Goal: Task Accomplishment & Management: Complete application form

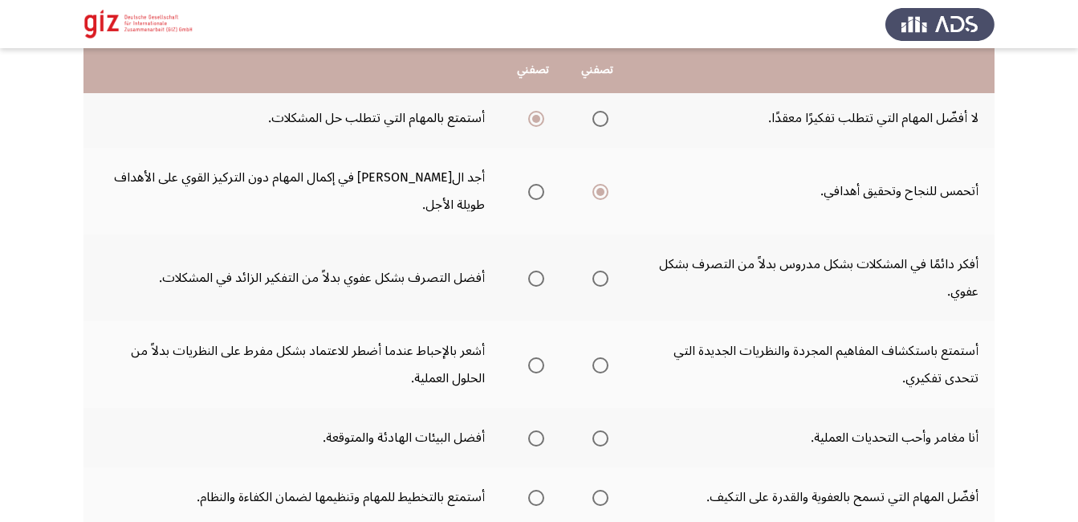
scroll to position [321, 0]
click at [535, 271] on span "Select an option" at bounding box center [536, 279] width 16 height 16
click at [535, 271] on input "Select an option" at bounding box center [536, 279] width 16 height 16
click at [600, 271] on span "Select an option" at bounding box center [600, 279] width 16 height 16
click at [600, 271] on input "Select an option" at bounding box center [600, 279] width 16 height 16
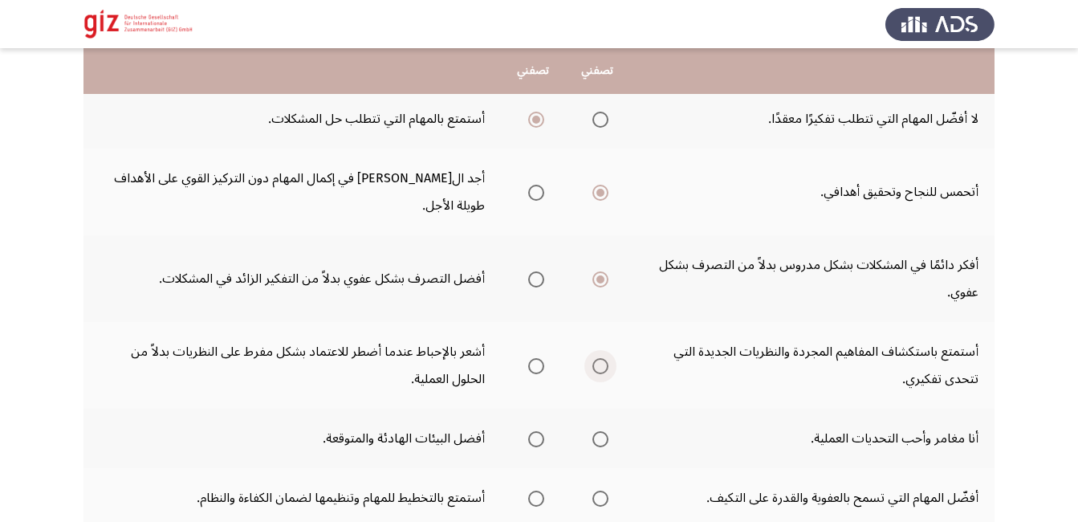
click at [604, 358] on span "Select an option" at bounding box center [600, 366] width 16 height 16
click at [604, 358] on input "Select an option" at bounding box center [600, 366] width 16 height 16
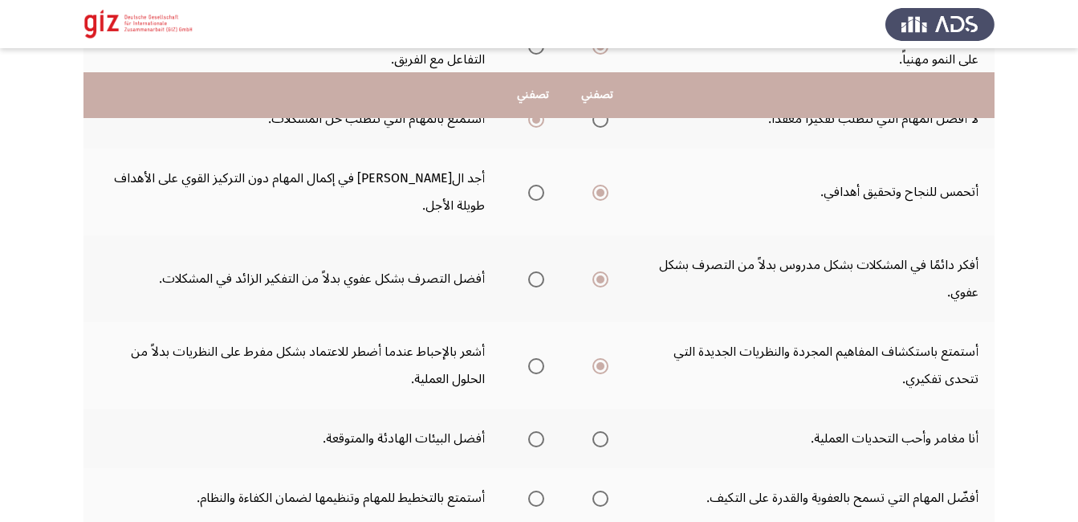
scroll to position [355, 0]
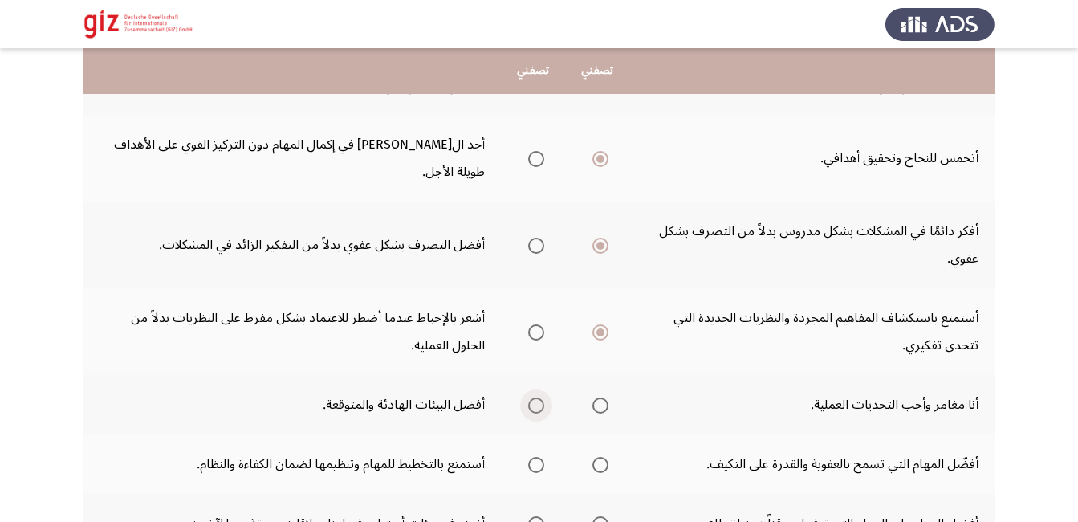
click at [533, 397] on span "Select an option" at bounding box center [536, 405] width 16 height 16
click at [533, 397] on input "Select an option" at bounding box center [536, 405] width 16 height 16
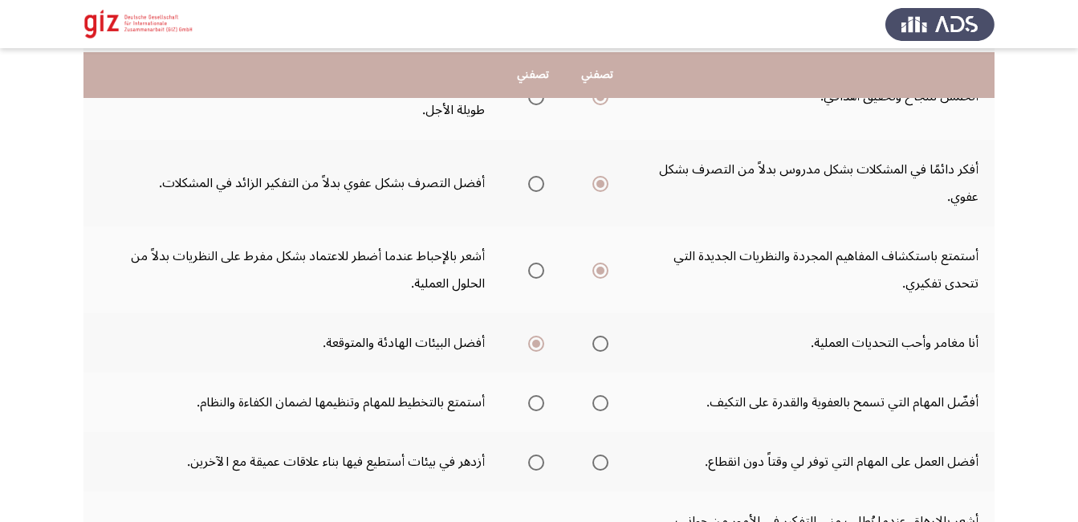
scroll to position [421, 0]
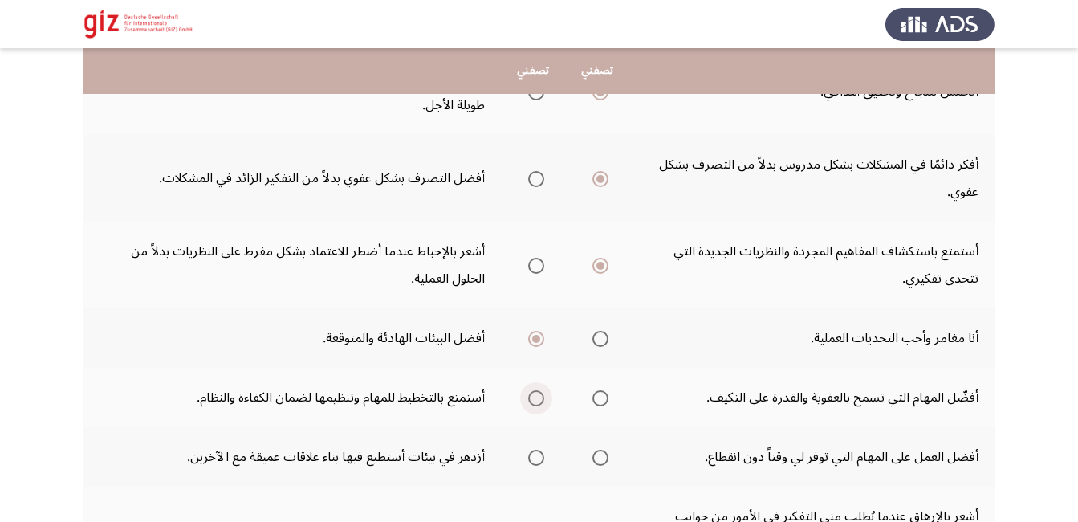
click at [534, 390] on span "Select an option" at bounding box center [536, 398] width 16 height 16
click at [534, 390] on input "Select an option" at bounding box center [536, 398] width 16 height 16
click at [538, 450] on span "Select an option" at bounding box center [536, 458] width 16 height 16
click at [538, 450] on input "Select an option" at bounding box center [536, 458] width 16 height 16
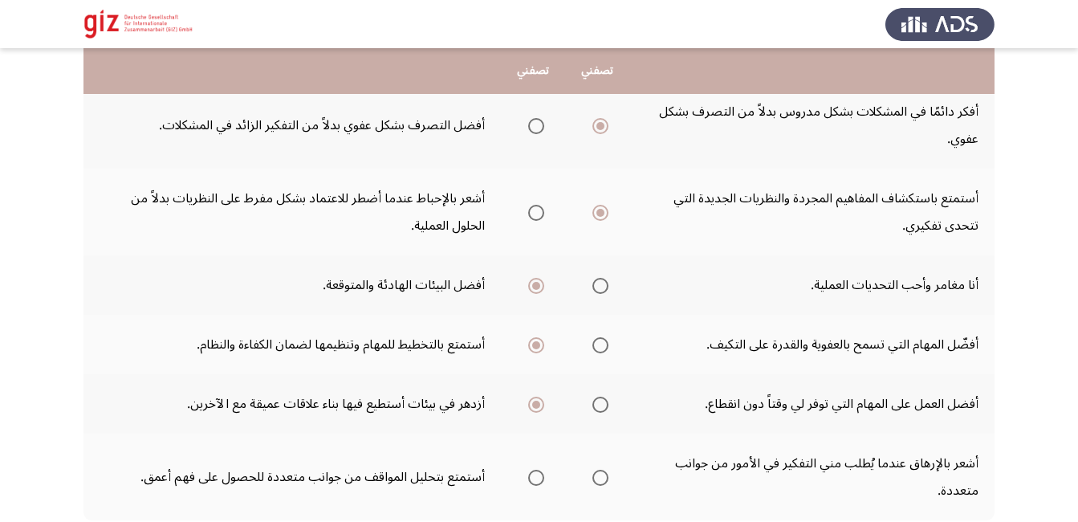
scroll to position [478, 0]
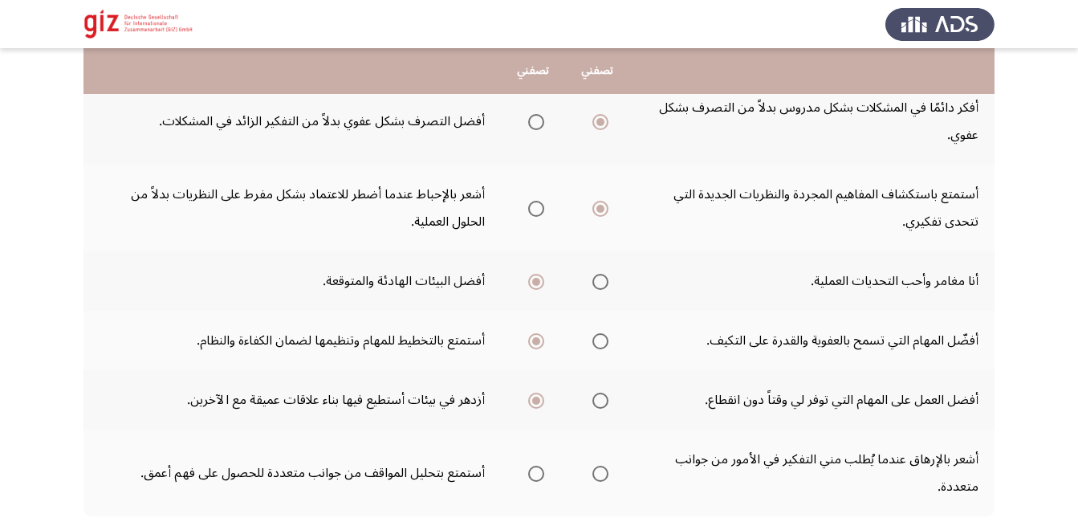
click at [537, 466] on span "Select an option" at bounding box center [536, 474] width 16 height 16
click at [537, 466] on input "Select an option" at bounding box center [536, 474] width 16 height 16
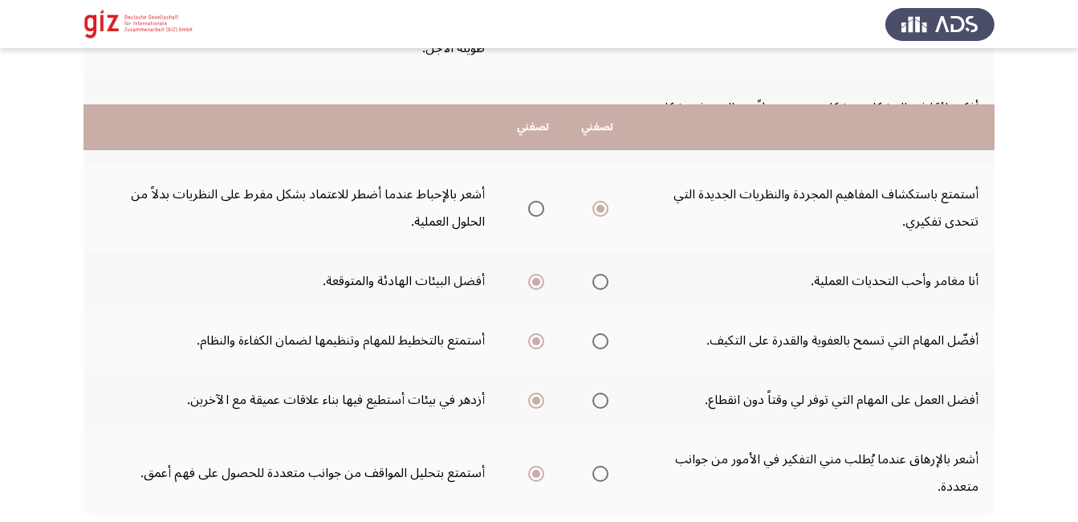
scroll to position [558, 0]
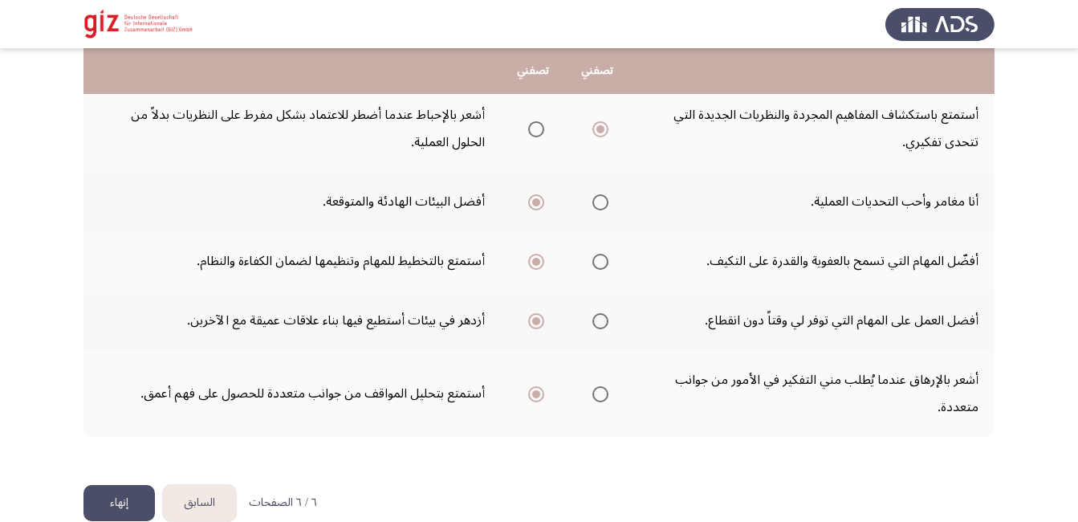
click at [108, 485] on button "إنهاء" at bounding box center [118, 503] width 71 height 36
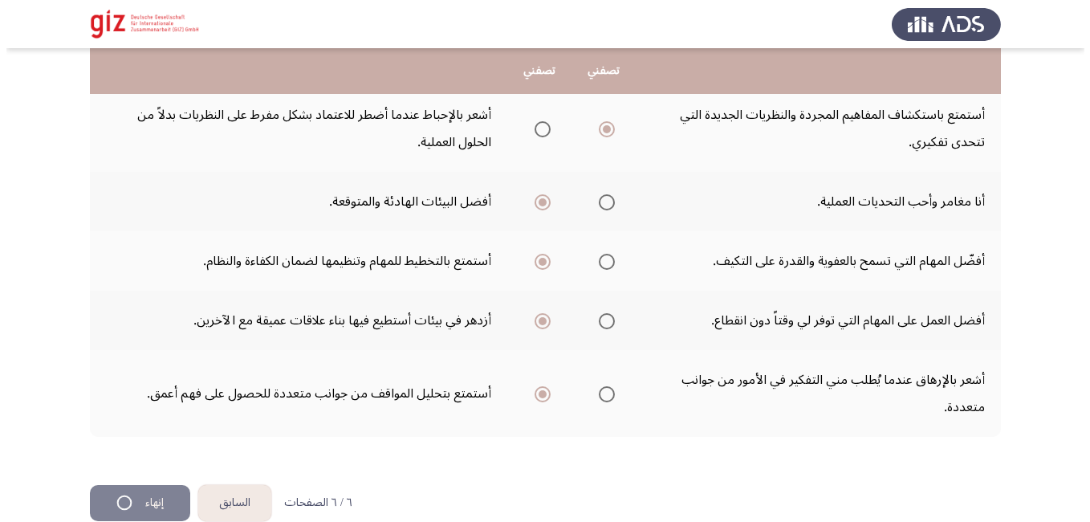
scroll to position [0, 0]
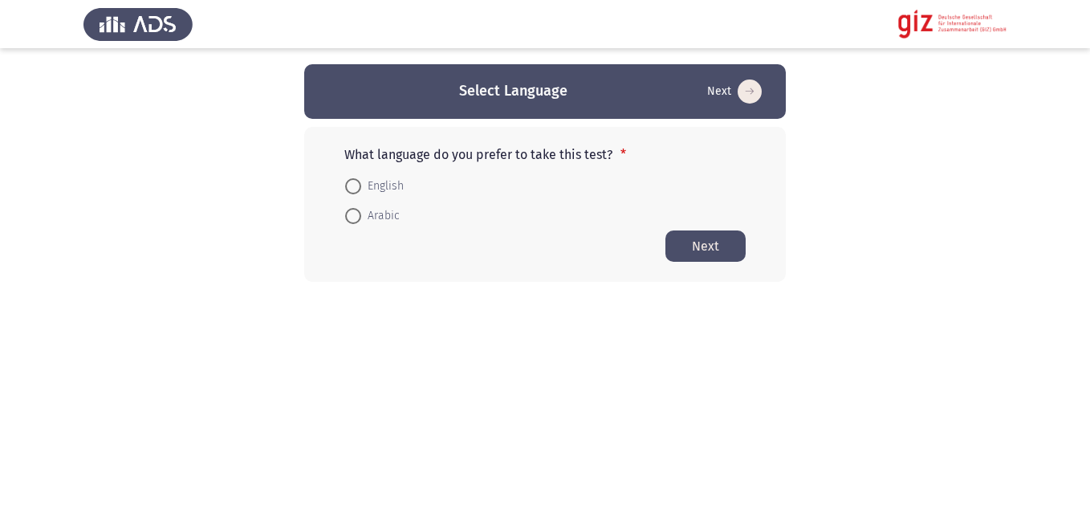
click at [379, 226] on mat-radio-button "Arabic" at bounding box center [372, 216] width 75 height 30
click at [379, 214] on span "Arabic" at bounding box center [380, 215] width 39 height 19
click at [361, 214] on input "Arabic" at bounding box center [353, 216] width 16 height 16
radio input "true"
click at [732, 242] on button "Next" at bounding box center [705, 245] width 80 height 31
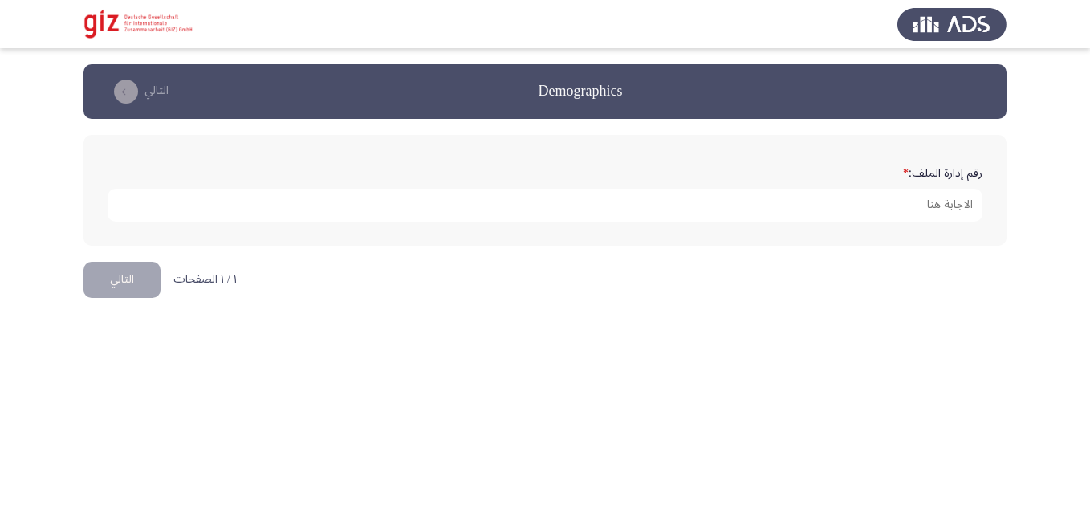
click at [603, 181] on form "رقم إدارة الملف: *" at bounding box center [545, 190] width 875 height 63
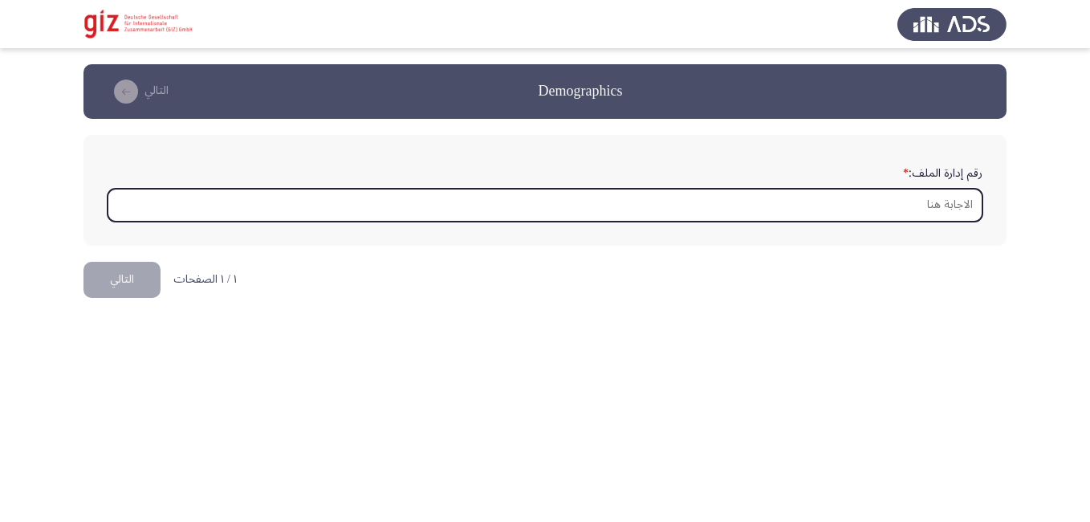
click at [608, 210] on input "رقم إدارة الملف: *" at bounding box center [545, 205] width 875 height 33
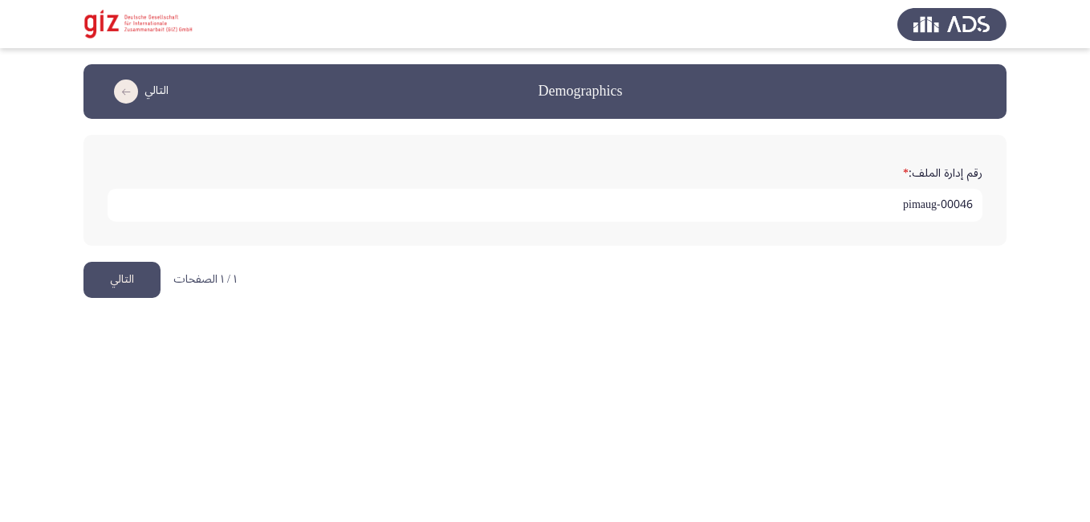
click at [951, 198] on input "pimaug-00046" at bounding box center [545, 205] width 875 height 33
click at [968, 203] on input "pimaug00046" at bounding box center [545, 205] width 875 height 33
type input "pimaug00046- Luxor"
click at [123, 271] on button "التالي" at bounding box center [121, 280] width 77 height 36
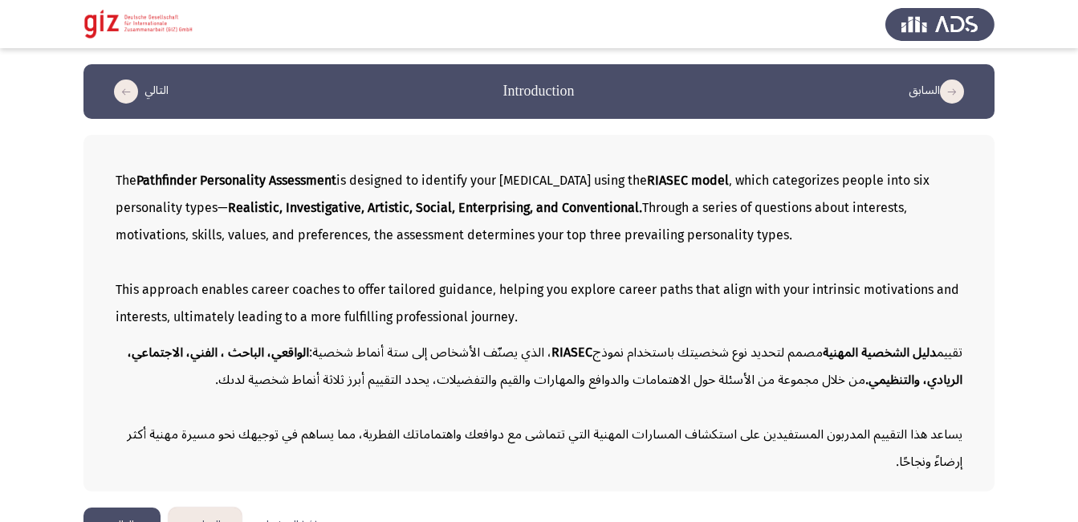
scroll to position [38, 0]
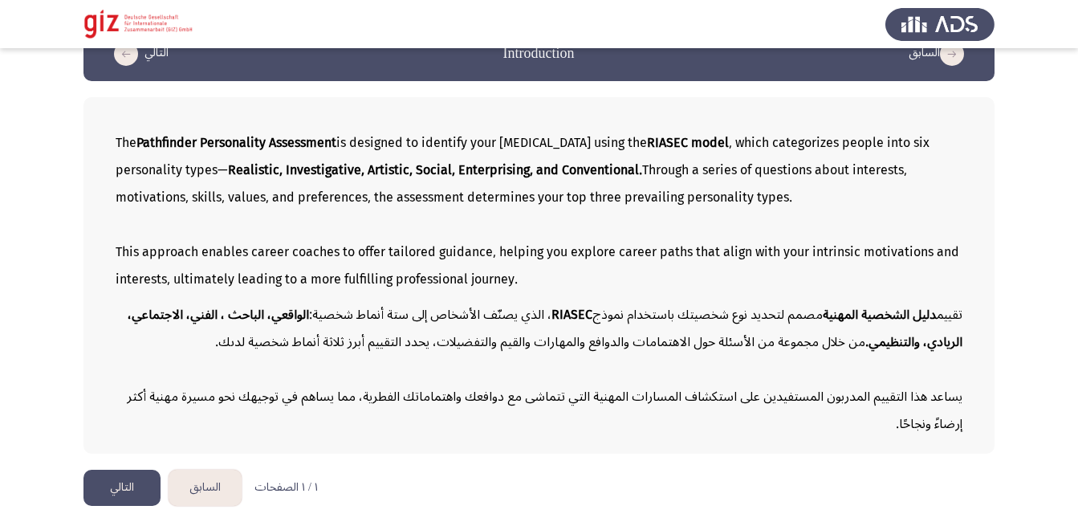
click at [121, 505] on button "التالي" at bounding box center [121, 488] width 77 height 36
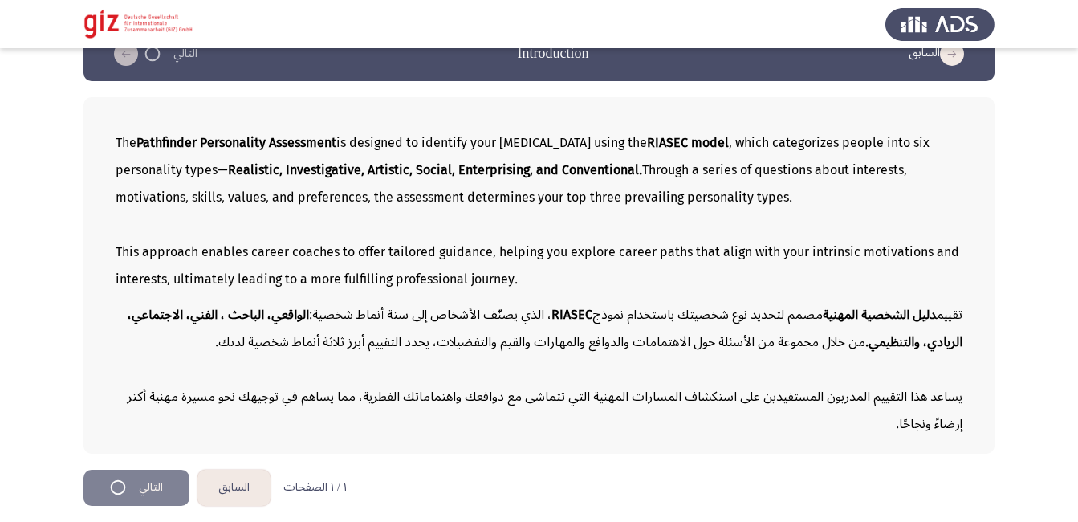
scroll to position [0, 0]
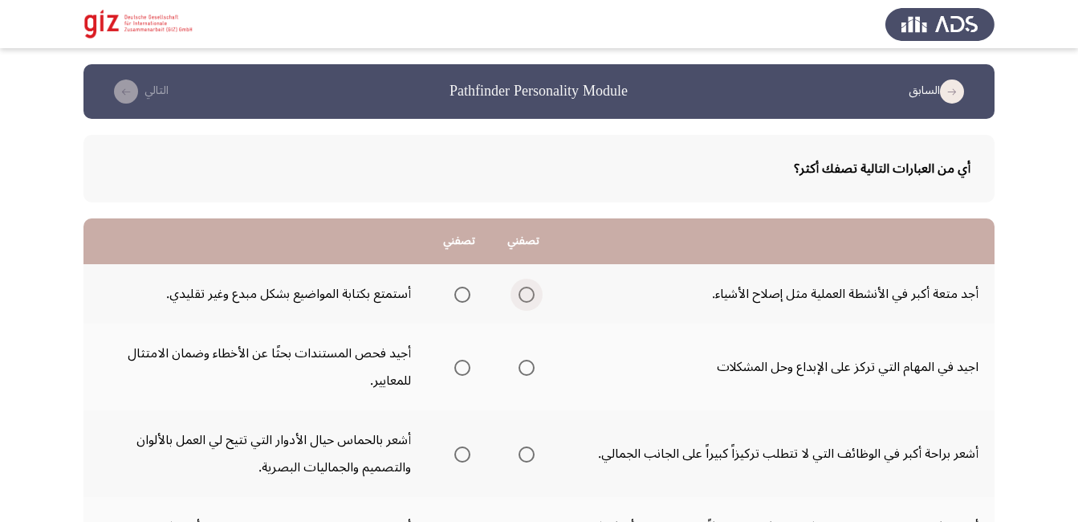
click at [535, 301] on span "Select an option" at bounding box center [527, 295] width 16 height 16
click at [535, 301] on input "Select an option" at bounding box center [527, 295] width 16 height 16
click at [470, 297] on span "Select an option" at bounding box center [462, 295] width 16 height 16
click at [470, 297] on input "Select an option" at bounding box center [462, 295] width 16 height 16
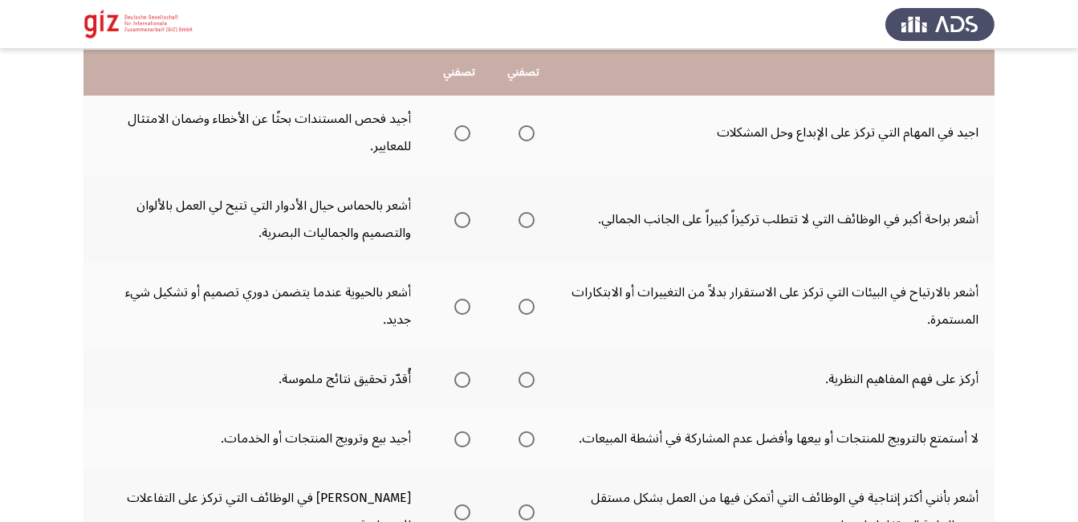
scroll to position [236, 0]
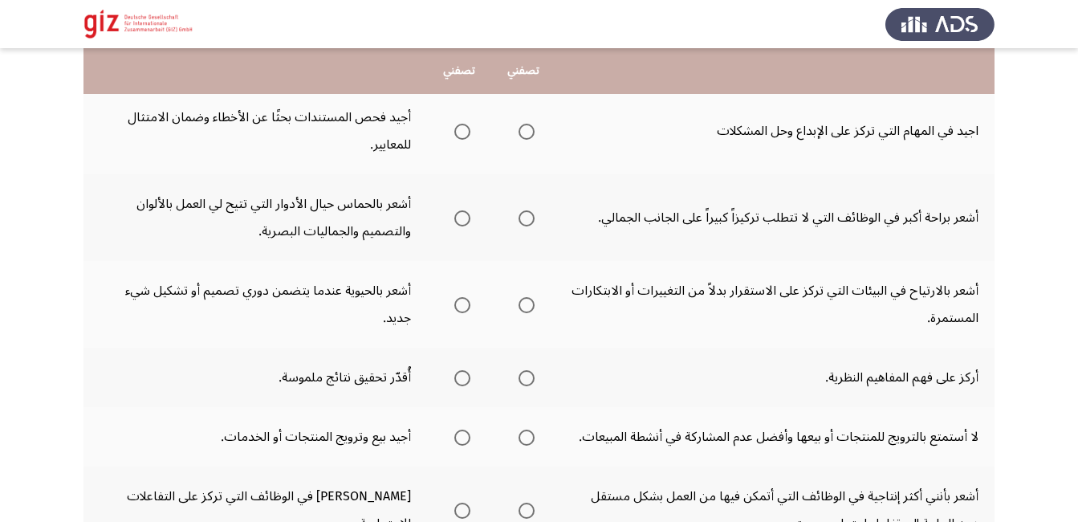
click at [464, 221] on span "Select an option" at bounding box center [462, 218] width 16 height 16
click at [464, 221] on input "Select an option" at bounding box center [462, 218] width 16 height 16
click at [527, 138] on span "Select an option" at bounding box center [527, 132] width 16 height 16
click at [527, 138] on input "Select an option" at bounding box center [527, 132] width 16 height 16
click at [519, 300] on span "Select an option" at bounding box center [527, 305] width 16 height 16
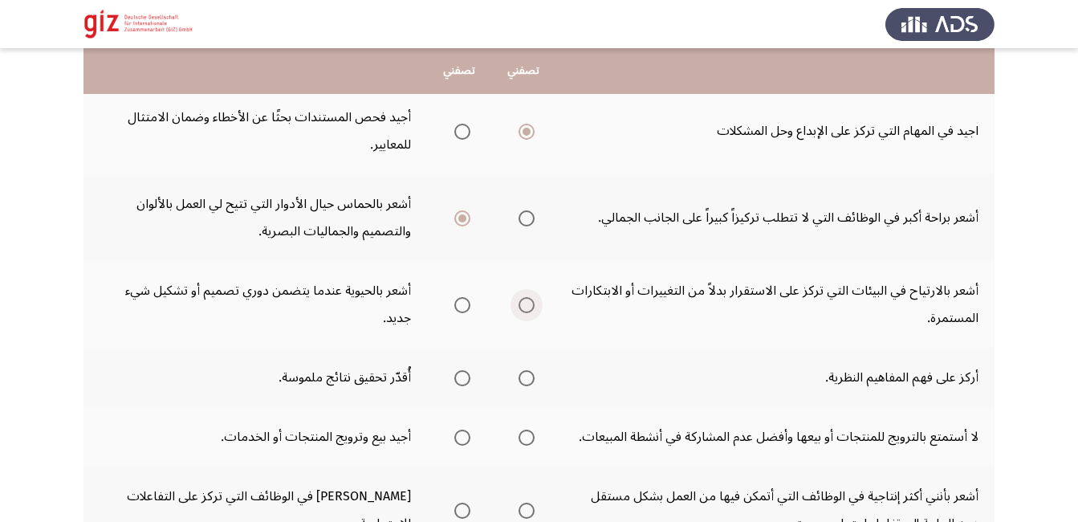
click at [519, 300] on input "Select an option" at bounding box center [527, 305] width 16 height 16
click at [450, 382] on label "Select an option" at bounding box center [459, 378] width 22 height 16
click at [454, 382] on input "Select an option" at bounding box center [462, 378] width 16 height 16
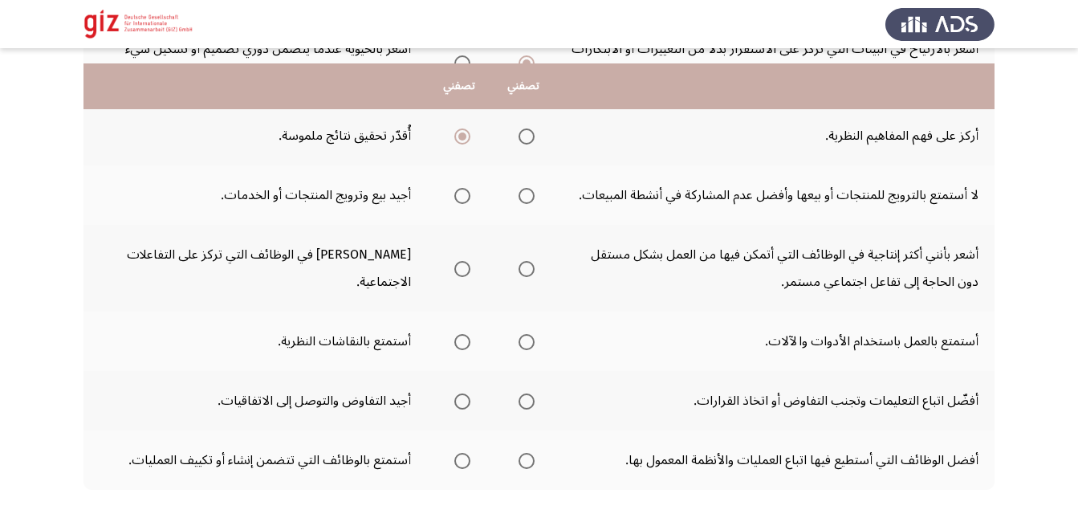
scroll to position [493, 0]
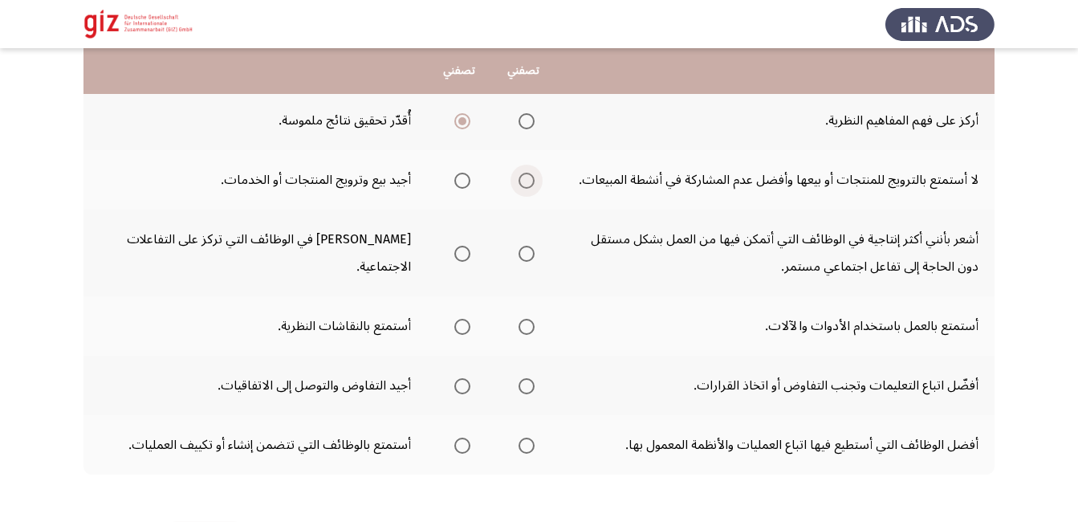
click at [525, 175] on span "Select an option" at bounding box center [527, 181] width 16 height 16
click at [525, 175] on input "Select an option" at bounding box center [527, 181] width 16 height 16
click at [526, 322] on span "Select an option" at bounding box center [527, 327] width 16 height 16
click at [526, 322] on input "Select an option" at bounding box center [527, 327] width 16 height 16
click at [467, 448] on span "Select an option" at bounding box center [462, 445] width 16 height 16
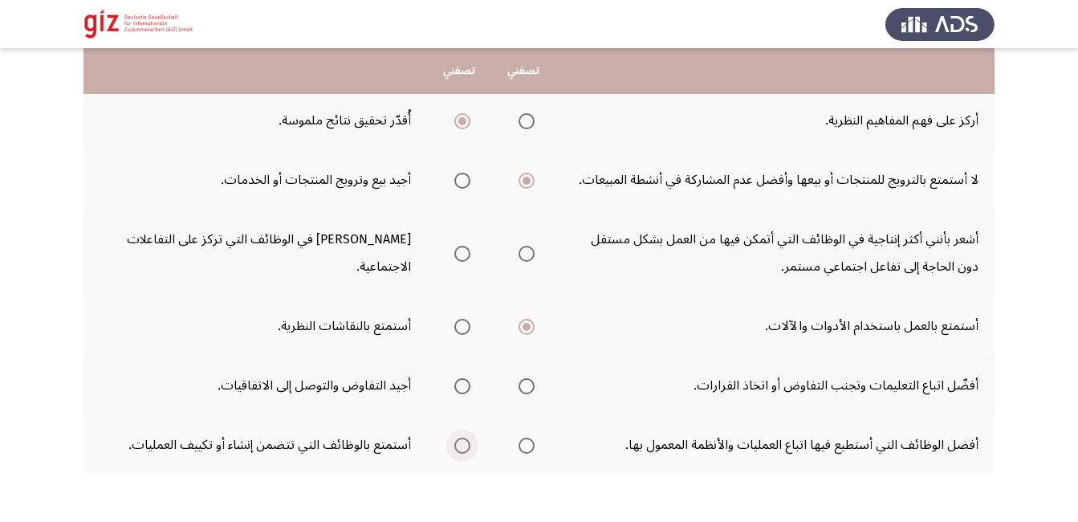
click at [467, 448] on input "Select an option" at bounding box center [462, 445] width 16 height 16
click at [463, 384] on span "Select an option" at bounding box center [462, 386] width 16 height 16
click at [463, 384] on input "Select an option" at bounding box center [462, 386] width 16 height 16
click at [455, 254] on span "Select an option" at bounding box center [462, 254] width 16 height 16
click at [455, 254] on input "Select an option" at bounding box center [462, 254] width 16 height 16
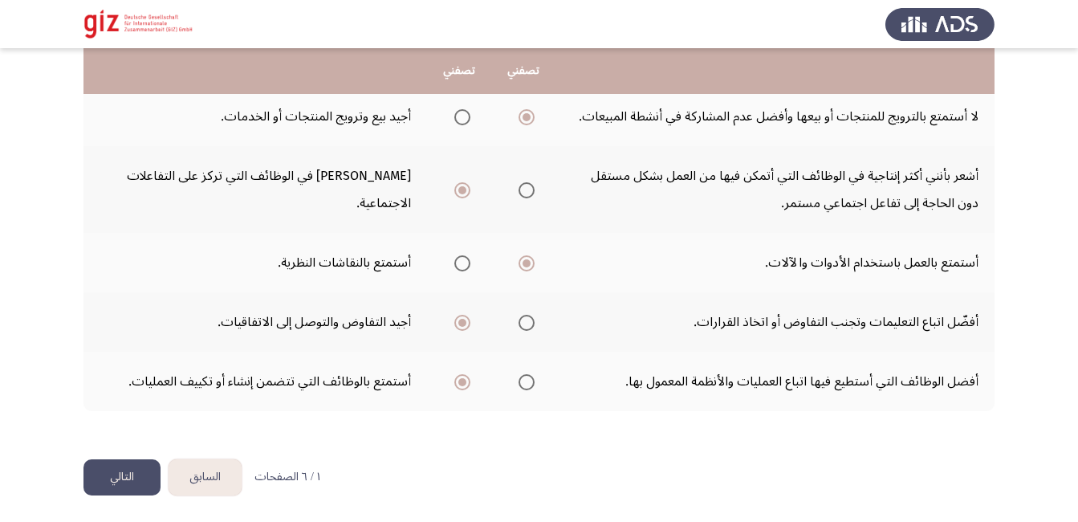
scroll to position [558, 0]
click at [116, 458] on button "التالي" at bounding box center [121, 476] width 77 height 36
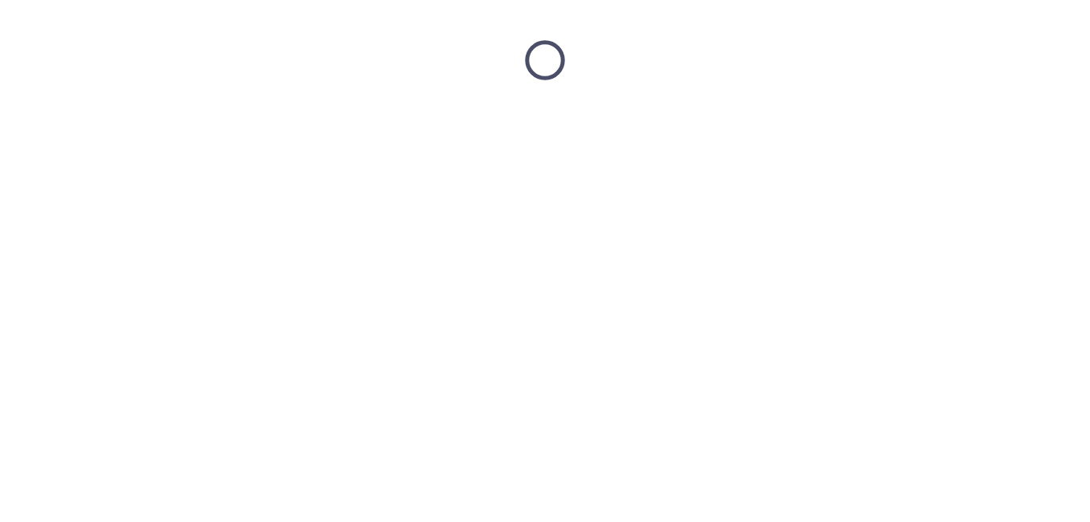
click at [116, 120] on html at bounding box center [545, 60] width 1090 height 120
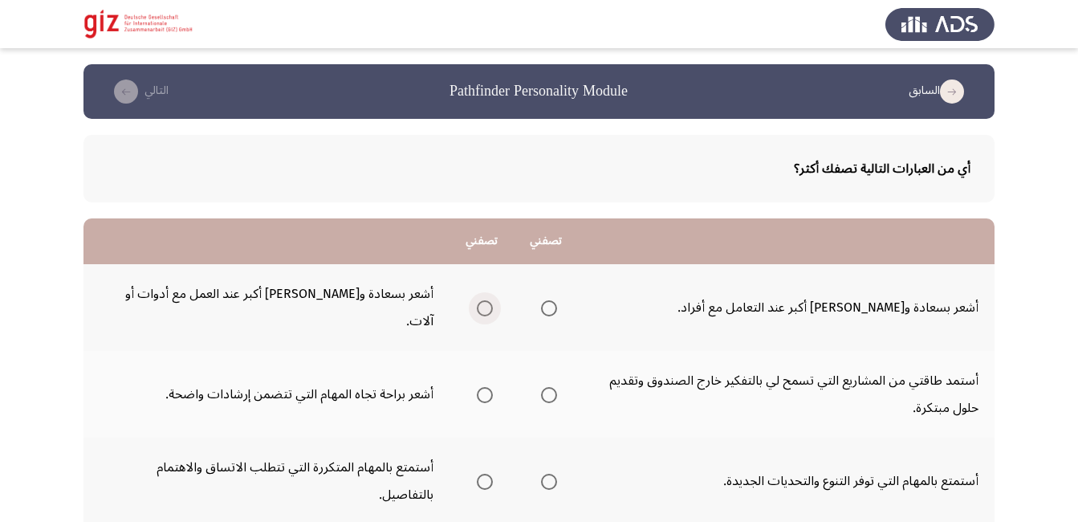
click at [475, 300] on label "Select an option" at bounding box center [481, 308] width 22 height 16
click at [477, 300] on input "Select an option" at bounding box center [485, 308] width 16 height 16
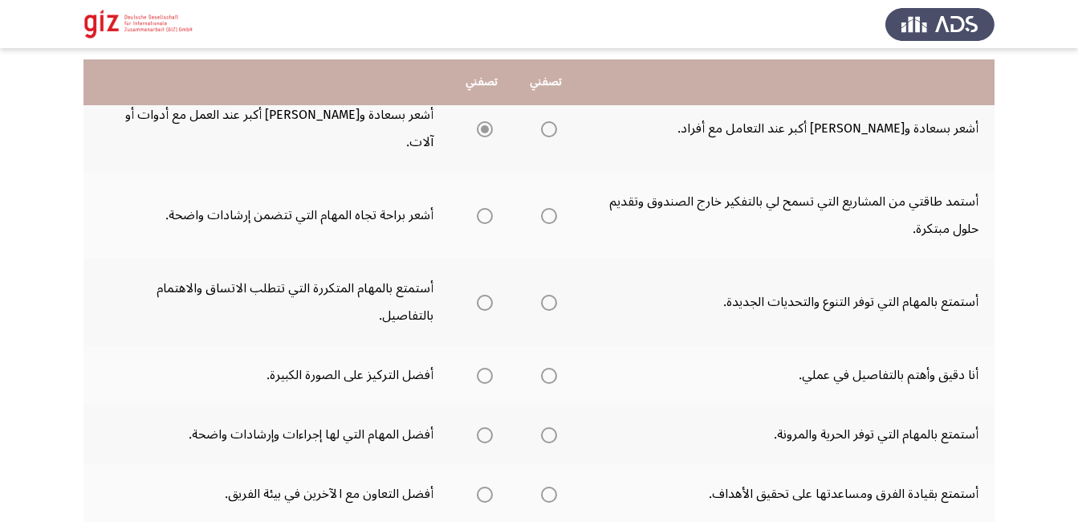
scroll to position [193, 0]
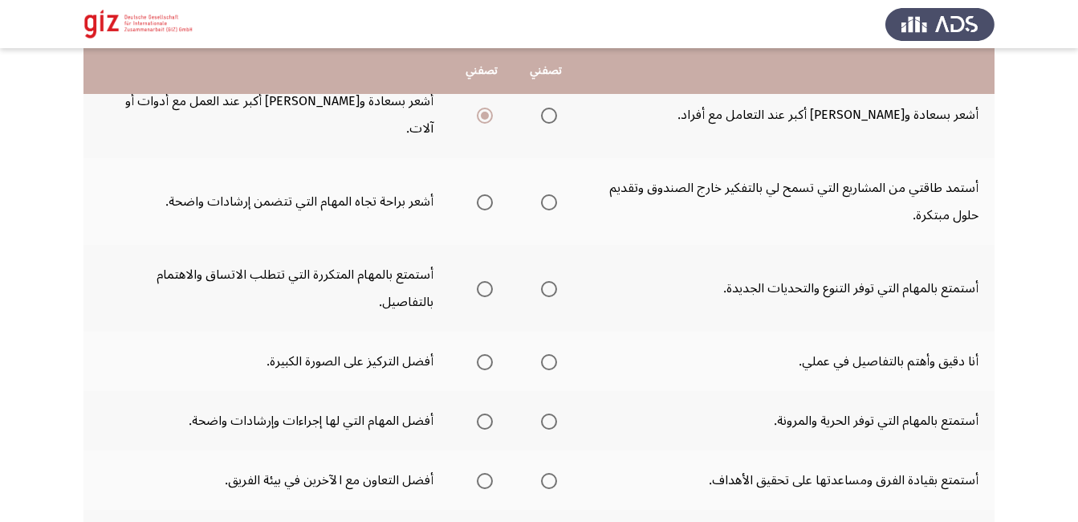
click at [559, 169] on th at bounding box center [546, 201] width 64 height 87
click at [548, 194] on span "Select an option" at bounding box center [549, 202] width 16 height 16
click at [548, 194] on input "Select an option" at bounding box center [549, 202] width 16 height 16
click at [551, 281] on span "Select an option" at bounding box center [549, 289] width 16 height 16
click at [551, 281] on input "Select an option" at bounding box center [549, 289] width 16 height 16
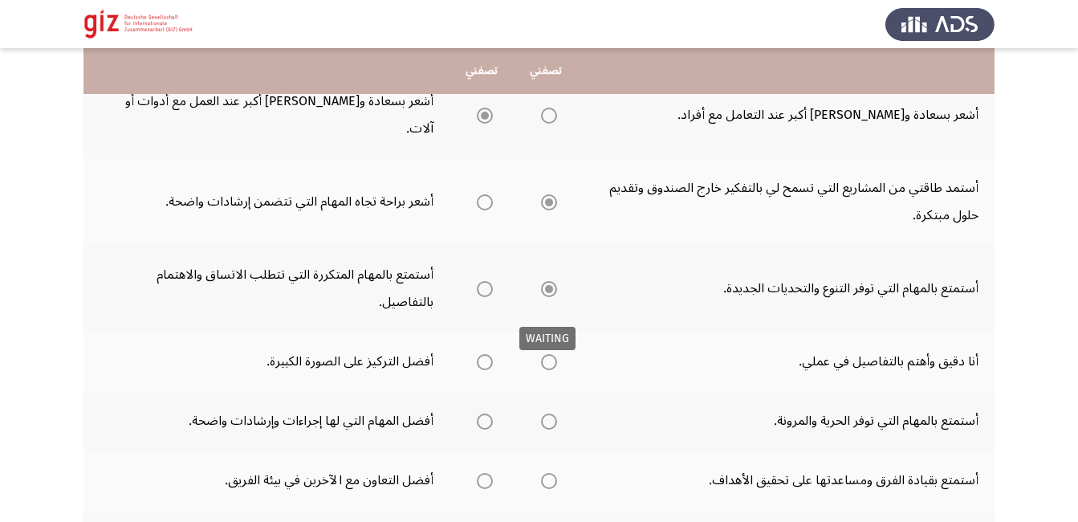
click at [545, 354] on span "Select an option" at bounding box center [549, 362] width 16 height 16
click at [551, 354] on span "Select an option" at bounding box center [549, 362] width 16 height 16
click at [551, 354] on input "Select an option" at bounding box center [549, 362] width 16 height 16
click at [554, 413] on span "Select an option" at bounding box center [549, 421] width 16 height 16
click at [554, 413] on input "Select an option" at bounding box center [549, 421] width 16 height 16
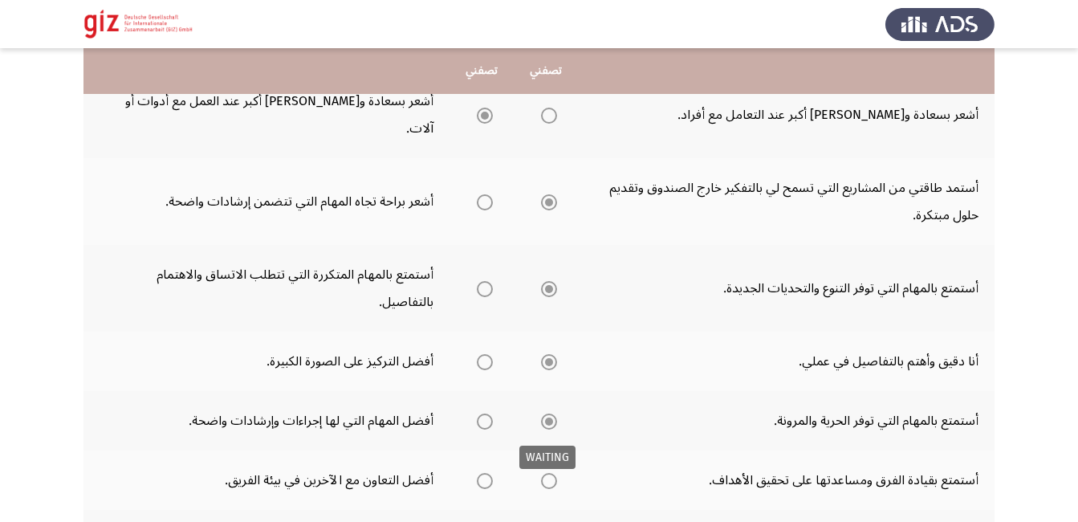
click at [551, 473] on span "Select an option" at bounding box center [549, 481] width 16 height 16
click at [555, 473] on span "Select an option" at bounding box center [549, 481] width 16 height 16
click at [555, 473] on input "Select an option" at bounding box center [549, 481] width 16 height 16
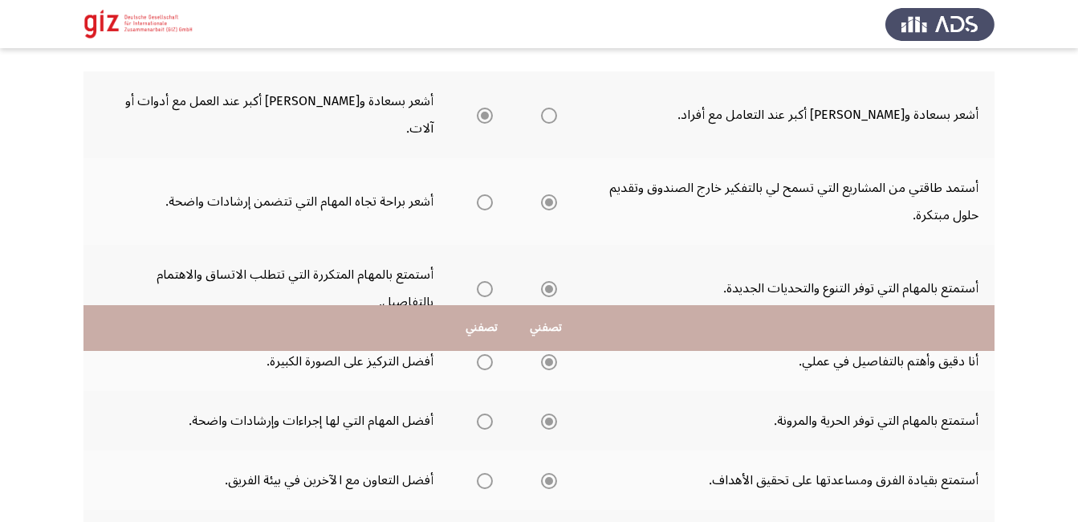
scroll to position [503, 0]
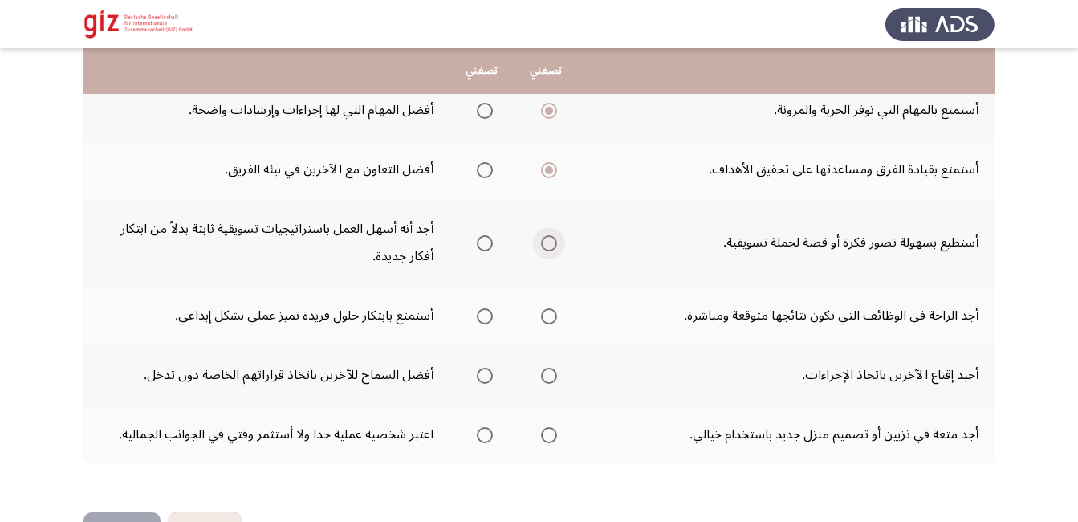
click at [545, 235] on span "Select an option" at bounding box center [549, 243] width 16 height 16
click at [545, 235] on input "Select an option" at bounding box center [549, 243] width 16 height 16
click at [485, 308] on span "Select an option" at bounding box center [485, 316] width 16 height 16
click at [485, 308] on input "Select an option" at bounding box center [485, 316] width 16 height 16
click at [483, 368] on span "Select an option" at bounding box center [485, 376] width 16 height 16
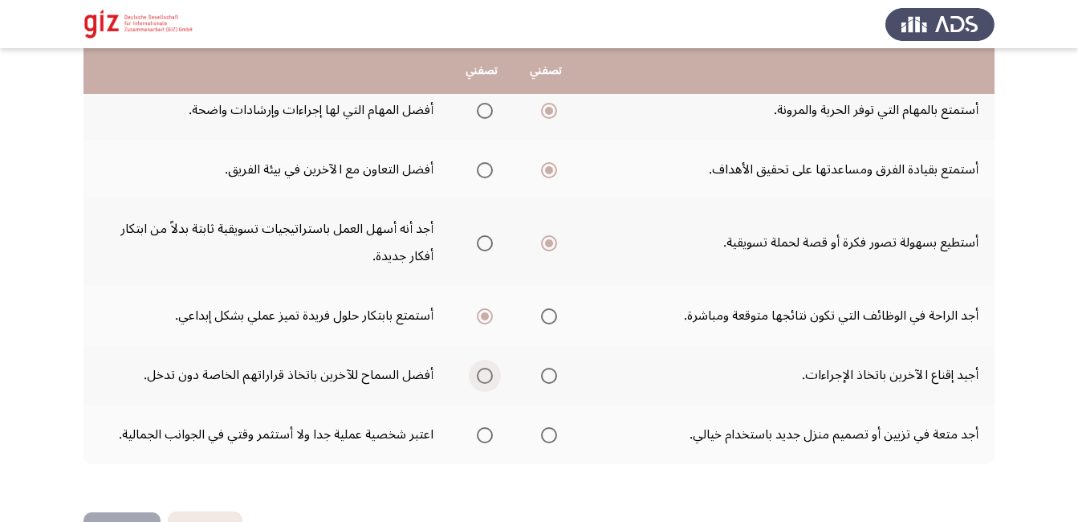
click at [483, 368] on input "Select an option" at bounding box center [485, 376] width 16 height 16
click at [542, 427] on span "Select an option" at bounding box center [549, 435] width 16 height 16
click at [542, 427] on input "Select an option" at bounding box center [549, 435] width 16 height 16
click at [475, 427] on label "Select an option" at bounding box center [481, 435] width 22 height 16
click at [477, 427] on input "Select an option" at bounding box center [485, 435] width 16 height 16
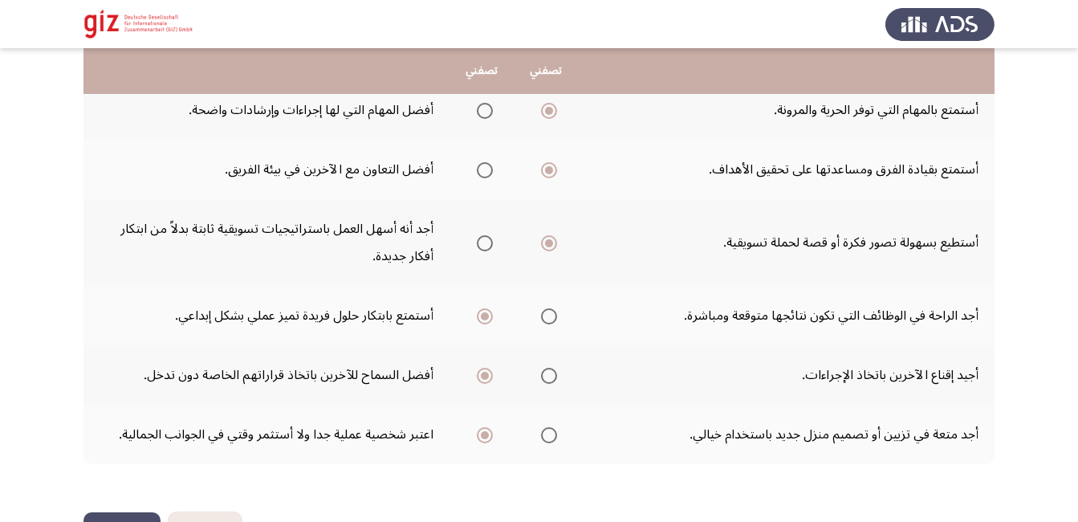
click at [551, 427] on span "Select an option" at bounding box center [549, 435] width 16 height 16
click at [551, 427] on input "Select an option" at bounding box center [549, 435] width 16 height 16
click at [131, 512] on button "التالي" at bounding box center [121, 530] width 77 height 36
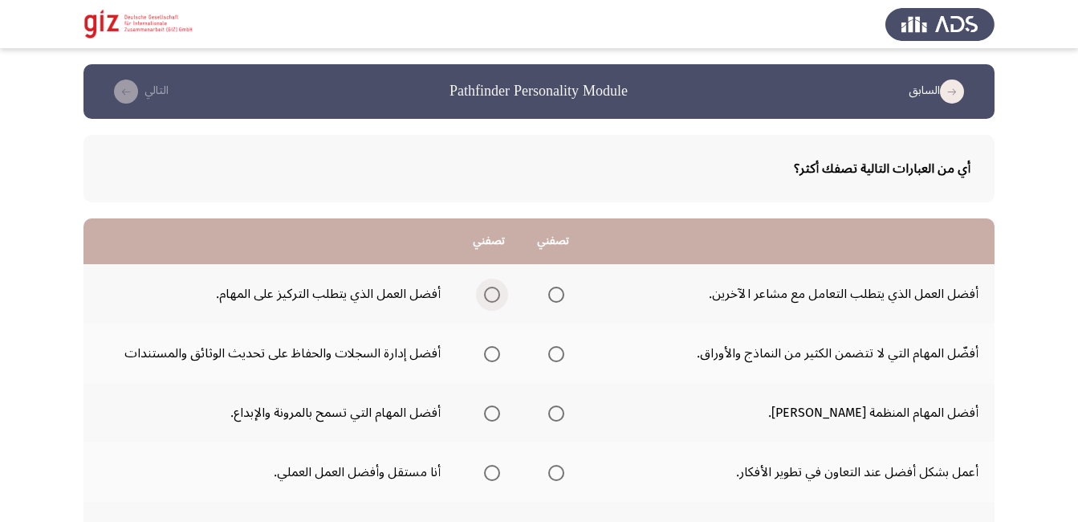
click at [484, 290] on span "Select an option" at bounding box center [492, 295] width 16 height 16
click at [484, 290] on input "Select an option" at bounding box center [492, 295] width 16 height 16
click at [548, 357] on span "Select an option" at bounding box center [556, 354] width 16 height 16
click at [548, 357] on input "Select an option" at bounding box center [556, 354] width 16 height 16
click at [484, 352] on span "Select an option" at bounding box center [492, 354] width 16 height 16
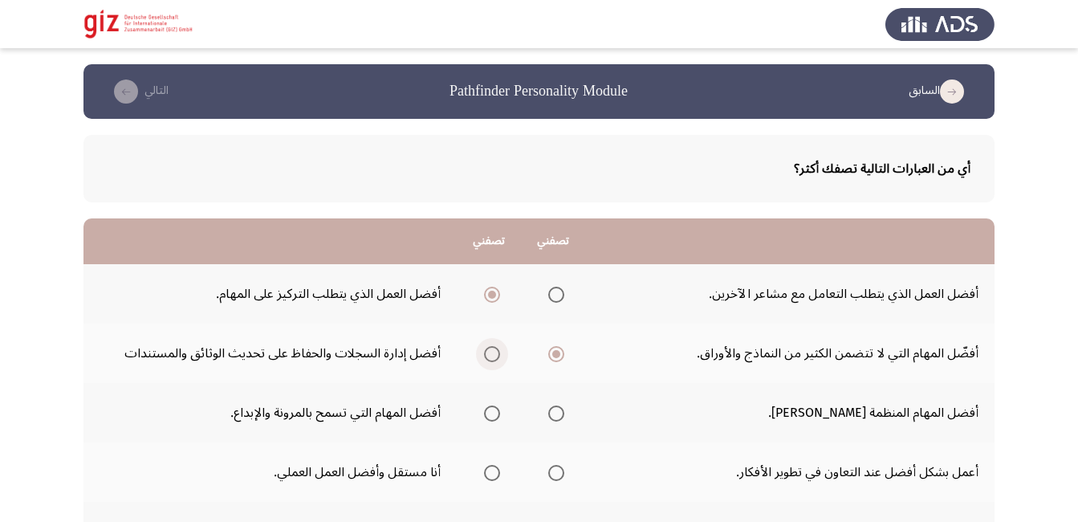
click at [484, 352] on input "Select an option" at bounding box center [492, 354] width 16 height 16
click at [549, 352] on span "Select an option" at bounding box center [556, 354] width 16 height 16
click at [549, 352] on input "Select an option" at bounding box center [556, 354] width 16 height 16
click at [491, 360] on span "Select an option" at bounding box center [492, 354] width 16 height 16
click at [491, 360] on input "Select an option" at bounding box center [492, 354] width 16 height 16
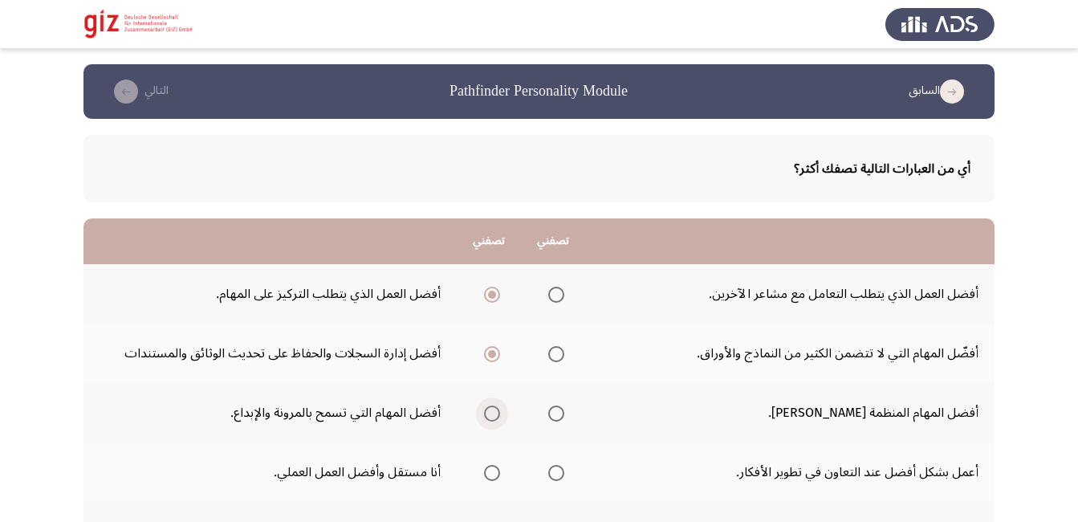
click at [492, 413] on span "Select an option" at bounding box center [492, 413] width 0 height 0
click at [487, 413] on input "Select an option" at bounding box center [492, 413] width 16 height 16
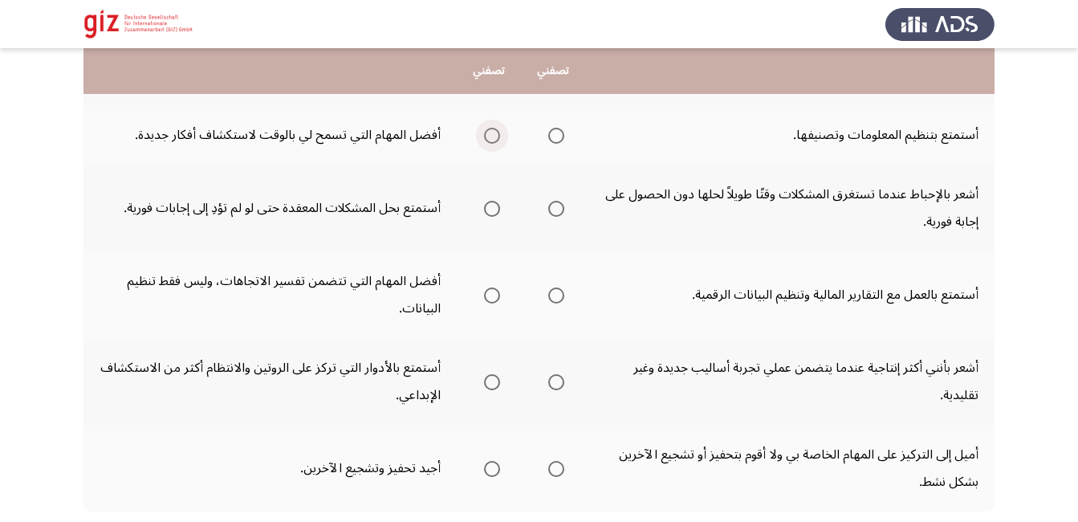
click at [484, 138] on span "Select an option" at bounding box center [492, 136] width 16 height 16
click at [484, 138] on input "Select an option" at bounding box center [492, 136] width 16 height 16
click at [484, 209] on span "Select an option" at bounding box center [492, 209] width 16 height 16
click at [484, 209] on input "Select an option" at bounding box center [492, 209] width 16 height 16
click at [484, 298] on span "Select an option" at bounding box center [492, 295] width 16 height 16
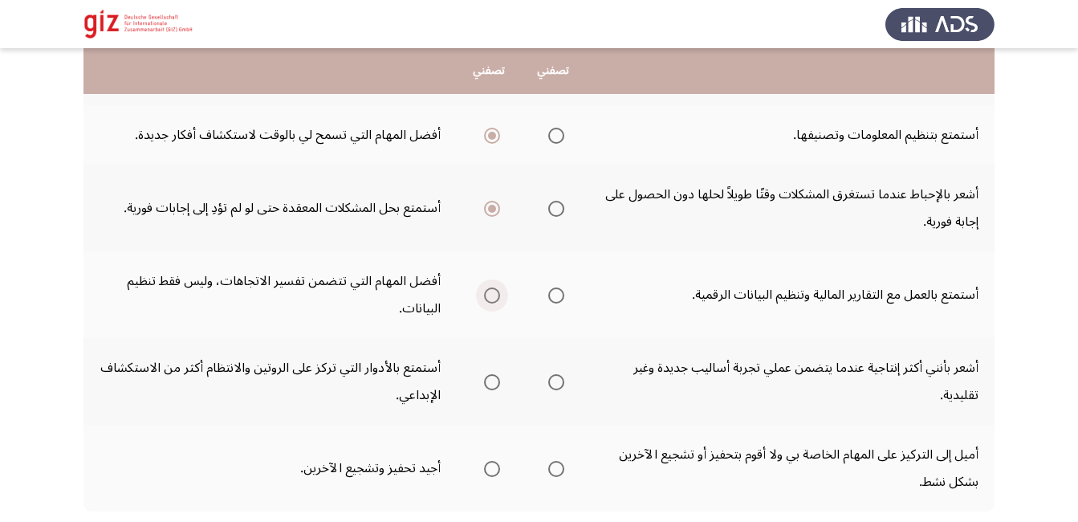
click at [484, 298] on input "Select an option" at bounding box center [492, 295] width 16 height 16
click at [565, 386] on th at bounding box center [553, 381] width 64 height 87
click at [555, 386] on span "Select an option" at bounding box center [556, 382] width 16 height 16
click at [555, 386] on input "Select an option" at bounding box center [556, 382] width 16 height 16
click at [486, 461] on span "Select an option" at bounding box center [492, 469] width 16 height 16
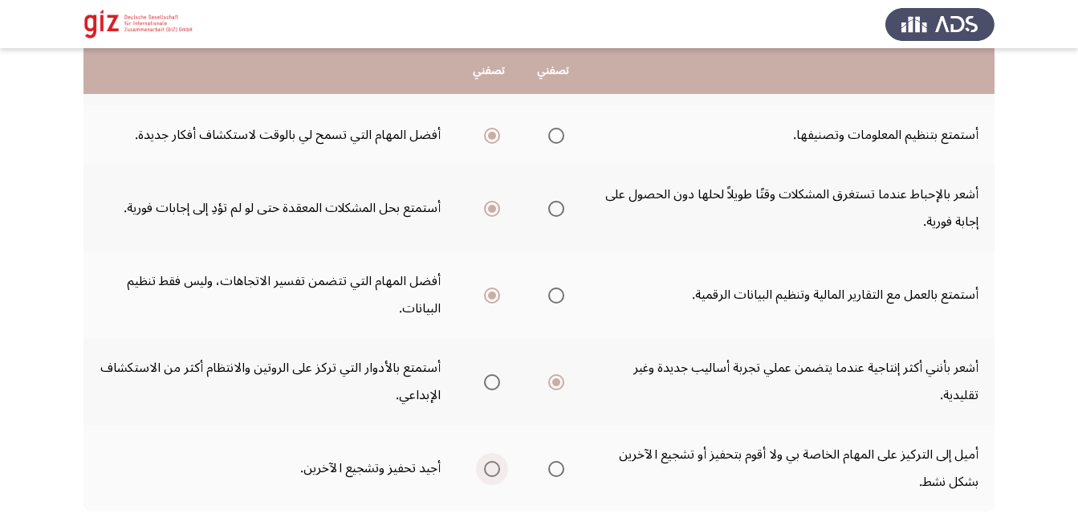
click at [486, 461] on input "Select an option" at bounding box center [492, 469] width 16 height 16
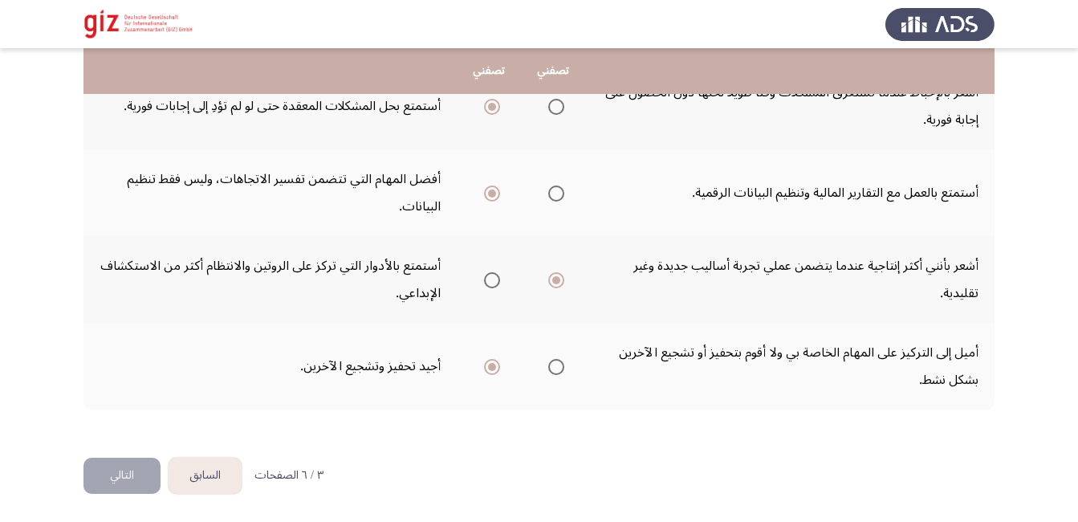
scroll to position [102, 0]
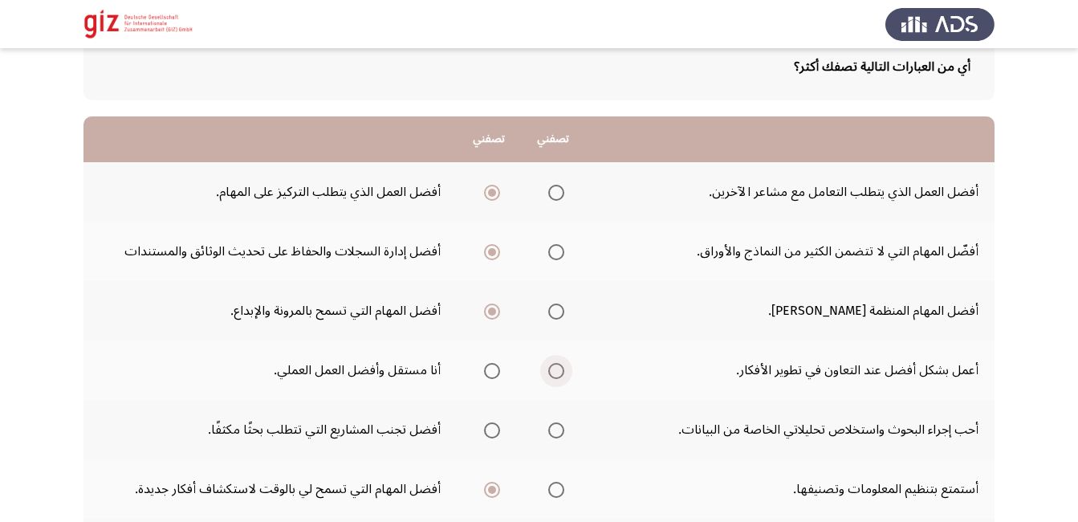
click at [556, 376] on span "Select an option" at bounding box center [556, 371] width 16 height 16
click at [556, 376] on input "Select an option" at bounding box center [556, 371] width 16 height 16
click at [548, 434] on span "Select an option" at bounding box center [556, 430] width 16 height 16
click at [548, 434] on input "Select an option" at bounding box center [556, 430] width 16 height 16
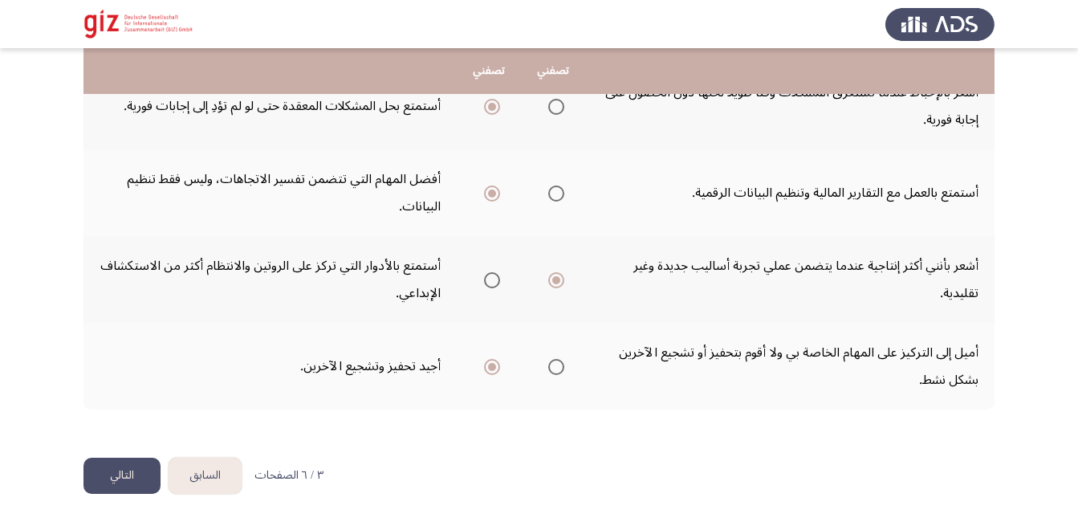
click at [134, 462] on button "التالي" at bounding box center [121, 476] width 77 height 36
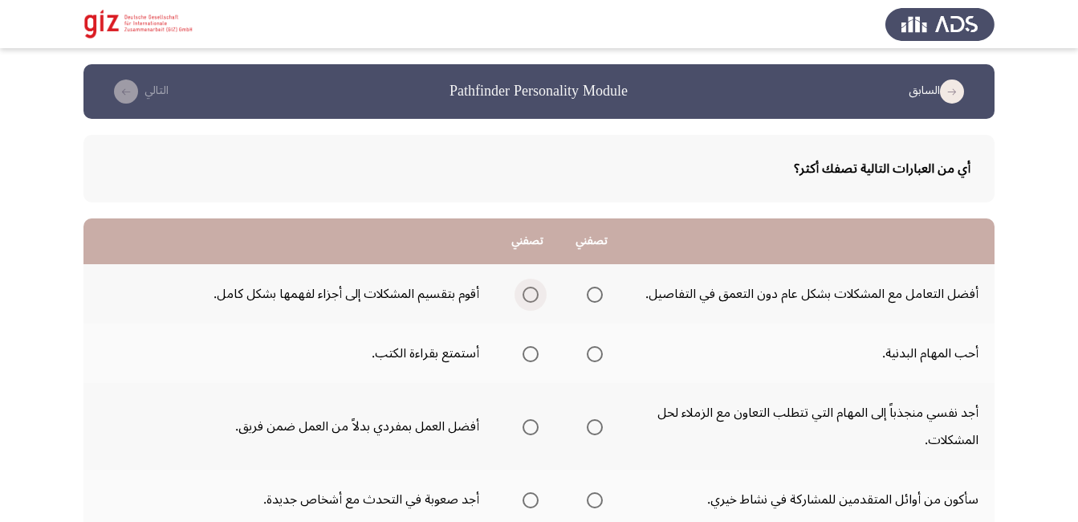
click at [525, 294] on span "Select an option" at bounding box center [531, 295] width 16 height 16
click at [525, 294] on input "Select an option" at bounding box center [531, 295] width 16 height 16
click at [599, 351] on span "Select an option" at bounding box center [595, 354] width 16 height 16
click at [599, 351] on input "Select an option" at bounding box center [595, 354] width 16 height 16
click at [595, 503] on span "Select an option" at bounding box center [595, 500] width 16 height 16
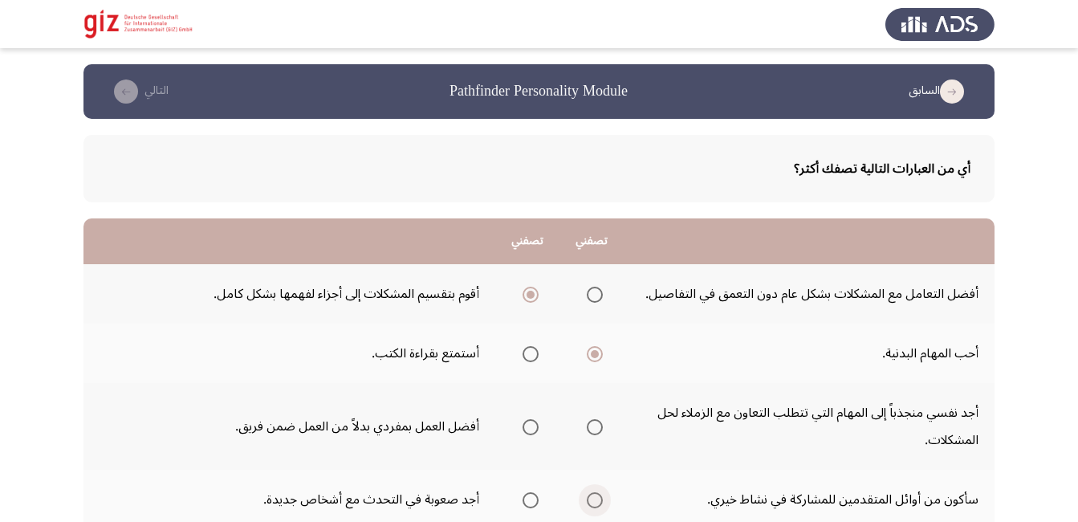
click at [595, 503] on input "Select an option" at bounding box center [595, 500] width 16 height 16
click at [592, 435] on mat-radio-group "Select an option" at bounding box center [591, 426] width 22 height 27
drag, startPoint x: 592, startPoint y: 433, endPoint x: 946, endPoint y: 246, distance: 400.4
click at [594, 429] on span "Select an option" at bounding box center [595, 427] width 16 height 16
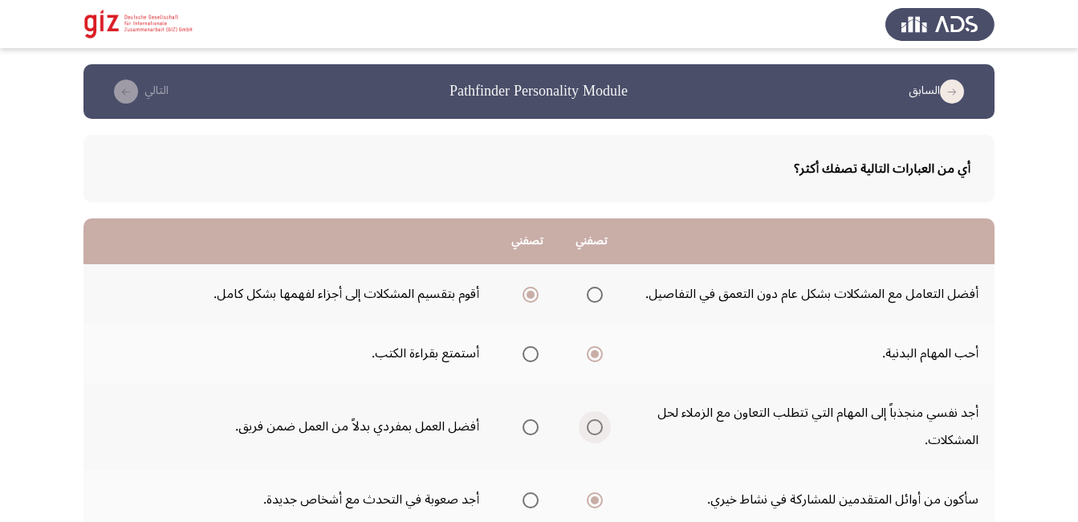
click at [594, 429] on input "Select an option" at bounding box center [595, 427] width 16 height 16
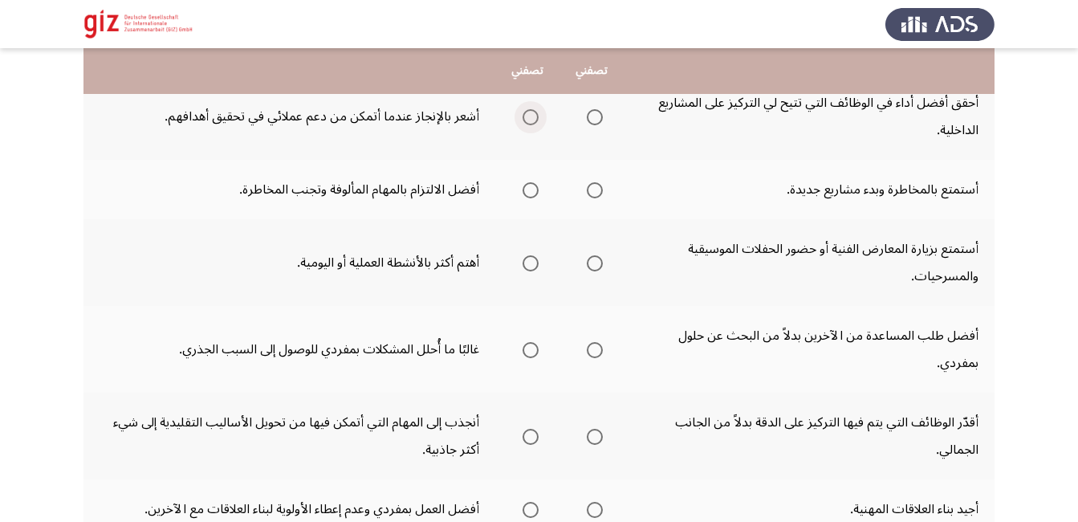
click at [521, 117] on label "Select an option" at bounding box center [527, 117] width 22 height 16
click at [523, 117] on input "Select an option" at bounding box center [531, 117] width 16 height 16
click at [597, 188] on span "Select an option" at bounding box center [595, 190] width 16 height 16
click at [597, 188] on input "Select an option" at bounding box center [595, 190] width 16 height 16
click at [531, 267] on span "Select an option" at bounding box center [531, 263] width 16 height 16
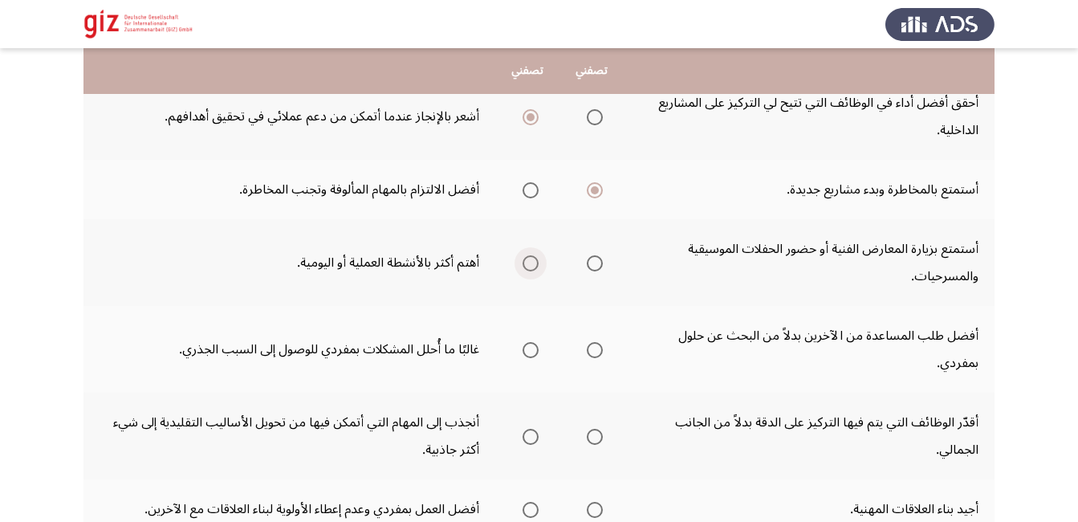
click at [531, 267] on input "Select an option" at bounding box center [531, 263] width 16 height 16
click at [531, 350] on span "Select an option" at bounding box center [531, 350] width 0 height 0
click at [531, 350] on input "Select an option" at bounding box center [531, 350] width 16 height 16
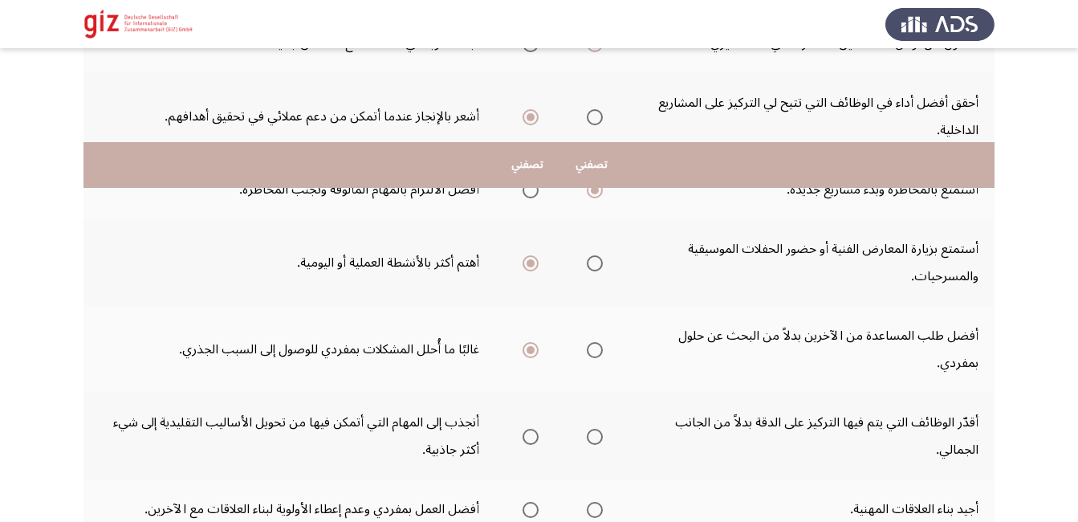
scroll to position [585, 0]
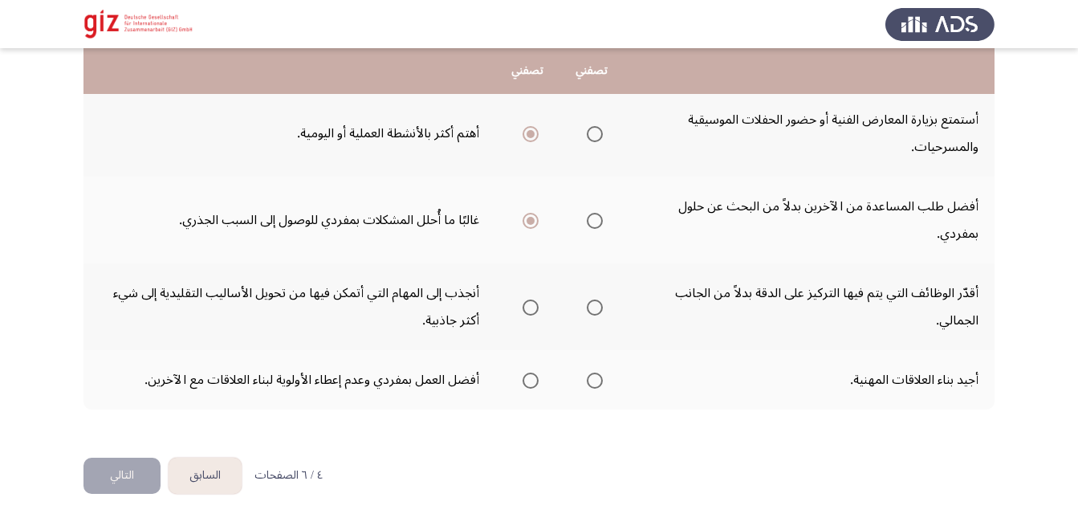
click at [429, 370] on td "أفضل العمل بمفردي وعدم إعطاء الأولوية لبناء العلاقات مع الآخرين." at bounding box center [289, 379] width 412 height 59
click at [600, 376] on span "Select an option" at bounding box center [595, 380] width 16 height 16
click at [600, 376] on input "Select an option" at bounding box center [595, 380] width 16 height 16
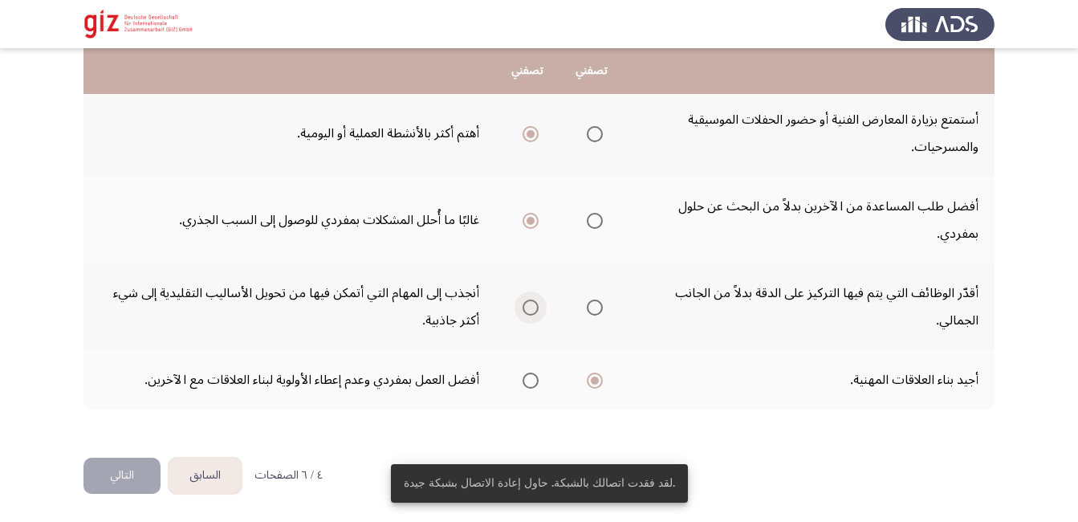
click at [533, 308] on span "Select an option" at bounding box center [531, 307] width 16 height 16
click at [533, 308] on input "Select an option" at bounding box center [531, 307] width 16 height 16
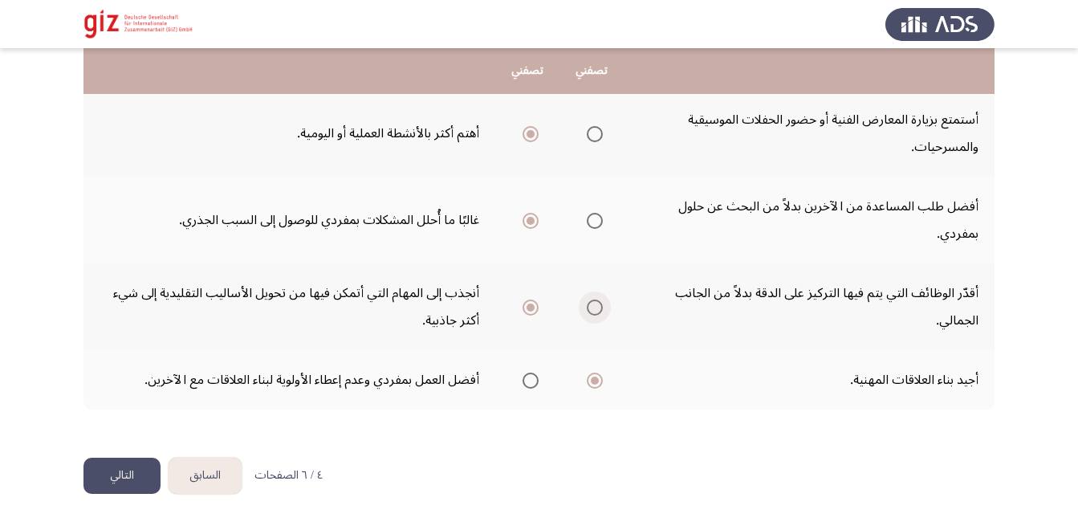
click at [586, 311] on label "Select an option" at bounding box center [591, 307] width 22 height 16
click at [587, 311] on input "Select an option" at bounding box center [595, 307] width 16 height 16
click at [153, 471] on button "التالي" at bounding box center [121, 476] width 77 height 36
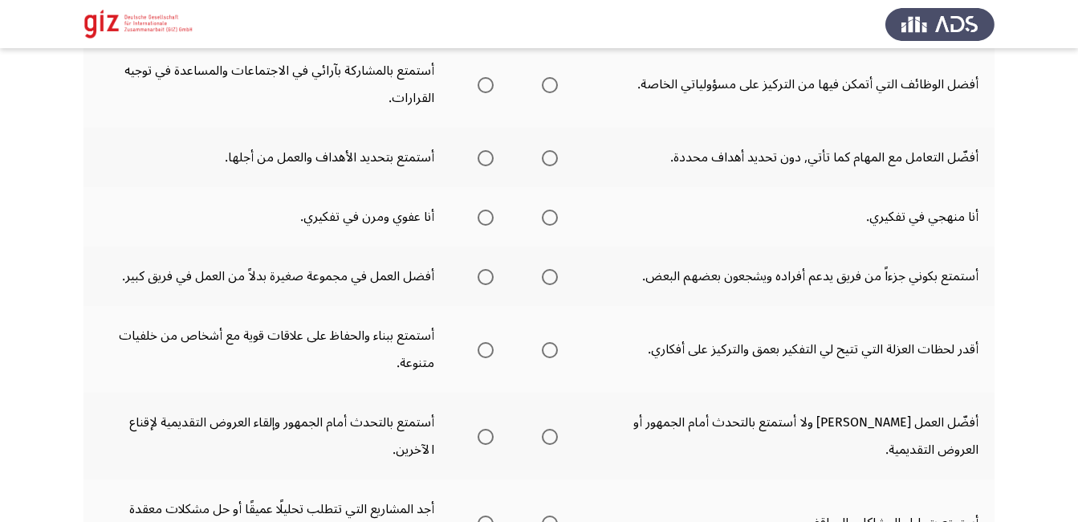
scroll to position [0, 0]
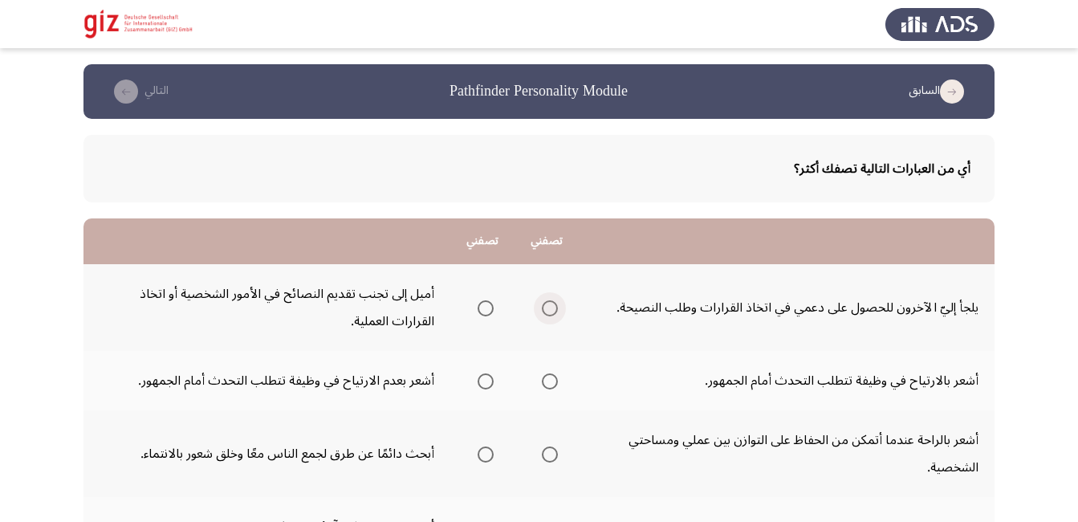
click at [556, 305] on span "Select an option" at bounding box center [550, 308] width 16 height 16
click at [556, 305] on input "Select an option" at bounding box center [550, 308] width 16 height 16
click at [494, 376] on span "Select an option" at bounding box center [486, 381] width 16 height 16
click at [494, 376] on input "Select an option" at bounding box center [486, 381] width 16 height 16
click at [550, 380] on span "Select an option" at bounding box center [550, 381] width 16 height 16
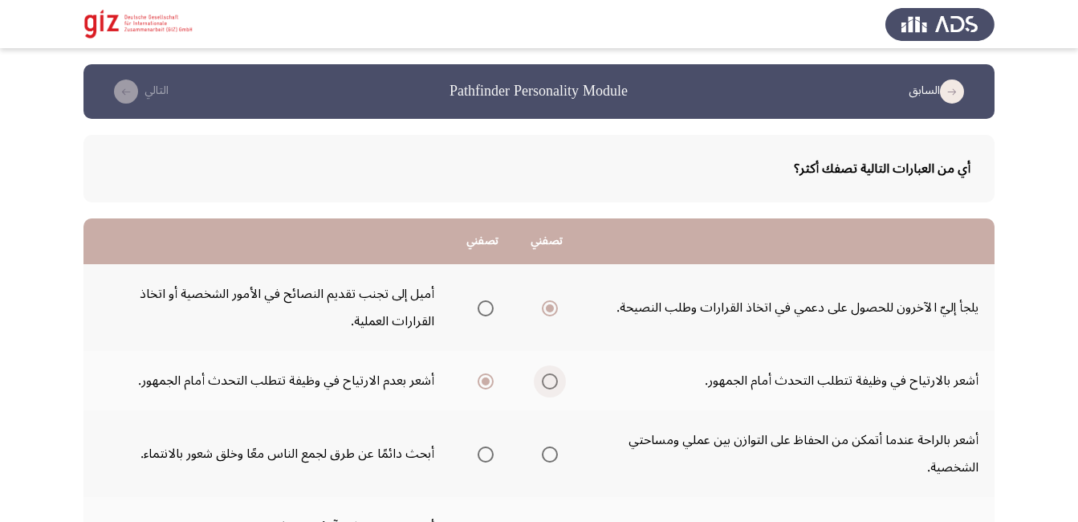
click at [550, 380] on input "Select an option" at bounding box center [550, 381] width 16 height 16
click at [558, 458] on span "Select an option" at bounding box center [550, 454] width 16 height 16
click at [558, 458] on input "Select an option" at bounding box center [550, 454] width 16 height 16
click at [494, 452] on span "Select an option" at bounding box center [486, 454] width 16 height 16
click at [494, 452] on input "Select an option" at bounding box center [486, 454] width 16 height 16
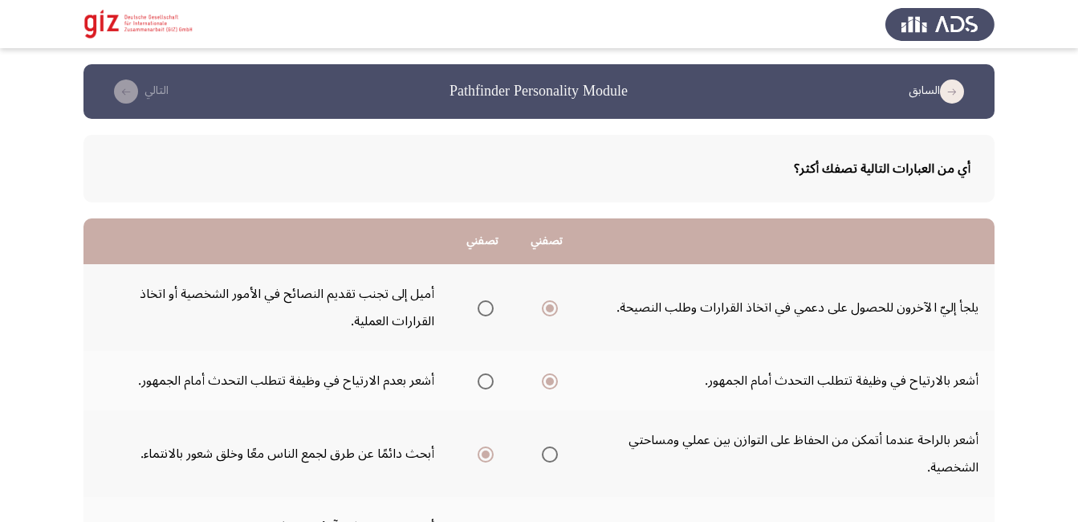
scroll to position [456, 0]
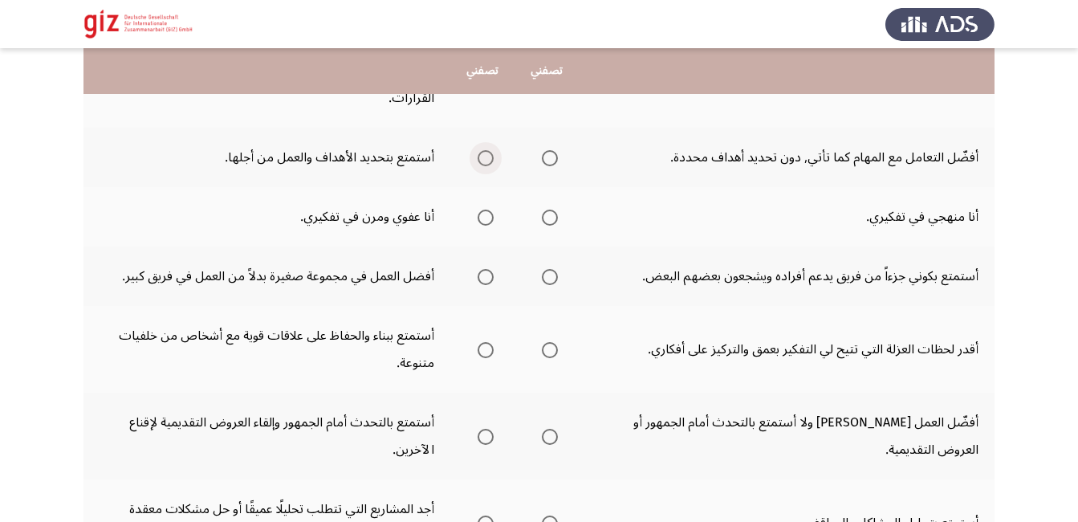
click at [486, 161] on span "Select an option" at bounding box center [486, 158] width 16 height 16
click at [486, 161] on input "Select an option" at bounding box center [486, 158] width 16 height 16
click at [494, 210] on span "Select an option" at bounding box center [486, 218] width 16 height 16
click at [494, 210] on input "Select an option" at bounding box center [486, 218] width 16 height 16
click at [558, 279] on span "Select an option" at bounding box center [550, 277] width 16 height 16
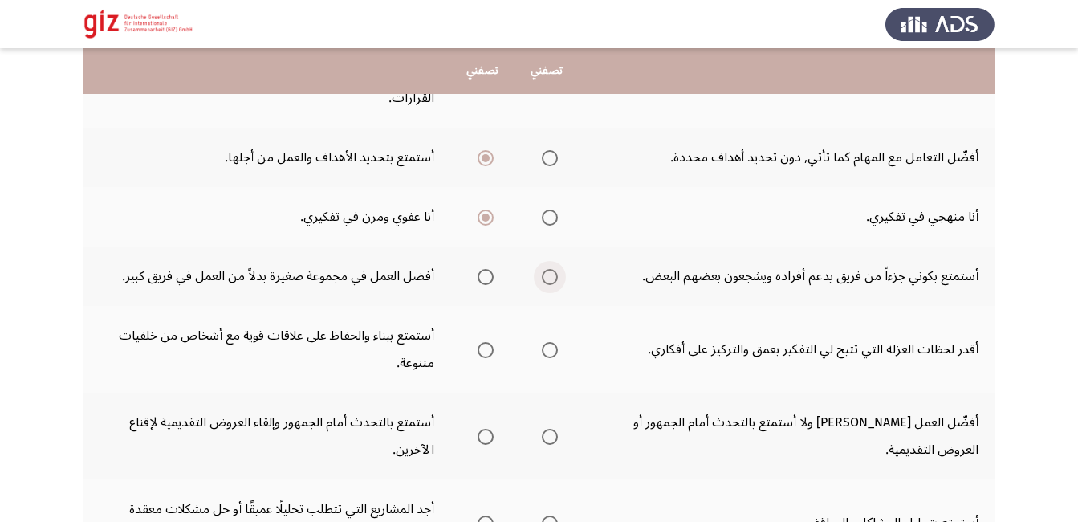
click at [558, 279] on input "Select an option" at bounding box center [550, 277] width 16 height 16
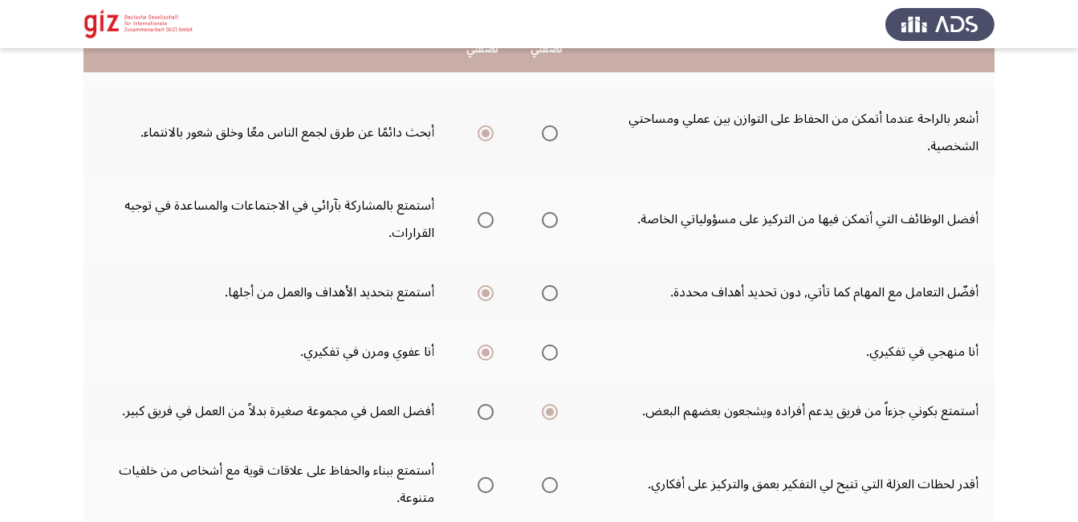
scroll to position [353, 0]
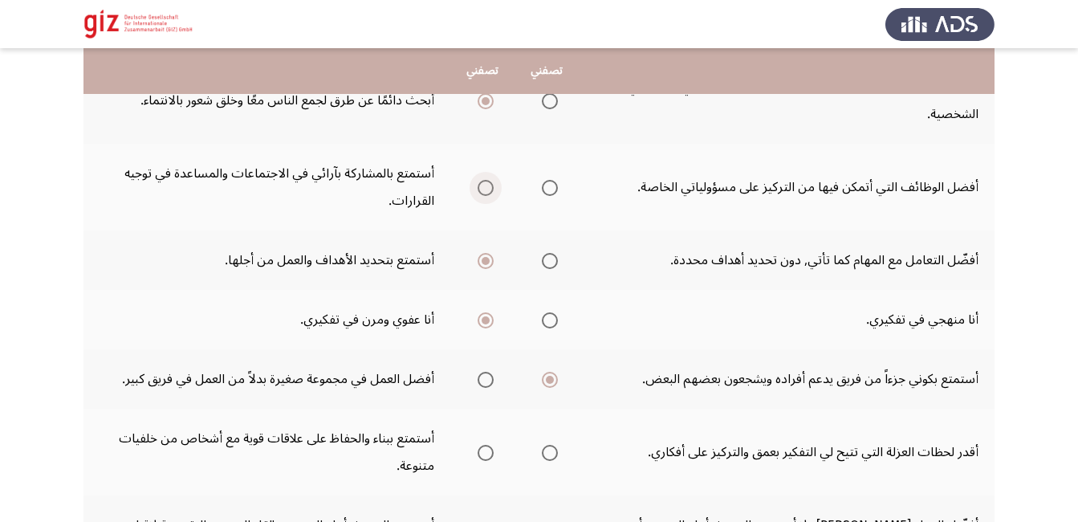
click at [490, 185] on span "Select an option" at bounding box center [486, 188] width 16 height 16
click at [490, 185] on input "Select an option" at bounding box center [486, 188] width 16 height 16
click at [558, 451] on span "Select an option" at bounding box center [550, 453] width 16 height 16
click at [558, 451] on input "Select an option" at bounding box center [550, 453] width 16 height 16
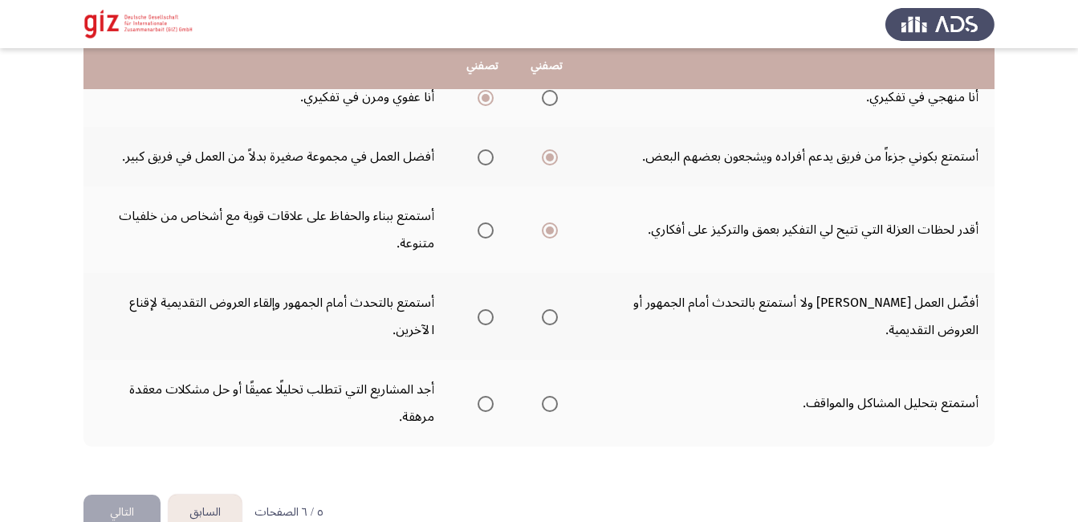
scroll to position [610, 0]
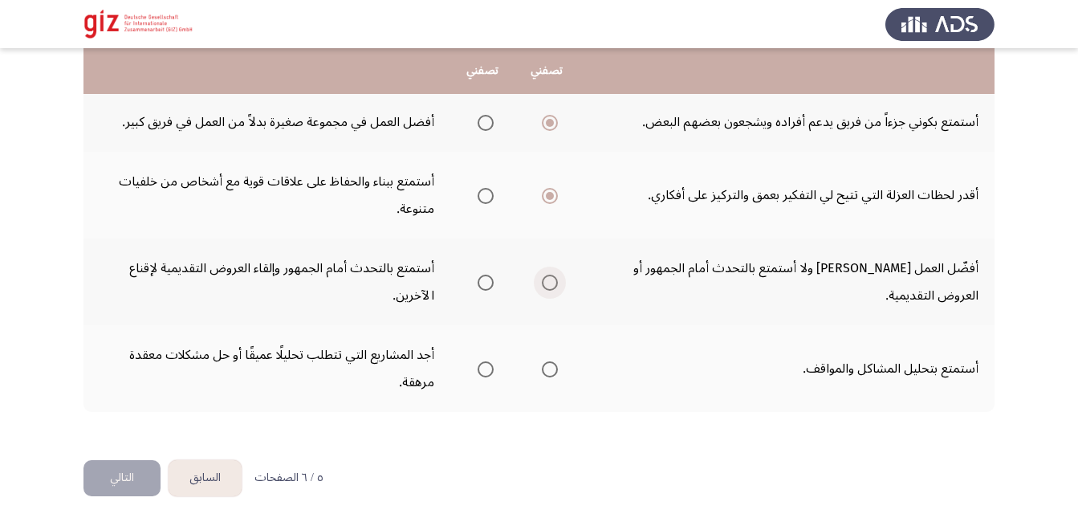
click at [553, 287] on span "Select an option" at bounding box center [550, 283] width 16 height 16
click at [553, 287] on input "Select an option" at bounding box center [550, 283] width 16 height 16
click at [558, 367] on span "Select an option" at bounding box center [550, 369] width 16 height 16
click at [558, 367] on input "Select an option" at bounding box center [550, 369] width 16 height 16
click at [140, 481] on button "التالي" at bounding box center [121, 478] width 77 height 36
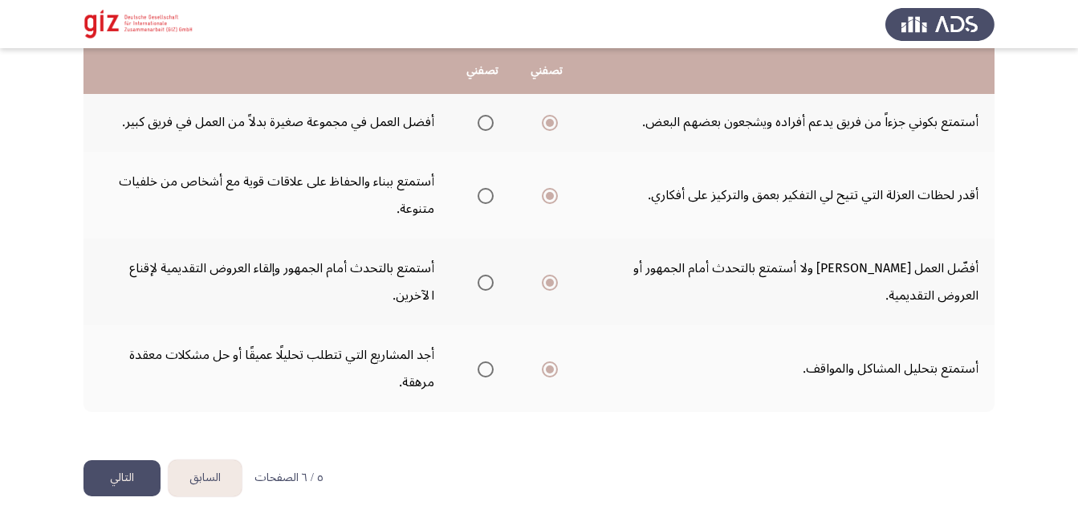
scroll to position [0, 0]
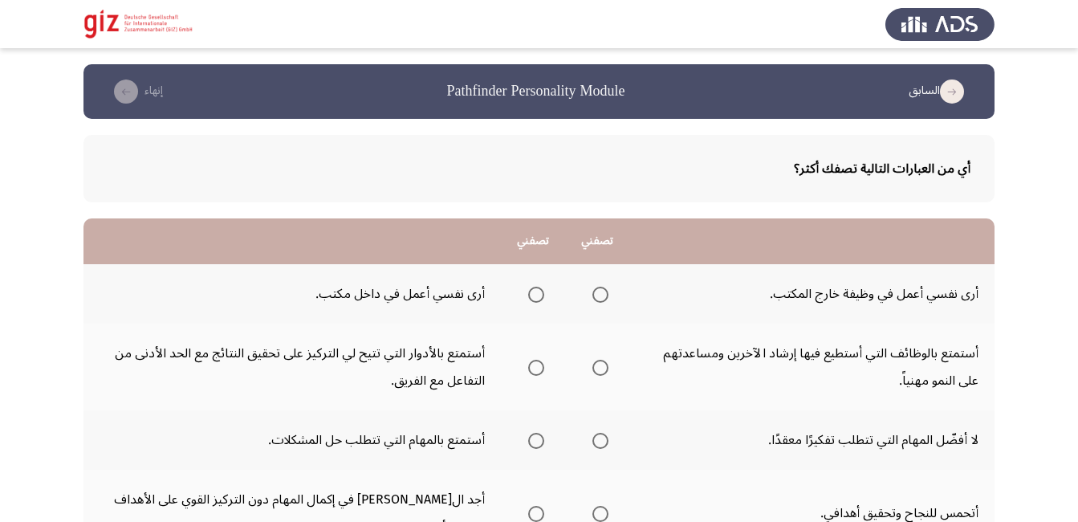
click at [607, 295] on span "Select an option" at bounding box center [600, 295] width 16 height 16
click at [607, 295] on input "Select an option" at bounding box center [600, 295] width 16 height 16
click at [593, 363] on span "Select an option" at bounding box center [600, 368] width 16 height 16
click at [593, 363] on input "Select an option" at bounding box center [600, 368] width 16 height 16
click at [528, 440] on span "Select an option" at bounding box center [536, 441] width 16 height 16
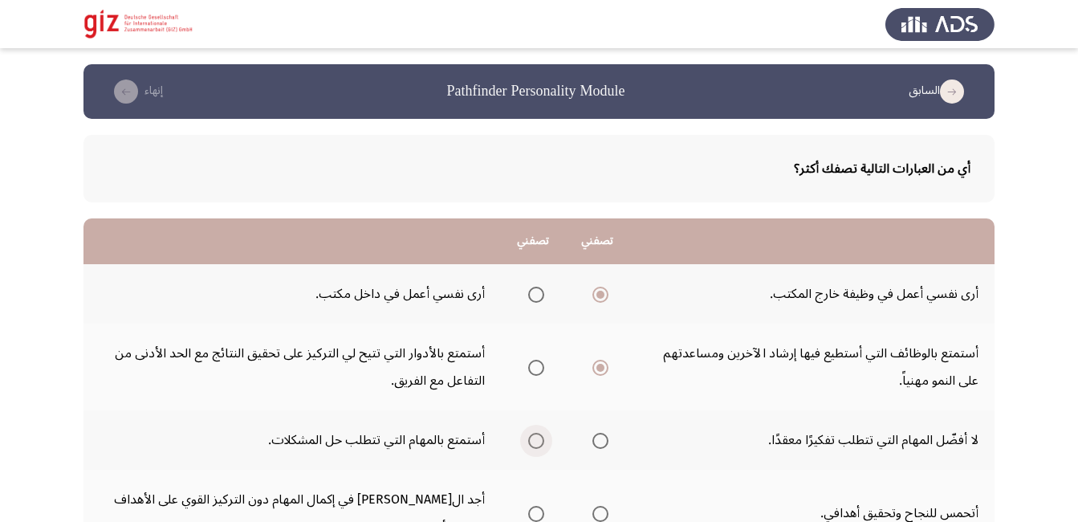
click at [528, 440] on input "Select an option" at bounding box center [536, 441] width 16 height 16
click at [598, 506] on span "Select an option" at bounding box center [600, 514] width 16 height 16
click at [598, 506] on input "Select an option" at bounding box center [600, 514] width 16 height 16
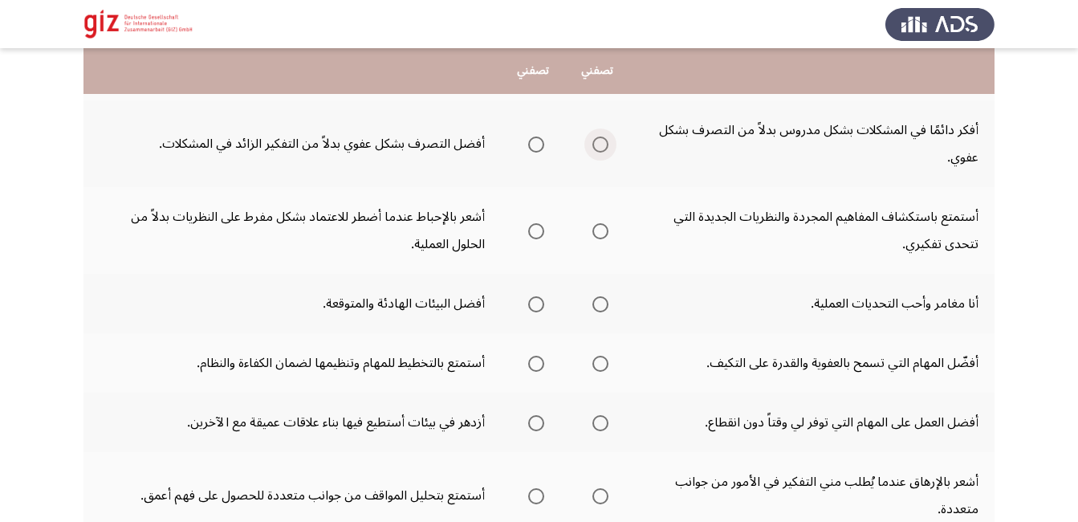
click at [598, 136] on span "Select an option" at bounding box center [600, 144] width 16 height 16
click at [598, 136] on input "Select an option" at bounding box center [600, 144] width 16 height 16
click at [597, 223] on span "Select an option" at bounding box center [600, 231] width 16 height 16
click at [597, 223] on input "Select an option" at bounding box center [600, 231] width 16 height 16
click at [603, 296] on span "Select an option" at bounding box center [600, 304] width 16 height 16
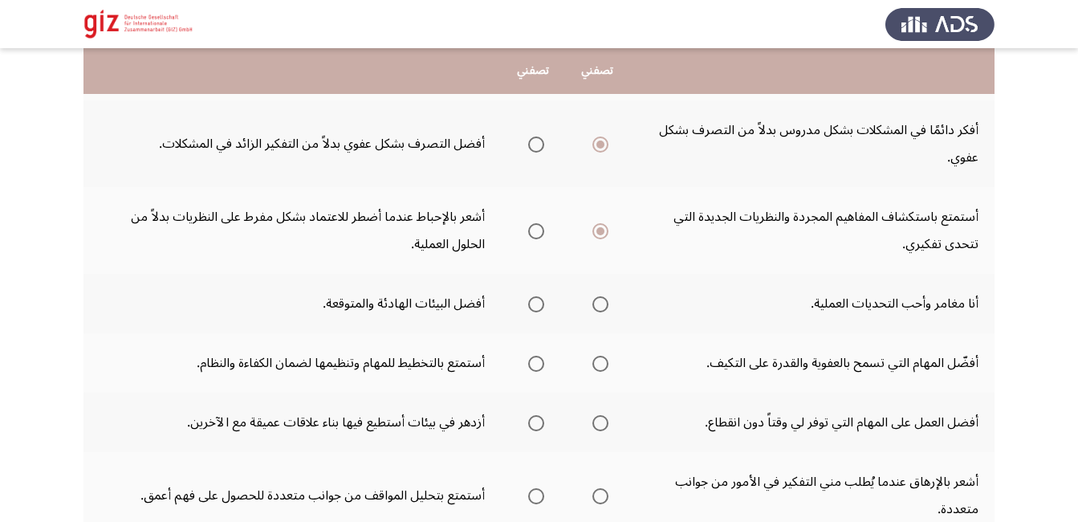
click at [603, 296] on input "Select an option" at bounding box center [600, 304] width 16 height 16
click at [528, 356] on span "Select an option" at bounding box center [536, 364] width 16 height 16
click at [528, 356] on input "Select an option" at bounding box center [536, 364] width 16 height 16
click at [531, 415] on span "Select an option" at bounding box center [536, 423] width 16 height 16
click at [531, 415] on input "Select an option" at bounding box center [536, 423] width 16 height 16
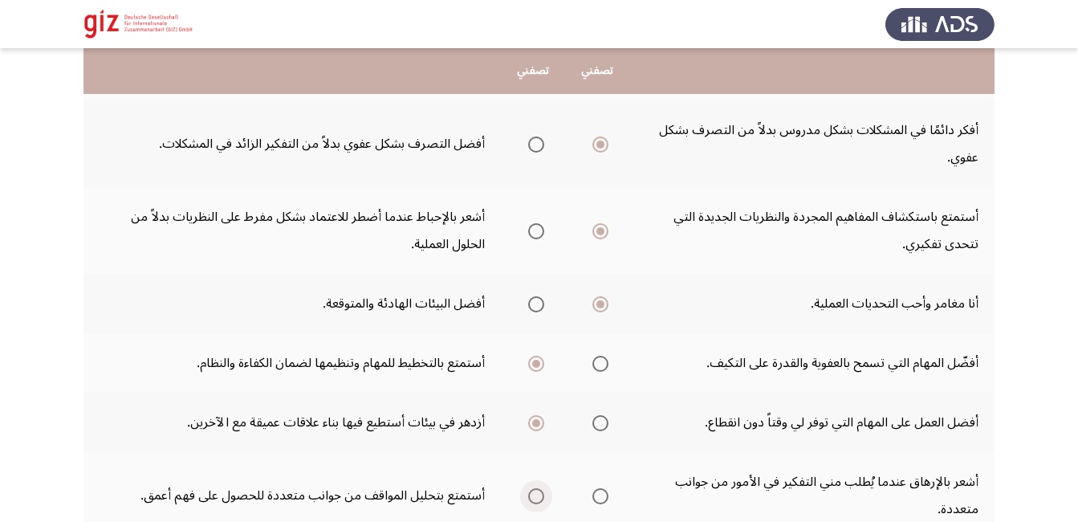
click at [527, 488] on label "Select an option" at bounding box center [533, 496] width 22 height 16
click at [528, 488] on input "Select an option" at bounding box center [536, 496] width 16 height 16
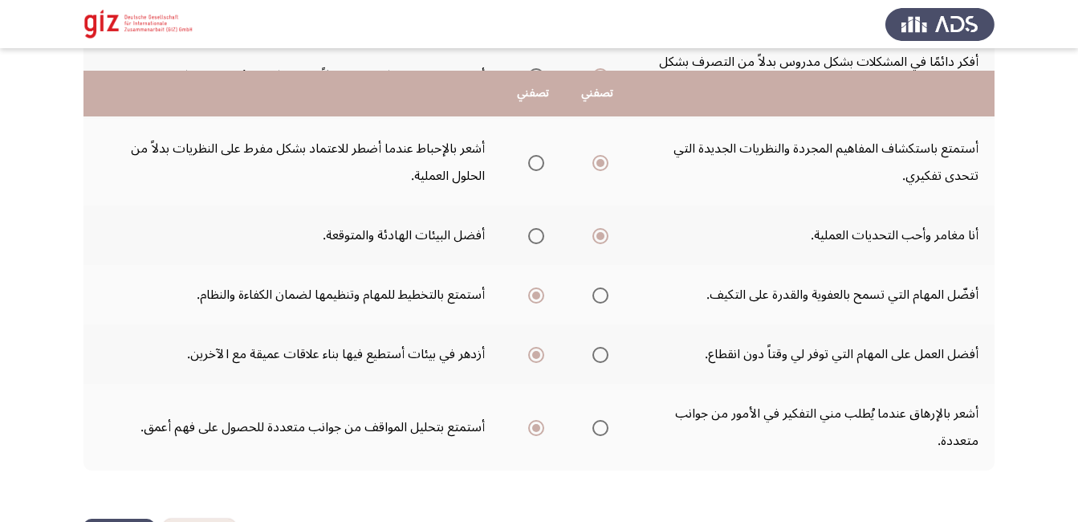
scroll to position [558, 0]
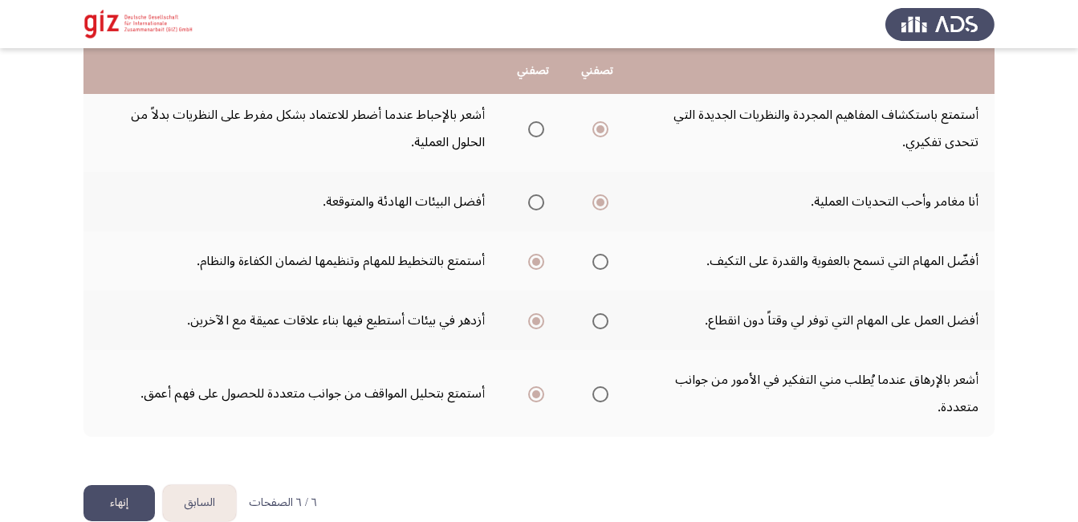
click at [109, 485] on button "إنهاء" at bounding box center [118, 503] width 71 height 36
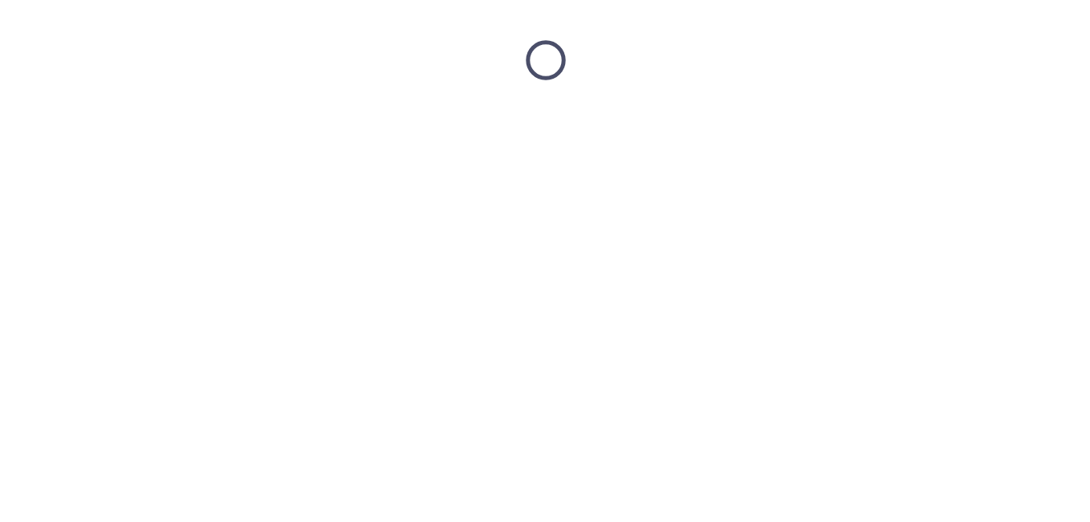
scroll to position [0, 0]
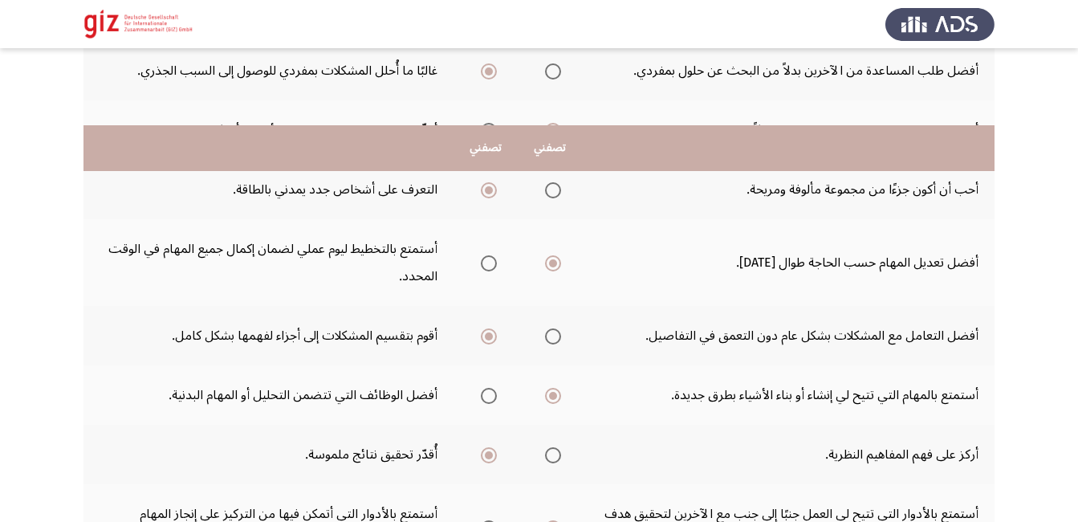
scroll to position [503, 0]
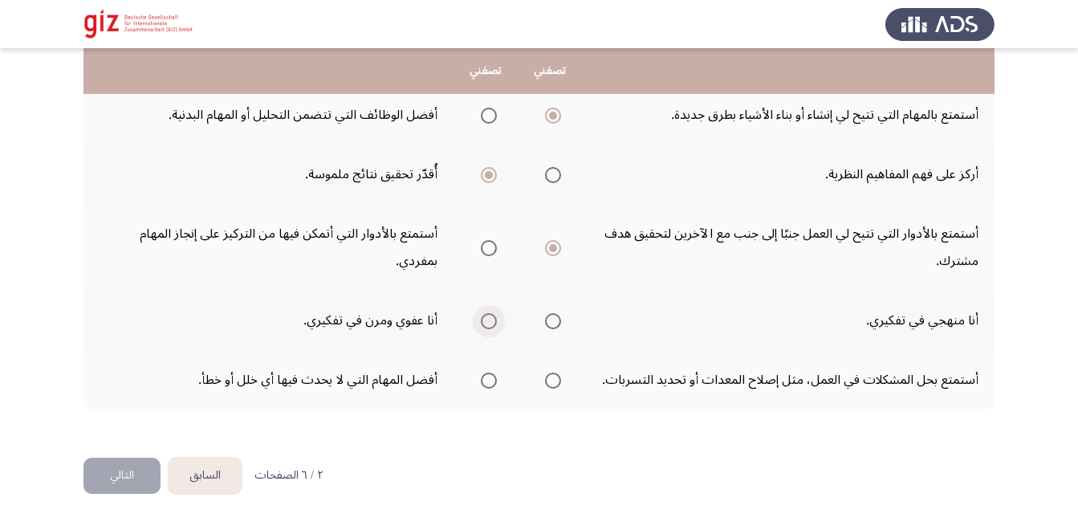
click at [481, 318] on label "Select an option" at bounding box center [485, 321] width 22 height 16
click at [481, 318] on input "Select an option" at bounding box center [489, 321] width 16 height 16
click at [547, 378] on span "Select an option" at bounding box center [553, 380] width 16 height 16
click at [547, 378] on input "Select an option" at bounding box center [553, 380] width 16 height 16
click at [120, 461] on button "التالي" at bounding box center [121, 476] width 77 height 36
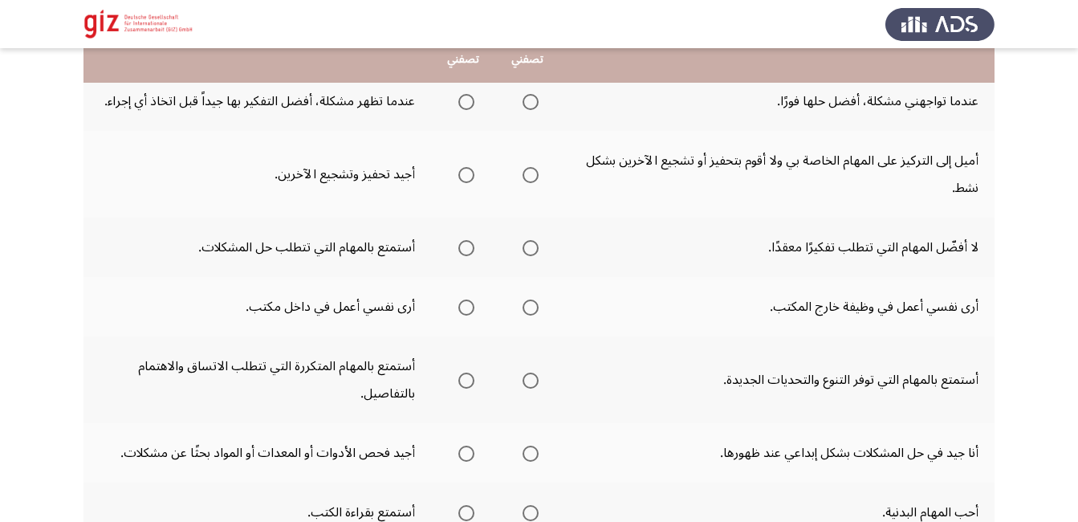
scroll to position [161, 0]
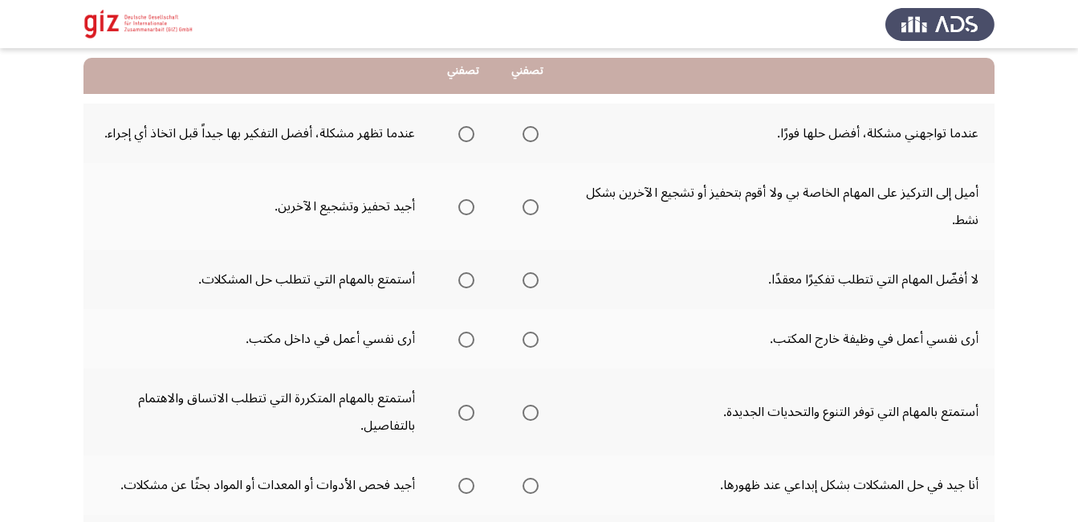
click at [569, 168] on td "أميل إلى التركيز على المهام الخاصة بي ولا أقوم بتحفيز أو تشجيع الآخرين بشكل نشط." at bounding box center [776, 206] width 435 height 87
click at [466, 134] on span "Select an option" at bounding box center [466, 134] width 16 height 16
click at [466, 134] on input "Select an option" at bounding box center [466, 134] width 16 height 16
click at [466, 207] on span "Select an option" at bounding box center [466, 207] width 16 height 16
click at [466, 207] on input "Select an option" at bounding box center [466, 207] width 16 height 16
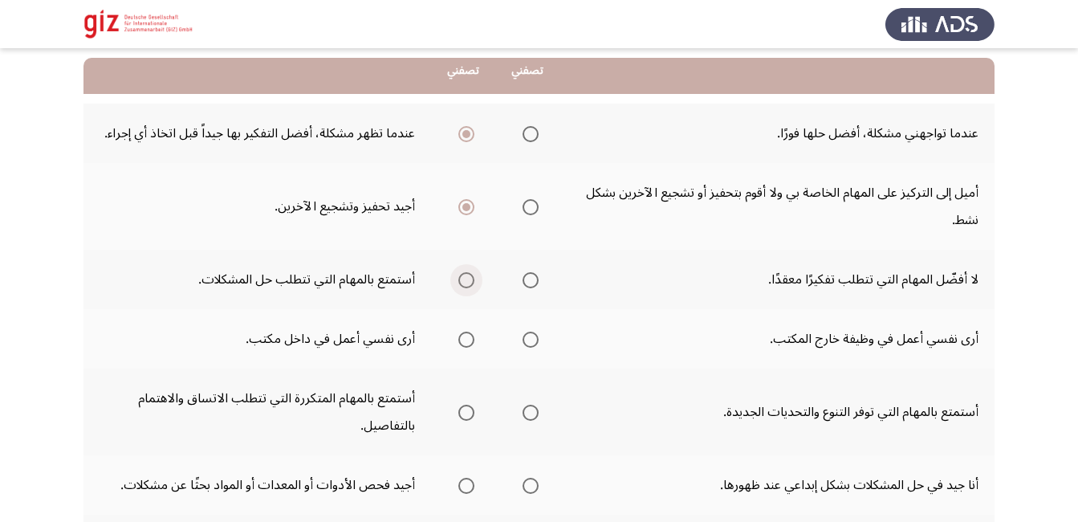
click at [465, 280] on span "Select an option" at bounding box center [466, 280] width 16 height 16
click at [465, 280] on input "Select an option" at bounding box center [466, 280] width 16 height 16
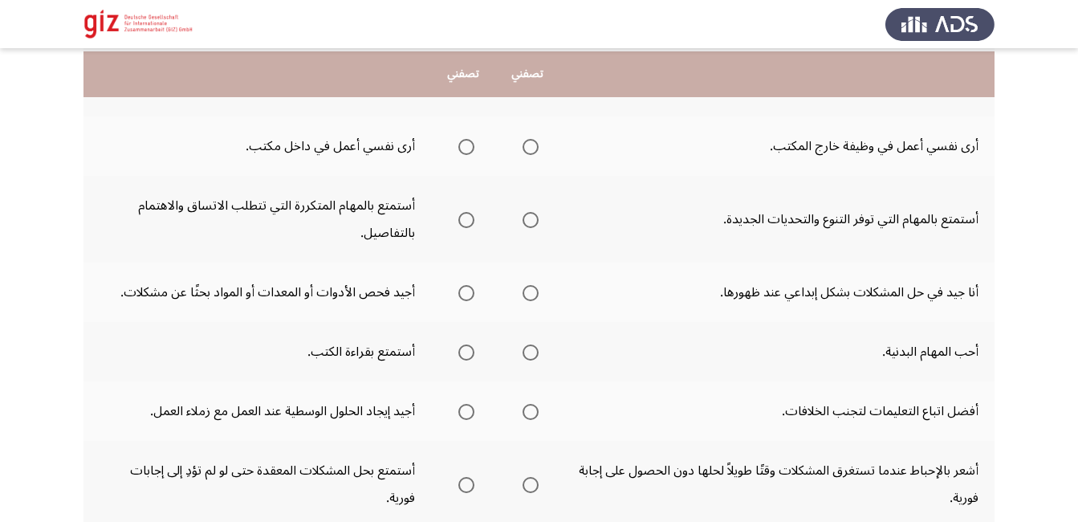
scroll to position [385, 0]
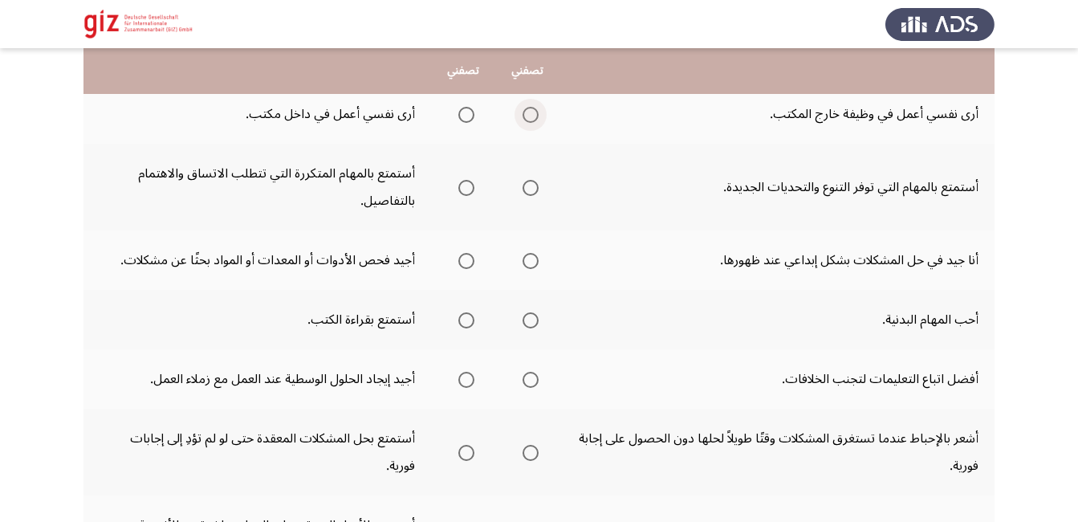
click at [529, 111] on span "Select an option" at bounding box center [531, 115] width 16 height 16
click at [529, 111] on input "Select an option" at bounding box center [531, 115] width 16 height 16
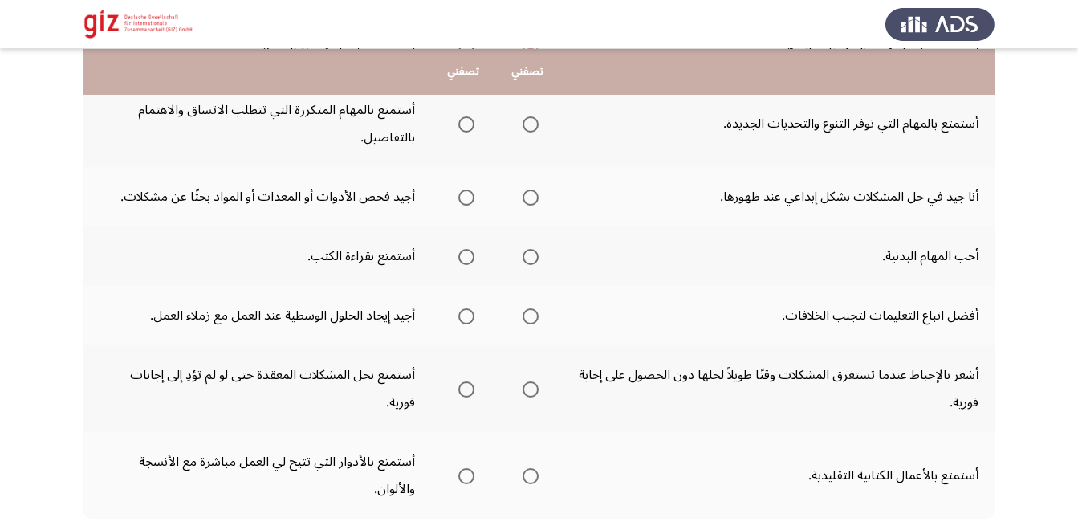
scroll to position [450, 0]
click at [523, 124] on span "Select an option" at bounding box center [531, 124] width 16 height 16
click at [523, 124] on input "Select an option" at bounding box center [531, 124] width 16 height 16
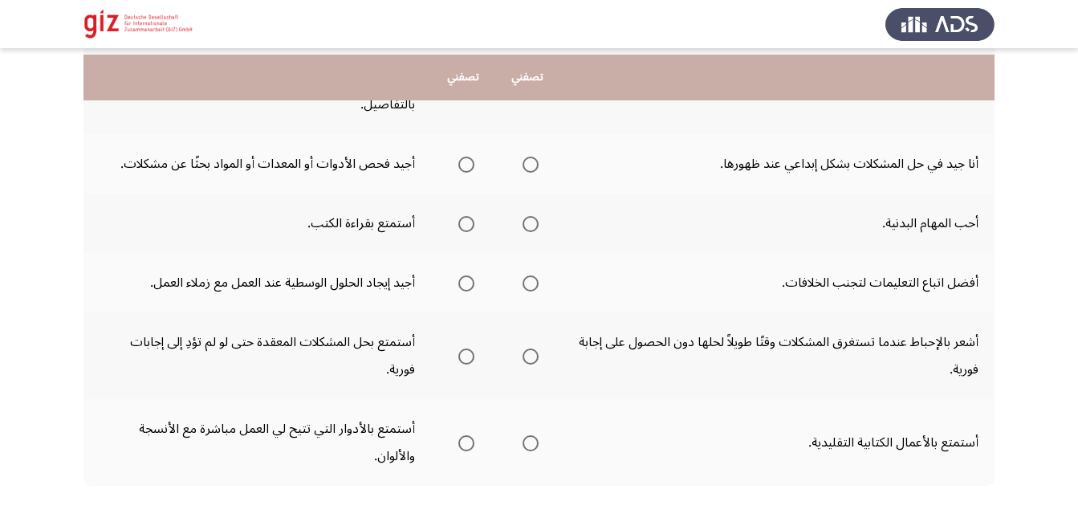
scroll to position [514, 0]
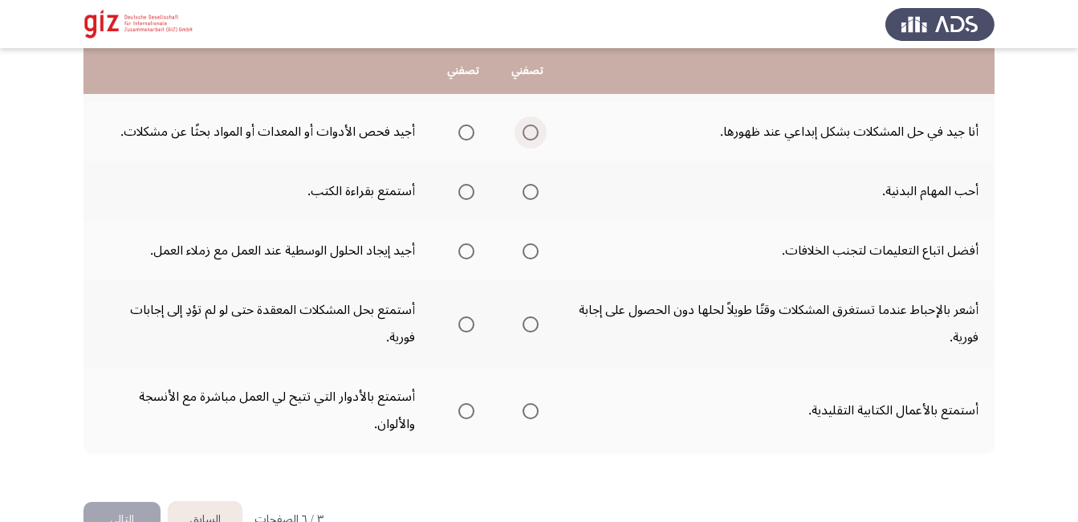
click at [525, 127] on span "Select an option" at bounding box center [531, 132] width 16 height 16
click at [525, 127] on input "Select an option" at bounding box center [531, 132] width 16 height 16
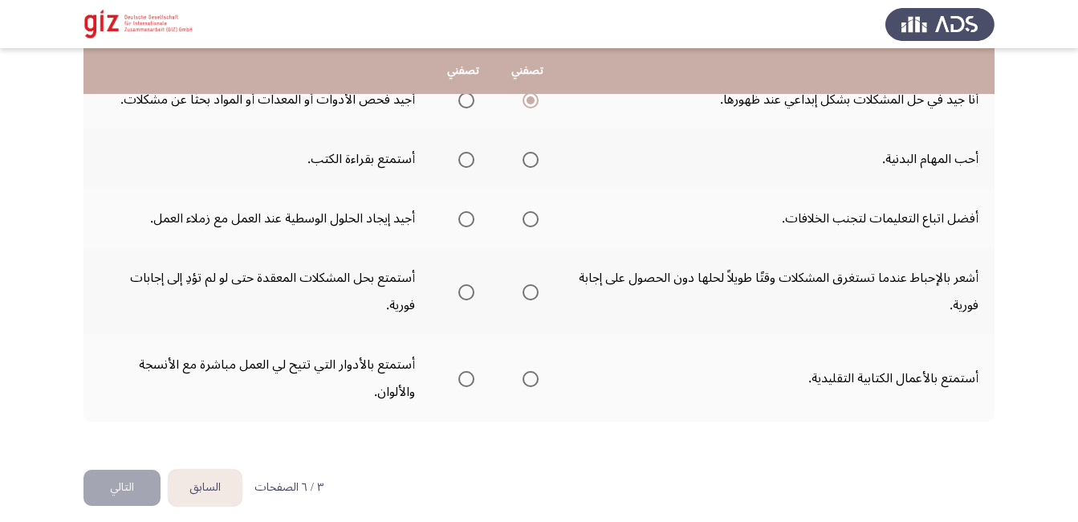
scroll to position [558, 0]
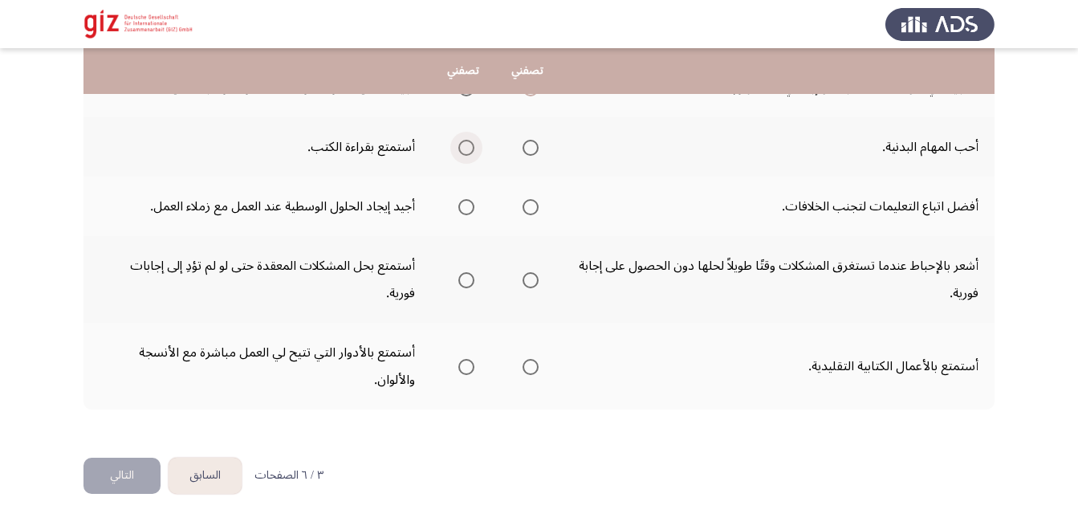
click at [458, 144] on span "Select an option" at bounding box center [466, 148] width 16 height 16
click at [458, 144] on input "Select an option" at bounding box center [466, 148] width 16 height 16
click at [441, 207] on th at bounding box center [463, 206] width 64 height 59
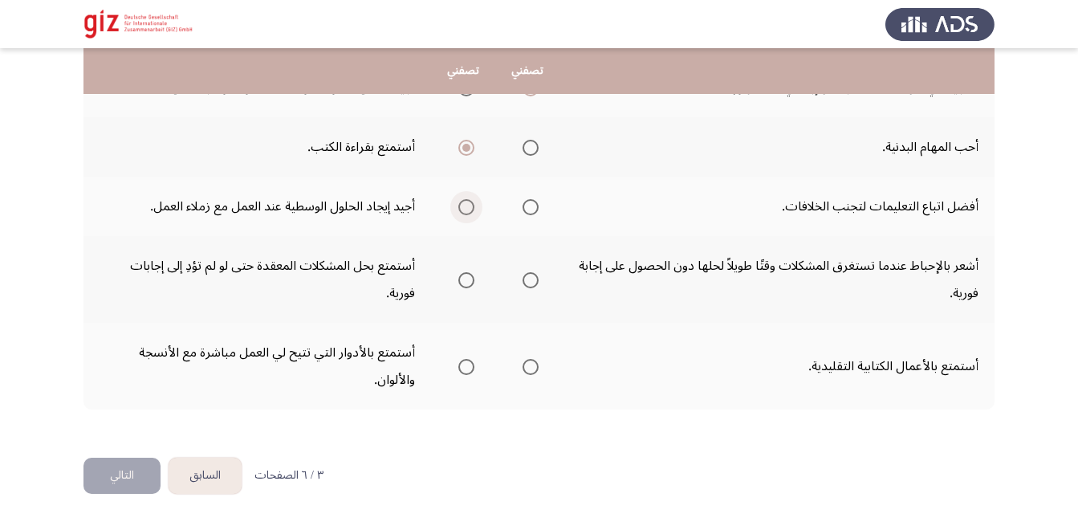
click at [468, 204] on span "Select an option" at bounding box center [466, 207] width 16 height 16
click at [468, 204] on input "Select an option" at bounding box center [466, 207] width 16 height 16
click at [460, 283] on span "Select an option" at bounding box center [466, 280] width 16 height 16
click at [460, 283] on input "Select an option" at bounding box center [466, 280] width 16 height 16
click at [461, 364] on span "Select an option" at bounding box center [466, 367] width 16 height 16
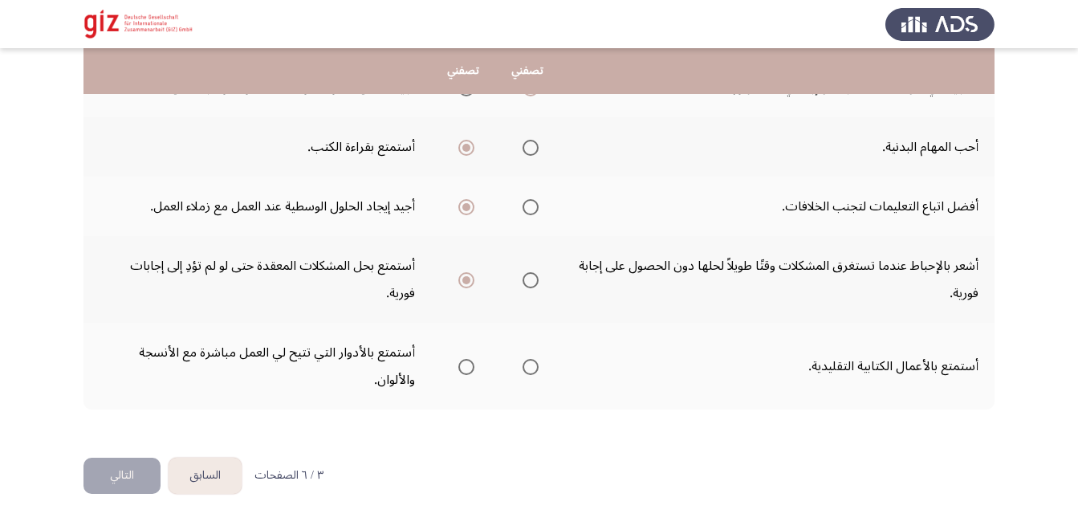
click at [461, 364] on input "Select an option" at bounding box center [466, 367] width 16 height 16
click at [523, 370] on span "Select an option" at bounding box center [531, 367] width 16 height 16
click at [523, 370] on input "Select an option" at bounding box center [531, 367] width 16 height 16
click at [454, 367] on label "Select an option" at bounding box center [463, 367] width 22 height 16
click at [458, 367] on input "Select an option" at bounding box center [466, 367] width 16 height 16
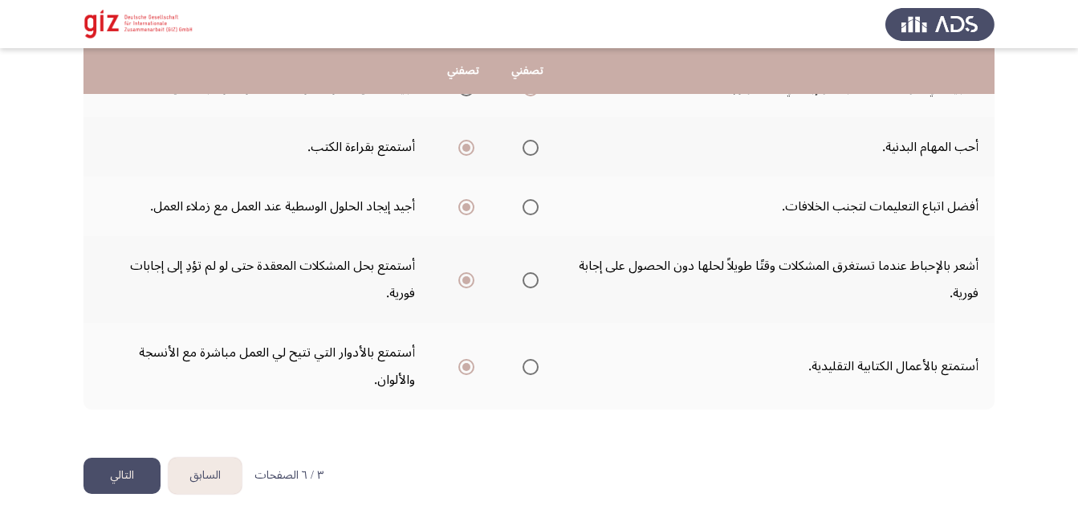
click at [120, 489] on button "التالي" at bounding box center [121, 476] width 77 height 36
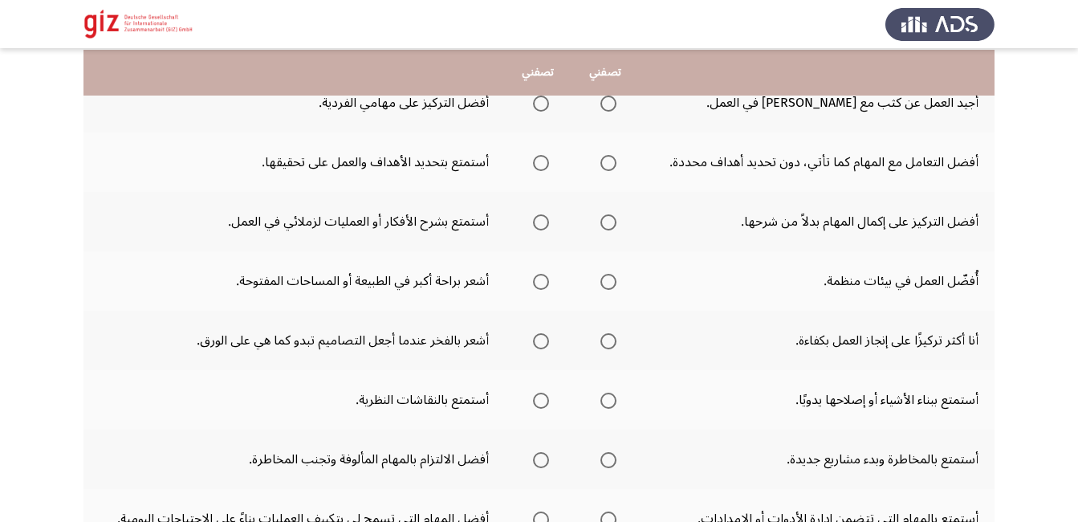
scroll to position [161, 0]
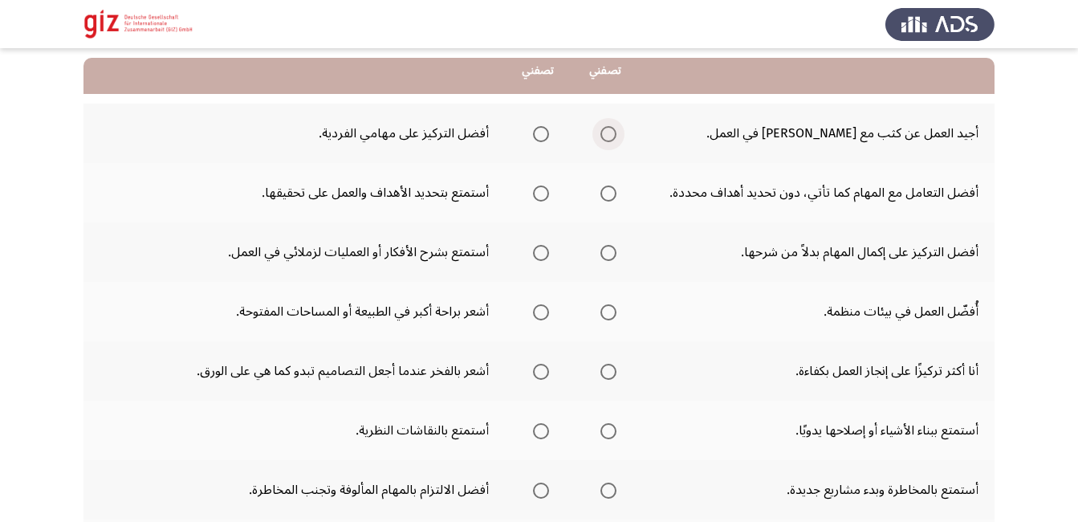
click at [612, 136] on span "Select an option" at bounding box center [608, 134] width 16 height 16
click at [612, 136] on input "Select an option" at bounding box center [608, 134] width 16 height 16
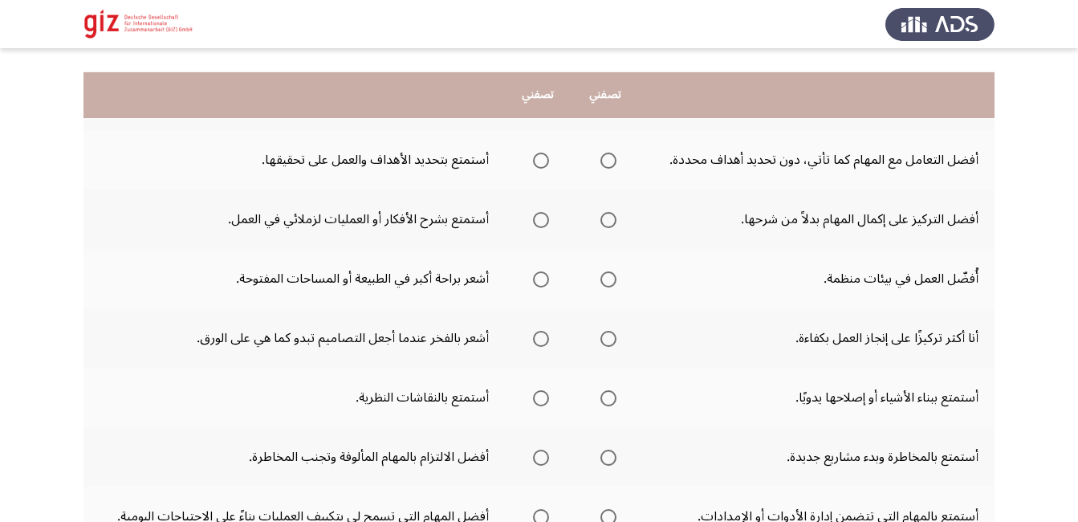
scroll to position [225, 0]
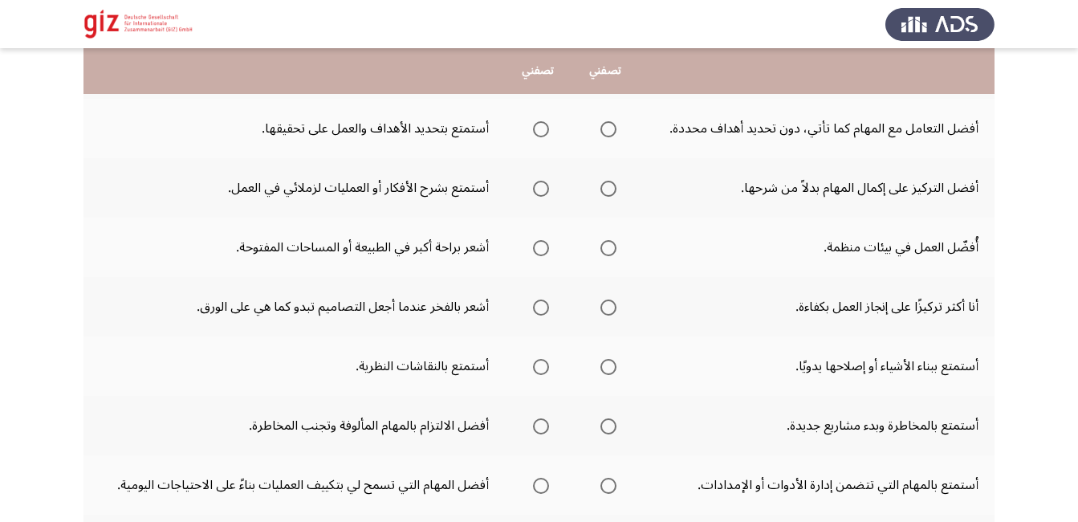
click at [832, 154] on td "أفضل التعامل مع المهام كما تأتي، دون تحديد أهداف محددة." at bounding box center [817, 128] width 356 height 59
click at [546, 134] on span "Select an option" at bounding box center [541, 129] width 16 height 16
click at [546, 134] on input "Select an option" at bounding box center [541, 129] width 16 height 16
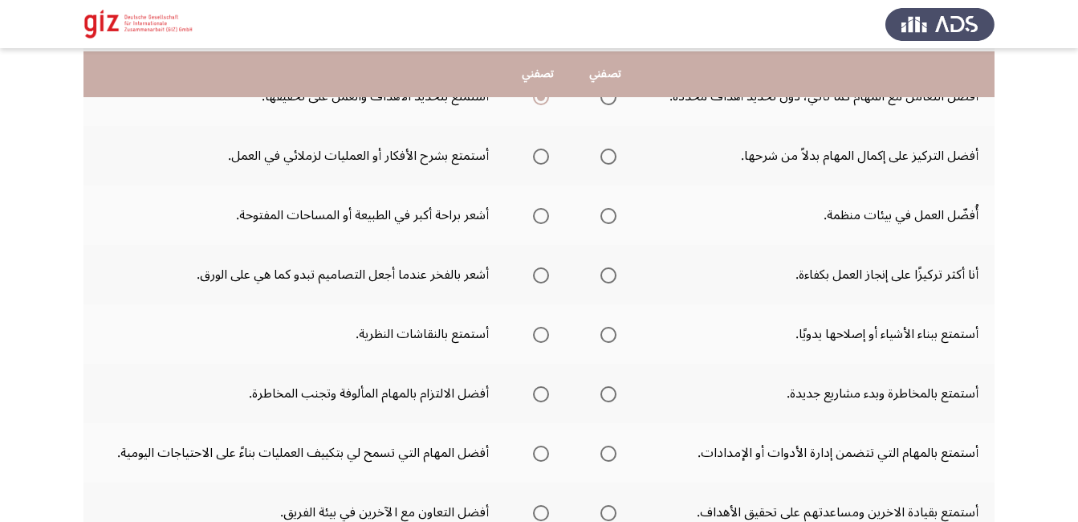
scroll to position [289, 0]
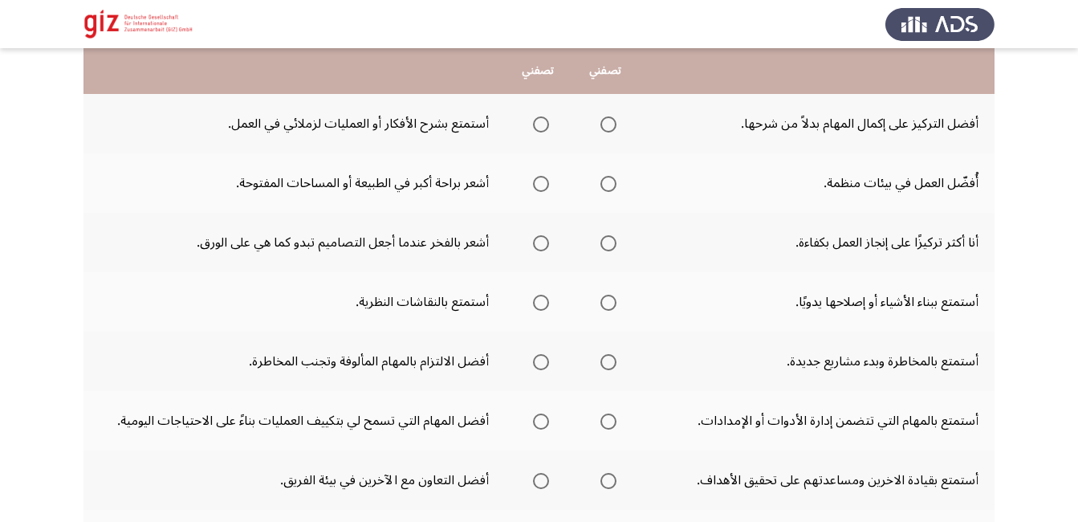
click at [545, 125] on span "Select an option" at bounding box center [541, 124] width 16 height 16
click at [545, 125] on input "Select an option" at bounding box center [541, 124] width 16 height 16
click at [599, 186] on label "Select an option" at bounding box center [605, 184] width 22 height 16
click at [600, 186] on input "Select an option" at bounding box center [608, 184] width 16 height 16
click at [603, 242] on label "Select an option" at bounding box center [605, 243] width 22 height 16
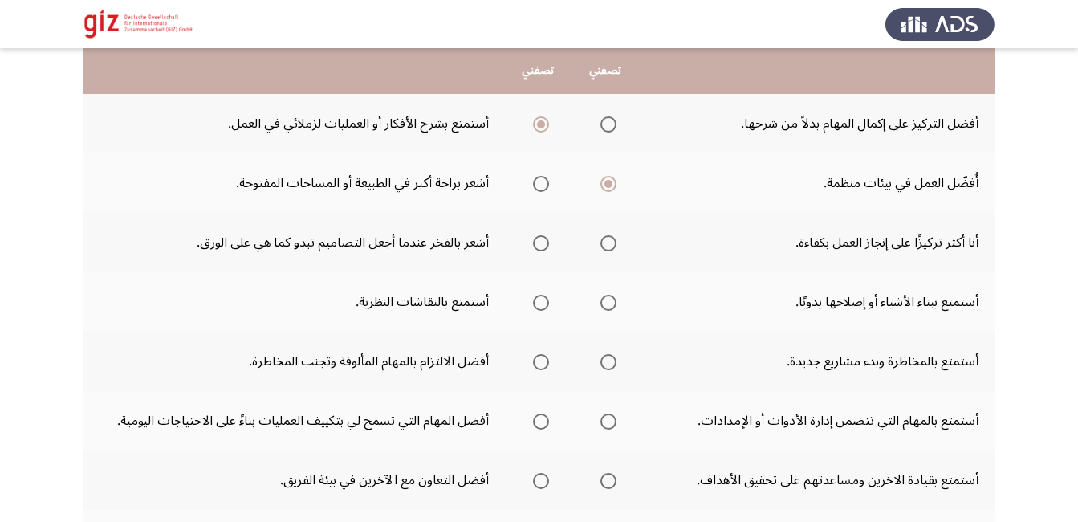
click at [603, 242] on input "Select an option" at bounding box center [608, 243] width 16 height 16
click at [608, 303] on span "Select an option" at bounding box center [608, 303] width 0 height 0
click at [612, 302] on input "Select an option" at bounding box center [608, 303] width 16 height 16
click at [613, 360] on span "Select an option" at bounding box center [608, 362] width 16 height 16
click at [613, 360] on input "Select an option" at bounding box center [608, 362] width 16 height 16
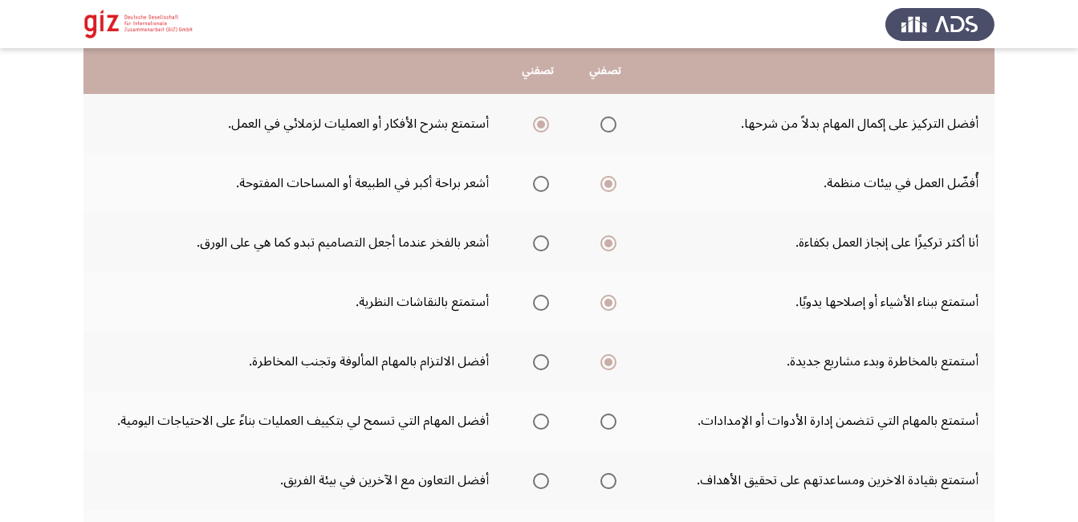
click at [432, 419] on td "أفضل المهام التي تسمح لي بتكييف العمليات بناءً على الاحتياجات اليومية." at bounding box center [293, 420] width 421 height 59
click at [549, 421] on span "Select an option" at bounding box center [541, 421] width 16 height 16
click at [549, 421] on input "Select an option" at bounding box center [541, 421] width 16 height 16
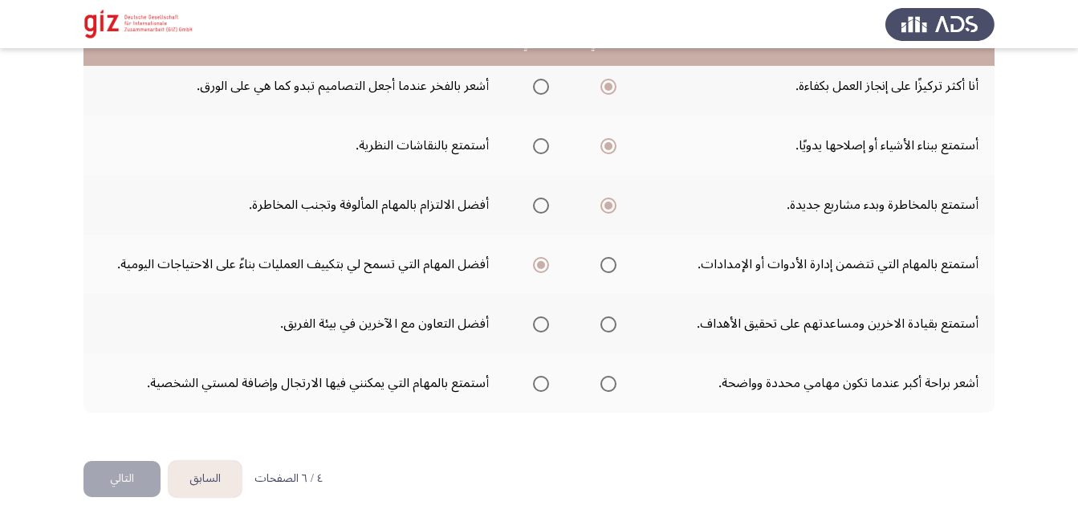
scroll to position [449, 0]
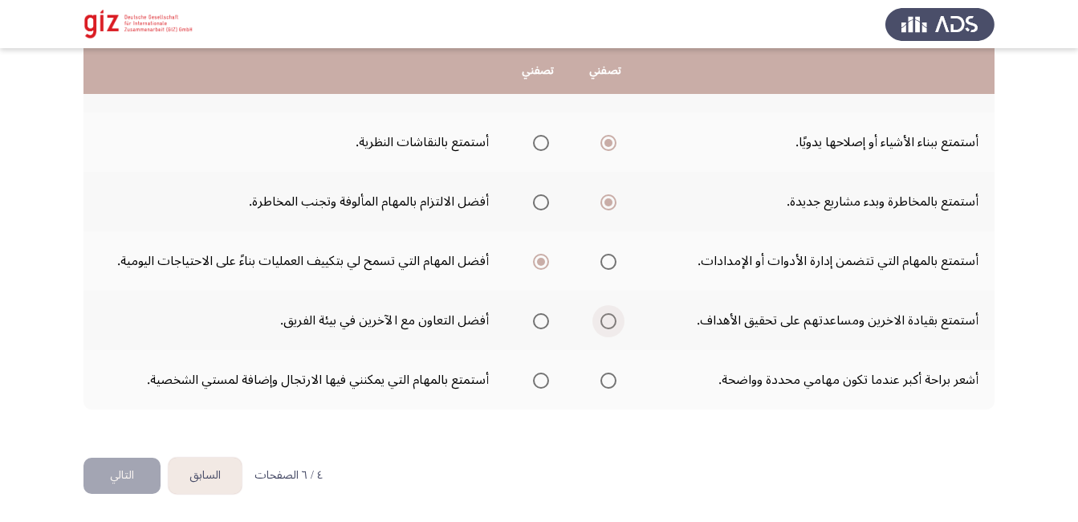
click at [610, 319] on span "Select an option" at bounding box center [608, 321] width 16 height 16
click at [610, 319] on input "Select an option" at bounding box center [608, 321] width 16 height 16
click at [614, 384] on span "Select an option" at bounding box center [608, 380] width 16 height 16
click at [614, 384] on input "Select an option" at bounding box center [608, 380] width 16 height 16
click at [124, 459] on button "التالي" at bounding box center [121, 476] width 77 height 36
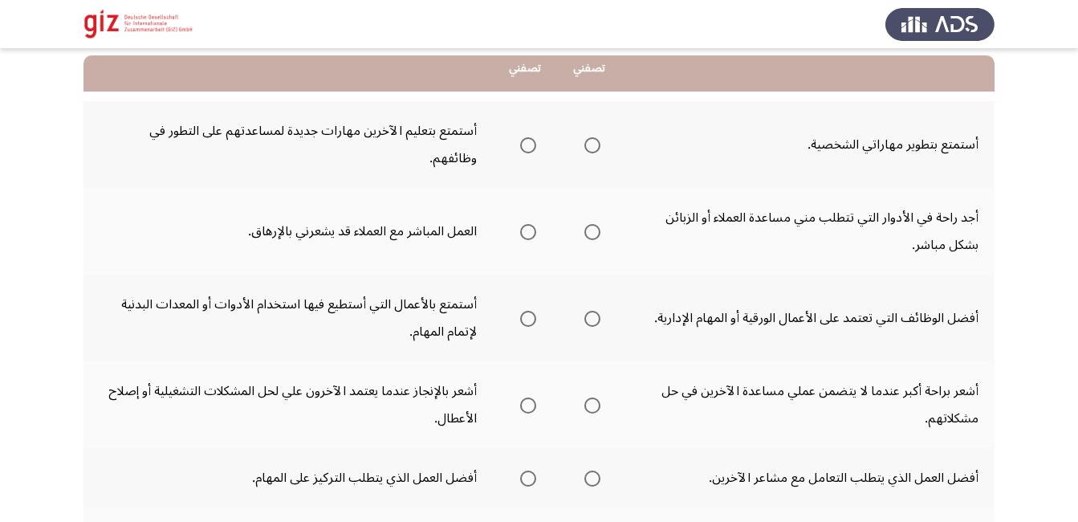
scroll to position [161, 0]
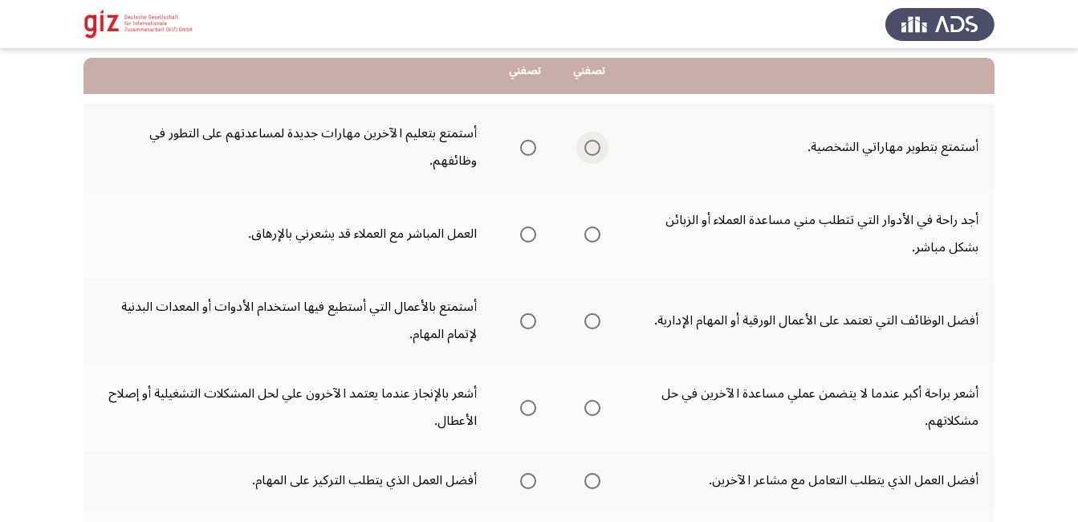
click at [592, 140] on span "Select an option" at bounding box center [592, 148] width 16 height 16
click at [592, 140] on input "Select an option" at bounding box center [592, 148] width 16 height 16
click at [589, 226] on span "Select an option" at bounding box center [592, 234] width 16 height 16
click at [589, 226] on input "Select an option" at bounding box center [592, 234] width 16 height 16
click at [536, 313] on span "Select an option" at bounding box center [528, 321] width 16 height 16
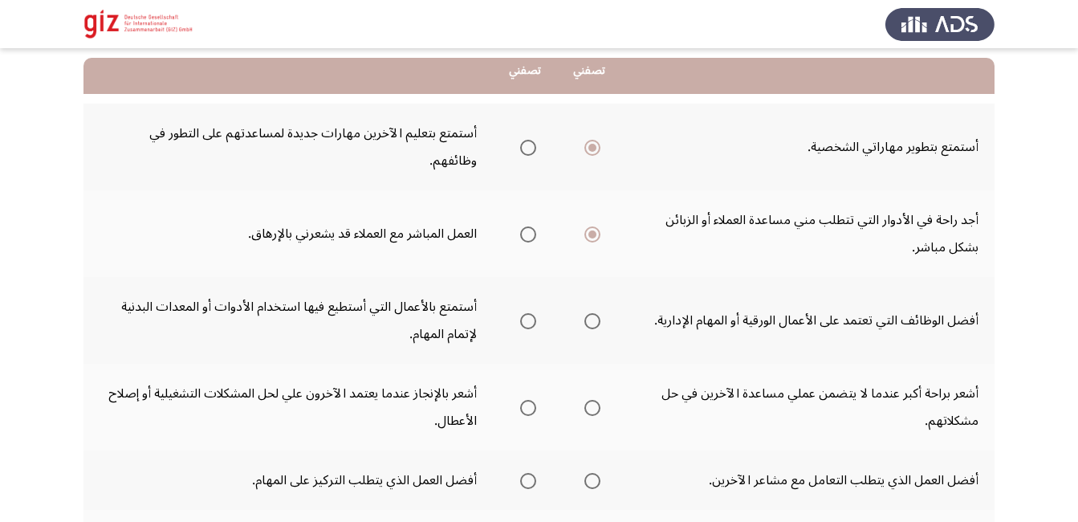
click at [536, 313] on input "Select an option" at bounding box center [528, 321] width 16 height 16
click at [518, 400] on label "Select an option" at bounding box center [525, 408] width 22 height 16
click at [520, 400] on input "Select an option" at bounding box center [528, 408] width 16 height 16
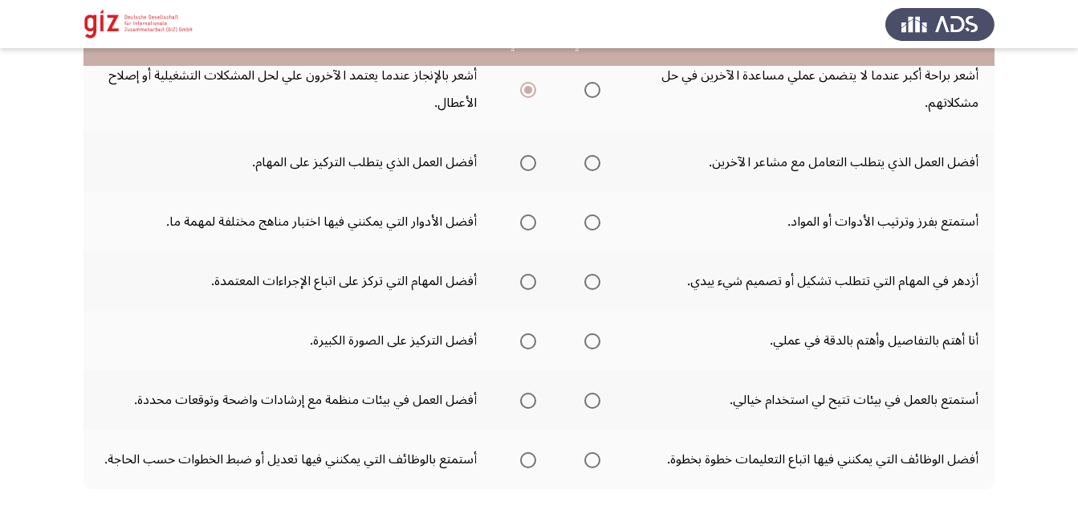
scroll to position [482, 0]
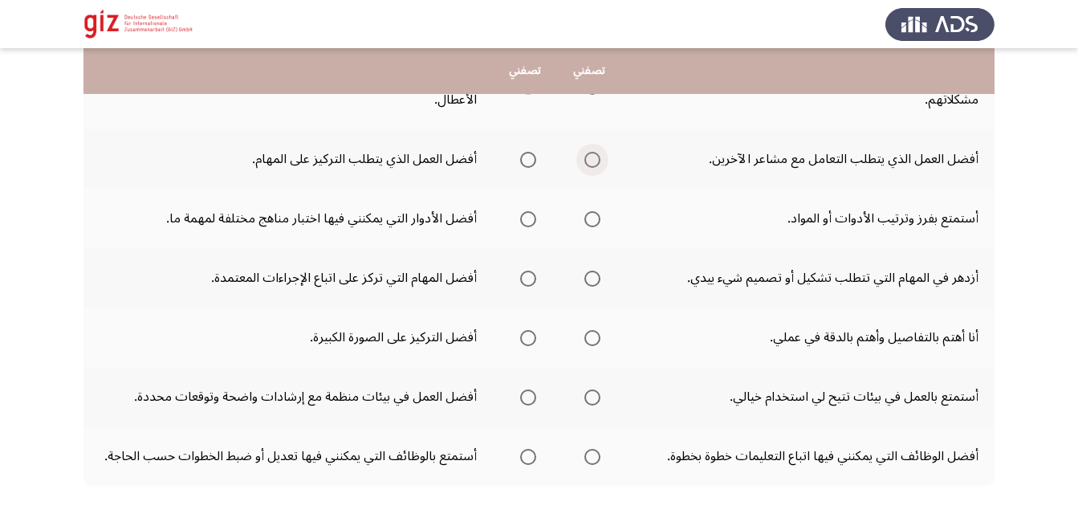
click at [588, 152] on span "Select an option" at bounding box center [592, 160] width 16 height 16
click at [588, 152] on input "Select an option" at bounding box center [592, 160] width 16 height 16
click at [589, 211] on span "Select an option" at bounding box center [592, 219] width 16 height 16
click at [589, 211] on input "Select an option" at bounding box center [592, 219] width 16 height 16
click at [530, 271] on span "Select an option" at bounding box center [528, 279] width 16 height 16
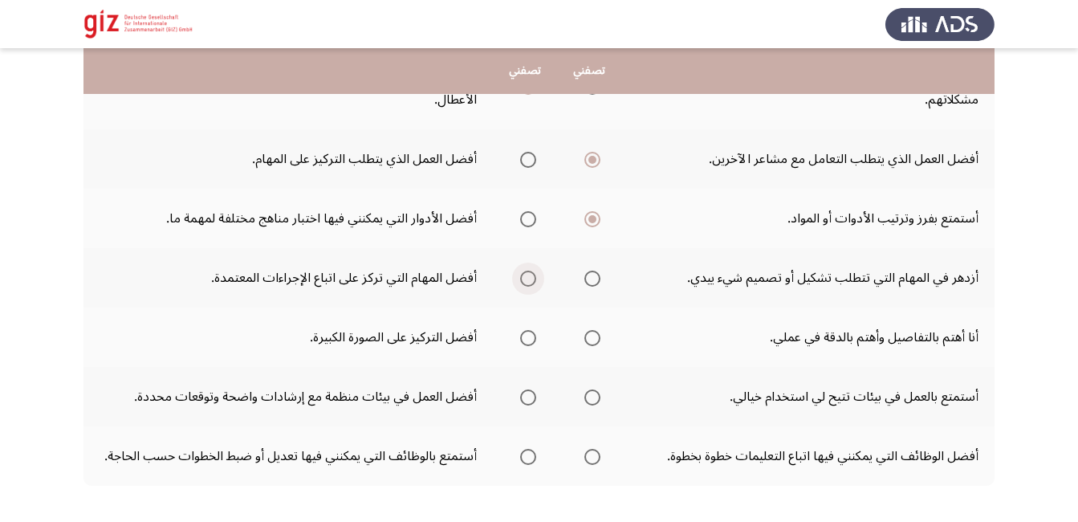
click at [530, 271] on input "Select an option" at bounding box center [528, 279] width 16 height 16
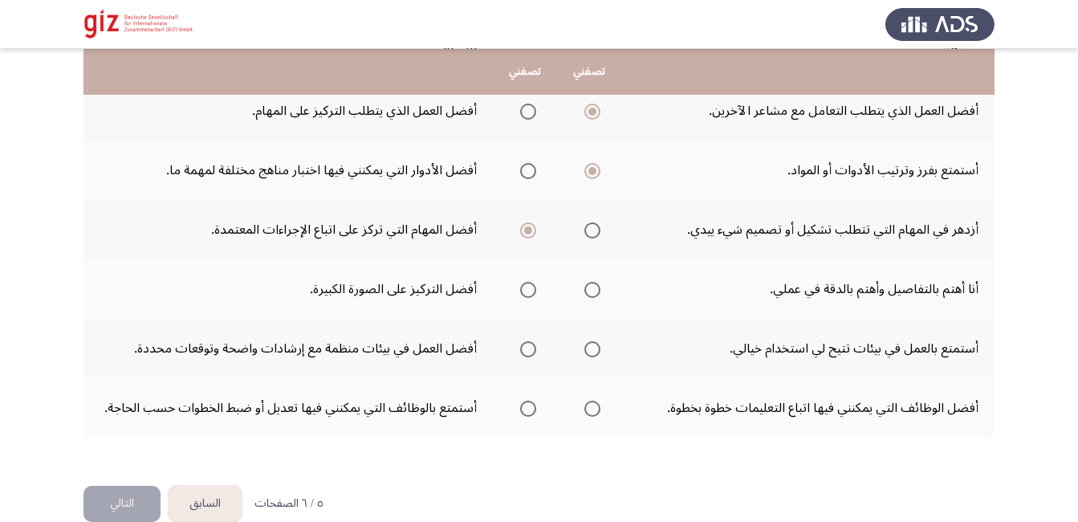
scroll to position [531, 0]
click at [595, 281] on span "Select an option" at bounding box center [592, 289] width 16 height 16
click at [595, 281] on input "Select an option" at bounding box center [592, 289] width 16 height 16
click at [595, 340] on span "Select an option" at bounding box center [592, 348] width 16 height 16
click at [595, 340] on input "Select an option" at bounding box center [592, 348] width 16 height 16
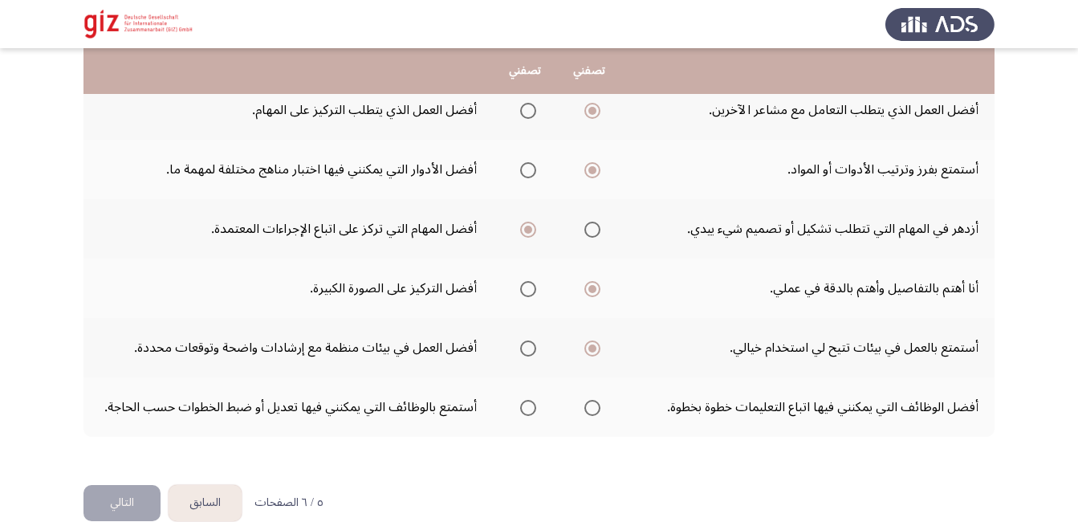
click at [602, 463] on html "السابق Pathfinder Personality Module التالي :إلى أي مدى تصفك العبارات التالية ت…" at bounding box center [539, 9] width 1078 height 1080
click at [535, 400] on span "Select an option" at bounding box center [528, 408] width 16 height 16
click at [535, 400] on input "Select an option" at bounding box center [528, 408] width 16 height 16
click at [143, 485] on button "التالي" at bounding box center [121, 503] width 77 height 36
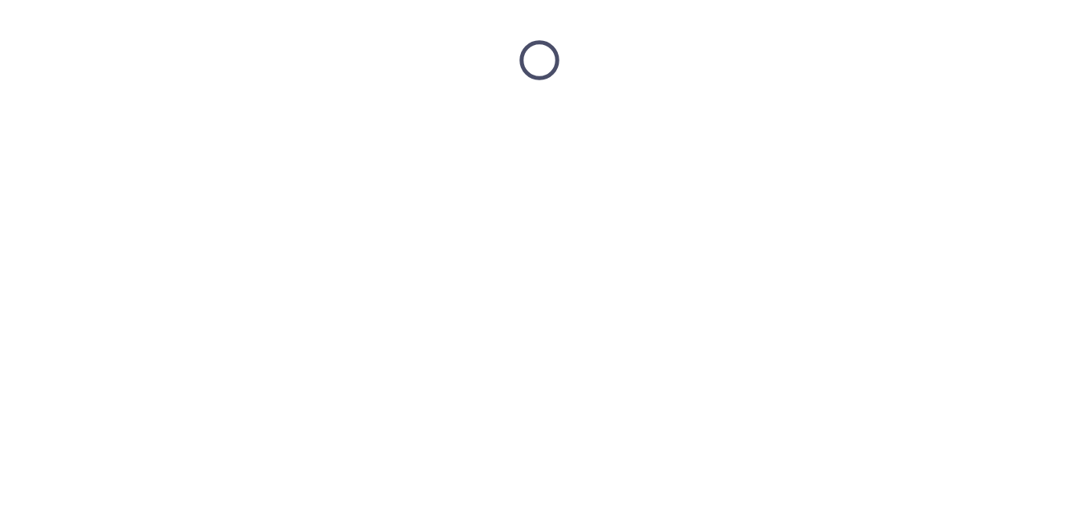
scroll to position [0, 0]
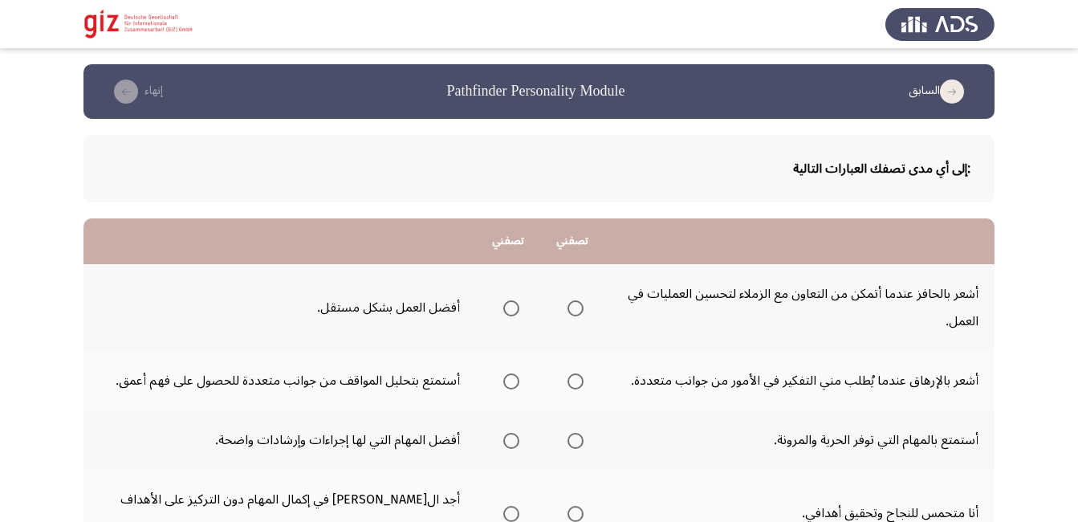
click at [867, 356] on td "أشعر بالإرهاق عندما يُطلب مني التفكير في الأمور من جوانب متعددة." at bounding box center [799, 380] width 390 height 59
click at [561, 304] on label "Select an option" at bounding box center [572, 308] width 22 height 16
click at [568, 304] on input "Select an option" at bounding box center [576, 308] width 16 height 16
click at [503, 389] on span "Select an option" at bounding box center [511, 381] width 16 height 16
click at [503, 389] on input "Select an option" at bounding box center [511, 381] width 16 height 16
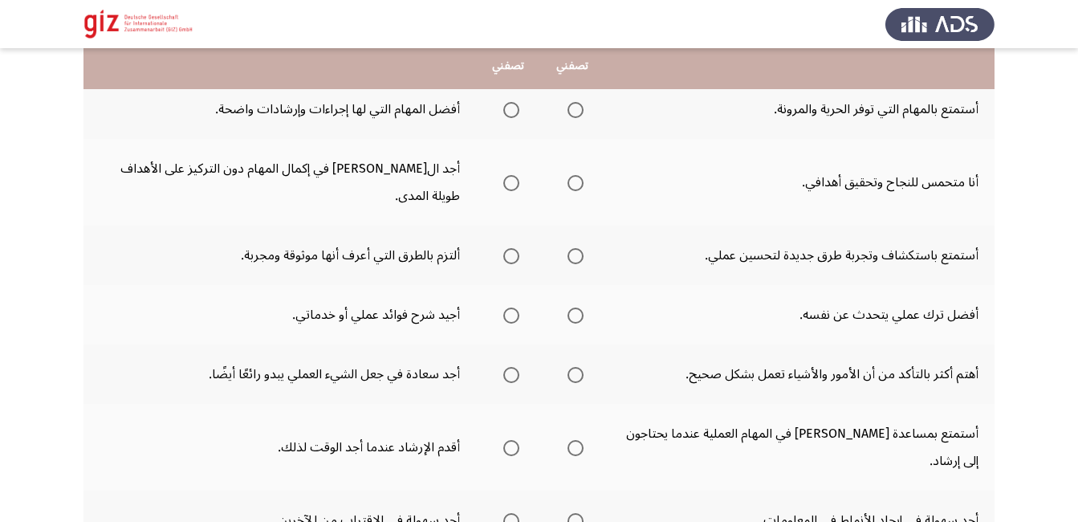
scroll to position [353, 0]
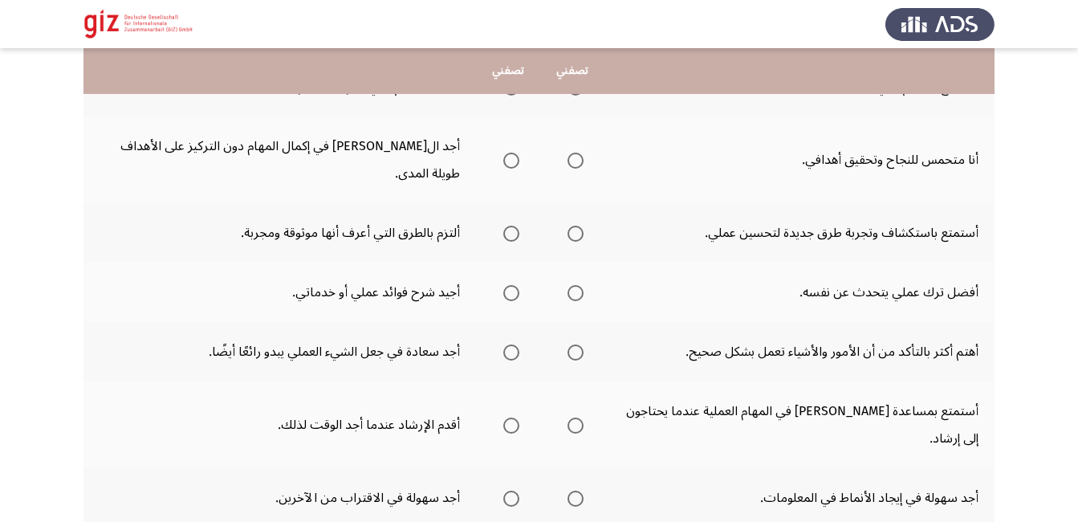
click at [561, 100] on mat-radio-group "Select an option" at bounding box center [572, 86] width 22 height 27
click at [568, 96] on span "Select an option" at bounding box center [576, 87] width 16 height 16
click at [568, 96] on input "Select an option" at bounding box center [576, 87] width 16 height 16
click at [301, 176] on td "أجد الرضا في إكمال المهام دون التركيز على الأهداف طويلة المدى." at bounding box center [279, 159] width 393 height 87
click at [568, 169] on span "Select an option" at bounding box center [576, 161] width 16 height 16
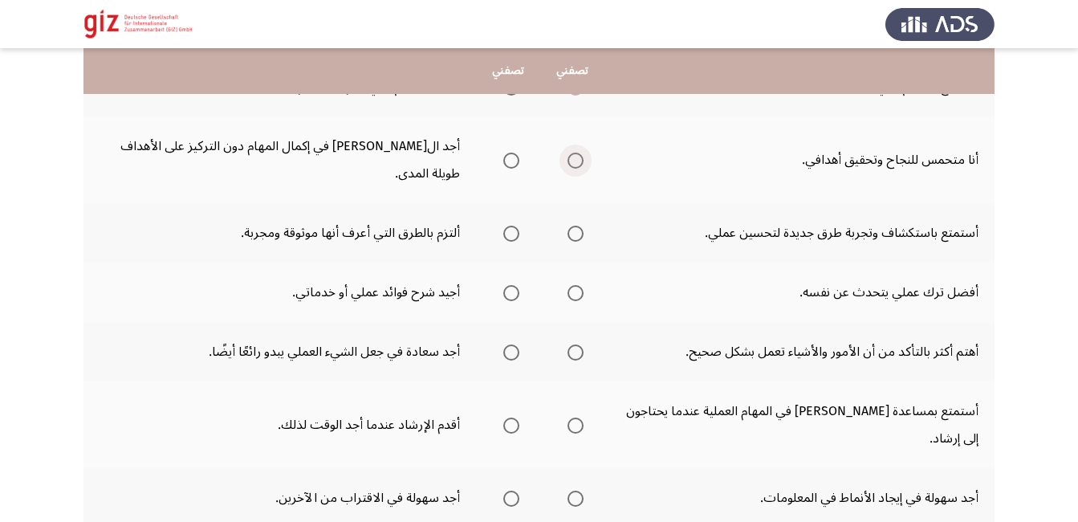
click at [568, 169] on input "Select an option" at bounding box center [576, 161] width 16 height 16
click at [568, 239] on span "Select an option" at bounding box center [576, 234] width 16 height 16
click at [568, 239] on input "Select an option" at bounding box center [576, 234] width 16 height 16
click at [568, 296] on span "Select an option" at bounding box center [576, 293] width 16 height 16
click at [568, 296] on input "Select an option" at bounding box center [576, 293] width 16 height 16
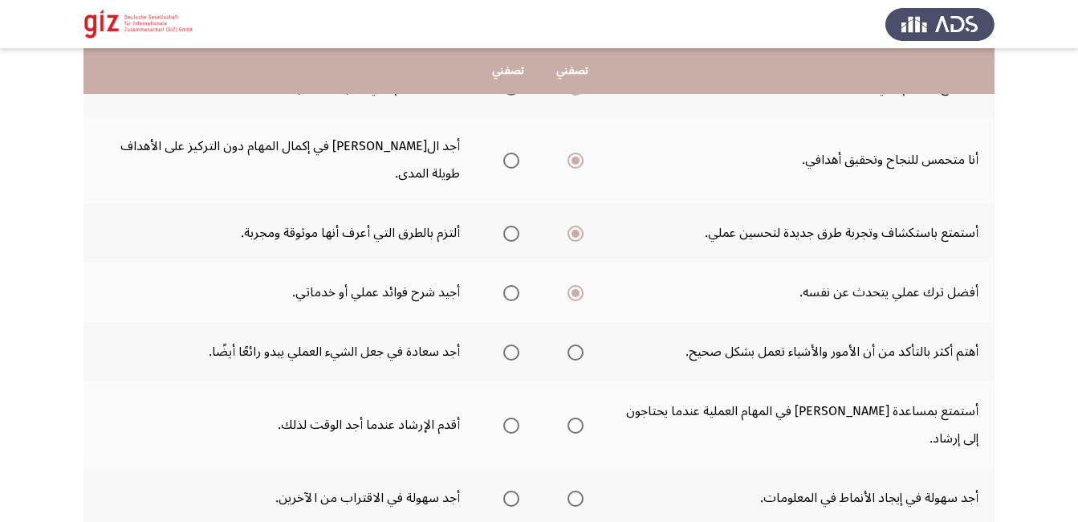
click at [503, 356] on span "Select an option" at bounding box center [511, 352] width 16 height 16
click at [503, 356] on input "Select an option" at bounding box center [511, 352] width 16 height 16
click at [568, 417] on span "Select an option" at bounding box center [576, 425] width 16 height 16
click at [568, 417] on input "Select an option" at bounding box center [576, 425] width 16 height 16
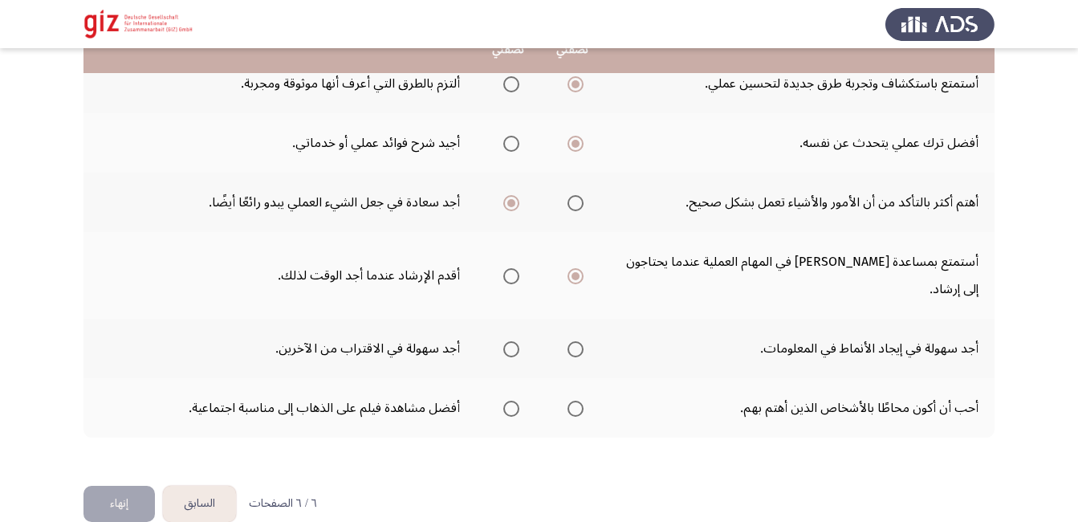
scroll to position [503, 0]
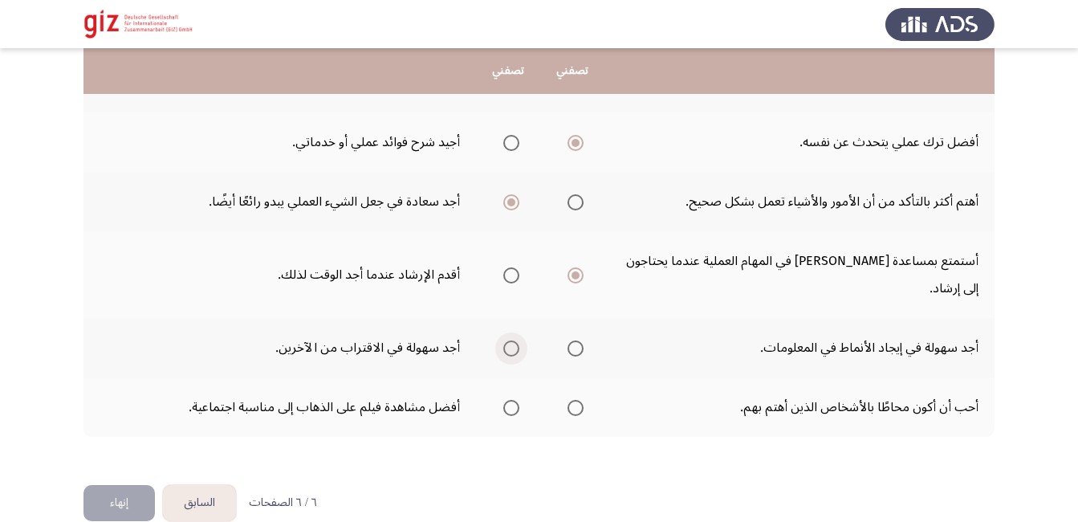
click at [511, 348] on span "Select an option" at bounding box center [511, 348] width 0 height 0
click at [503, 340] on input "Select an option" at bounding box center [511, 348] width 16 height 16
click at [568, 400] on span "Select an option" at bounding box center [576, 408] width 16 height 16
click at [568, 400] on input "Select an option" at bounding box center [576, 408] width 16 height 16
click at [136, 485] on button "إنهاء" at bounding box center [118, 503] width 71 height 36
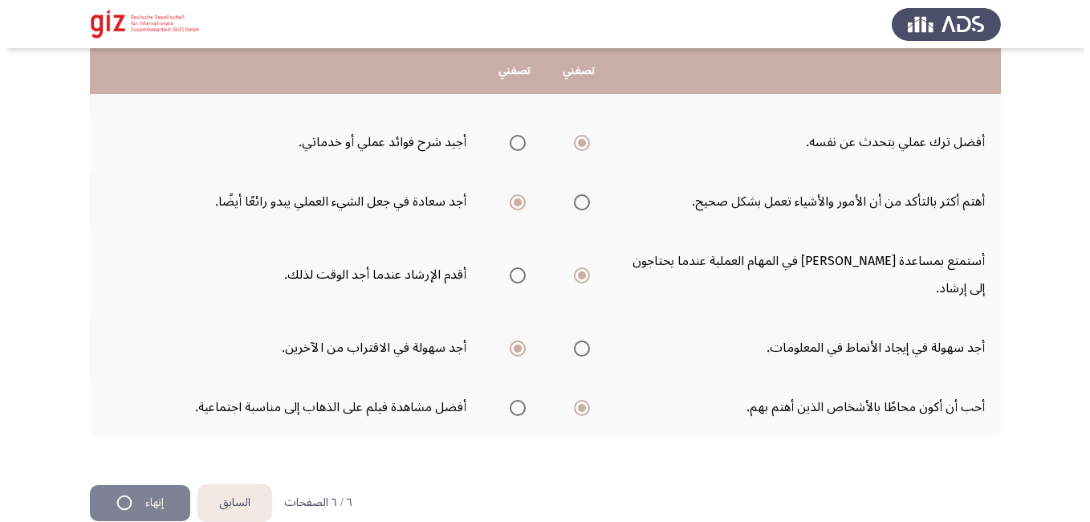
scroll to position [0, 0]
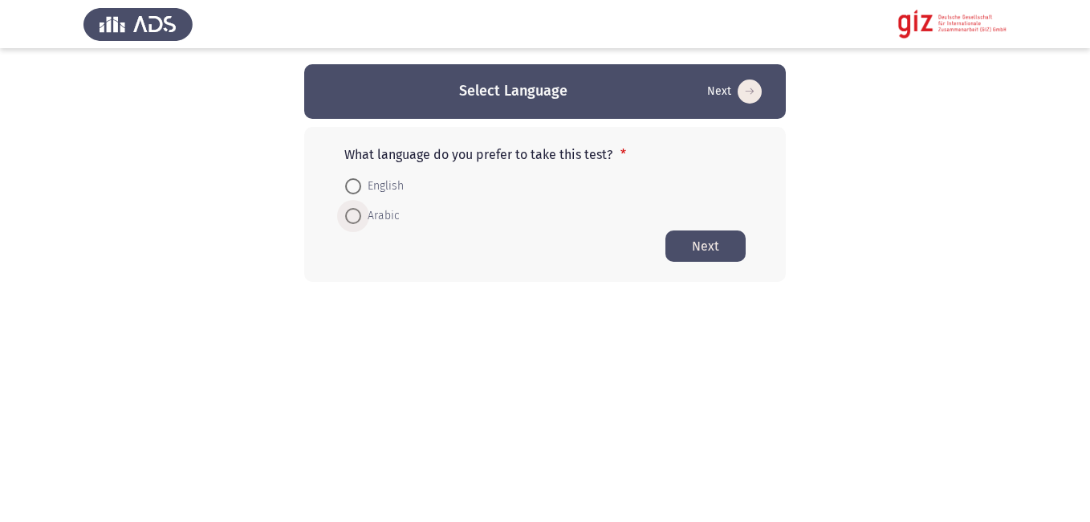
click at [374, 210] on span "Arabic" at bounding box center [380, 215] width 39 height 19
click at [361, 210] on input "Arabic" at bounding box center [353, 216] width 16 height 16
radio input "true"
click at [728, 238] on button "Next" at bounding box center [705, 245] width 80 height 31
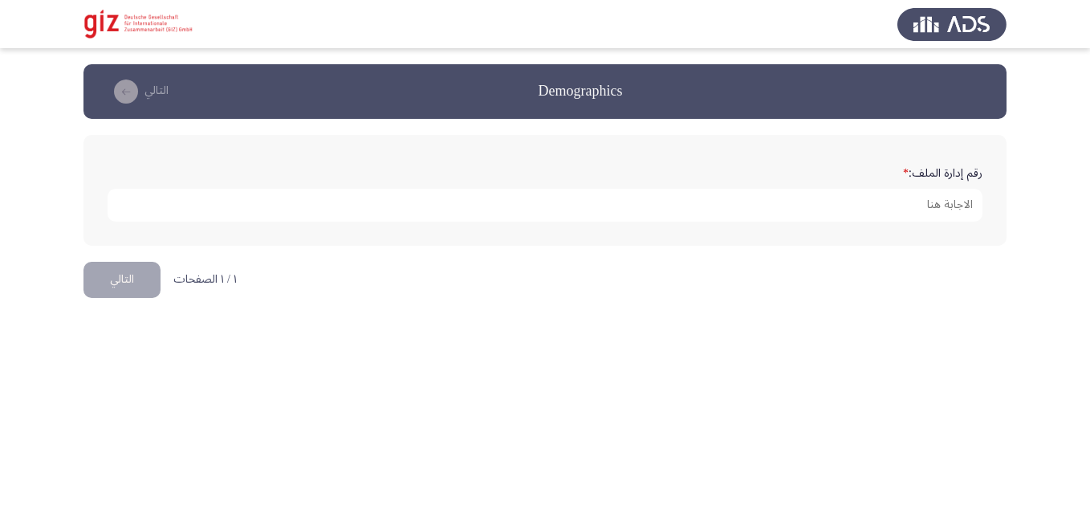
click at [779, 234] on div "رقم إدارة الملف: *" at bounding box center [545, 190] width 891 height 111
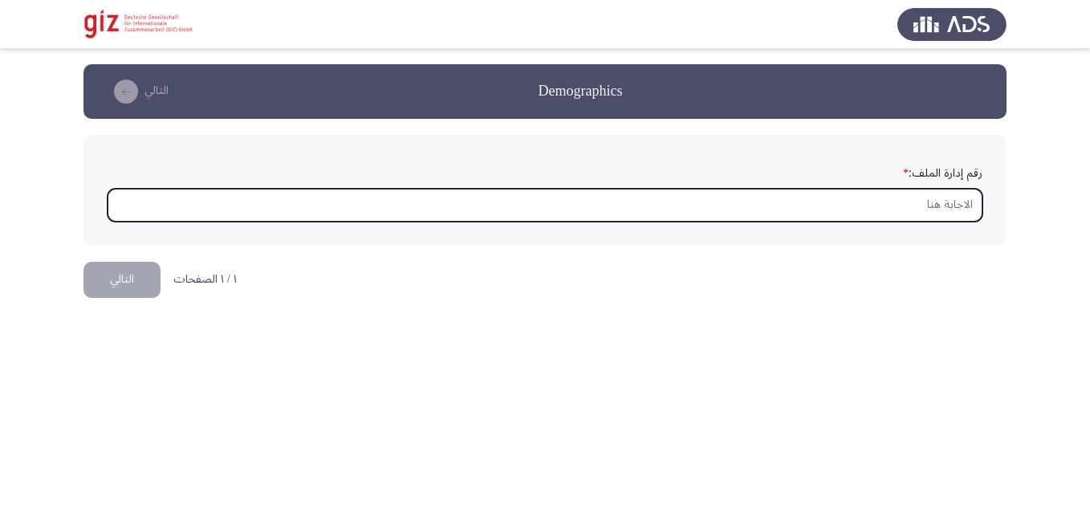
click at [891, 208] on input "رقم إدارة الملف: *" at bounding box center [545, 205] width 875 height 33
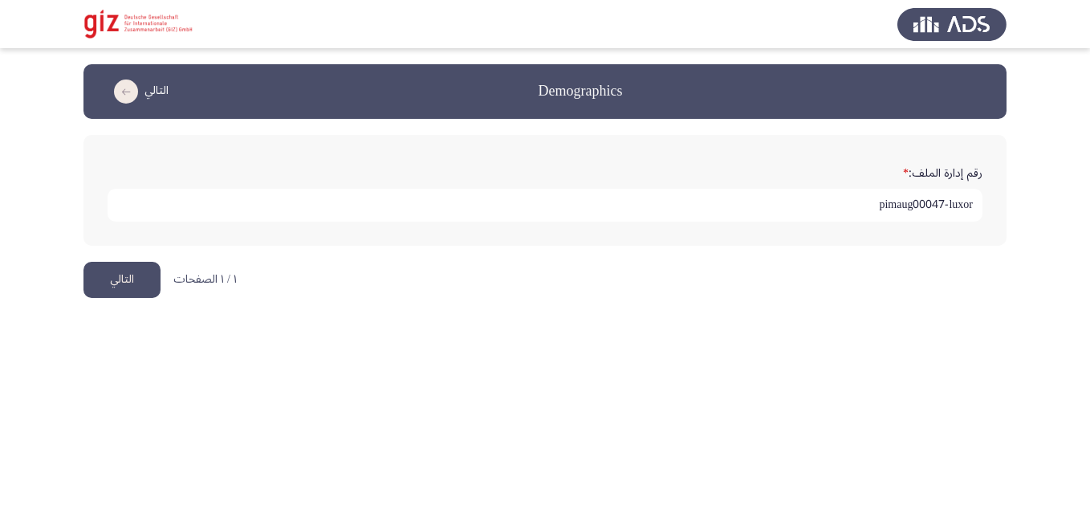
type input "pimaug00047-luxor"
click at [120, 283] on button "التالي" at bounding box center [121, 280] width 77 height 36
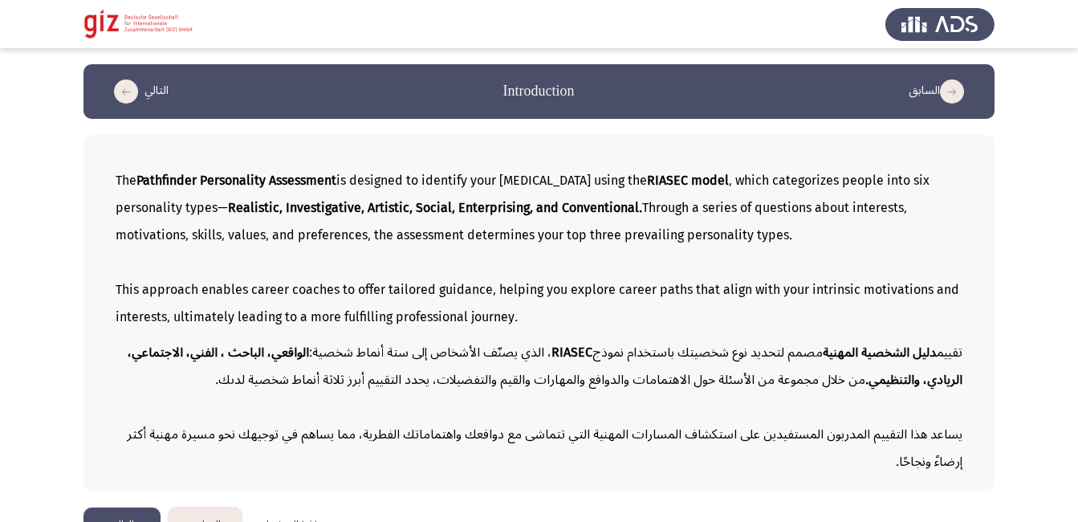
scroll to position [38, 0]
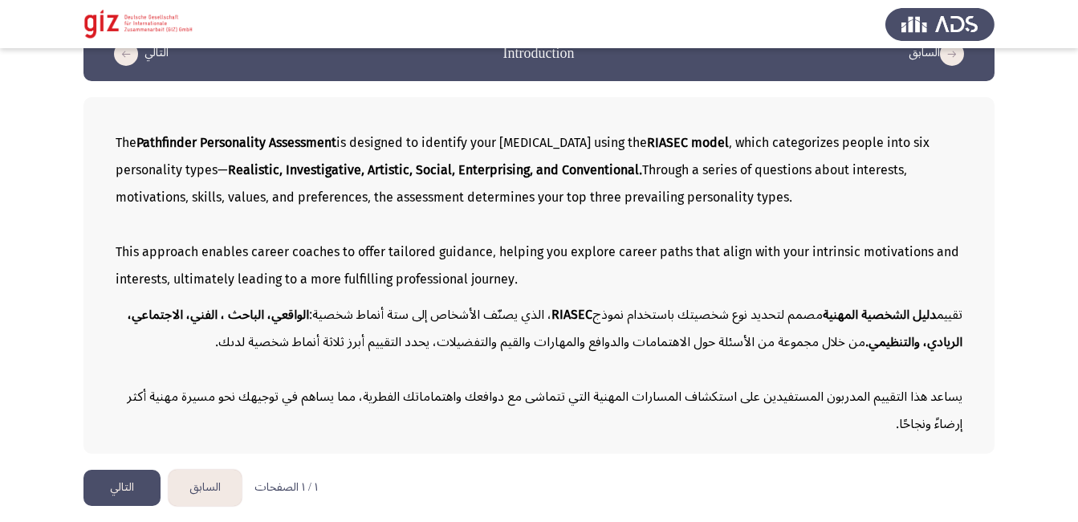
click at [123, 507] on html "السابق Introduction التالي The Pathfinder Personality Assessment is designed to…" at bounding box center [539, 241] width 1078 height 559
click at [124, 504] on button "التالي" at bounding box center [121, 488] width 77 height 36
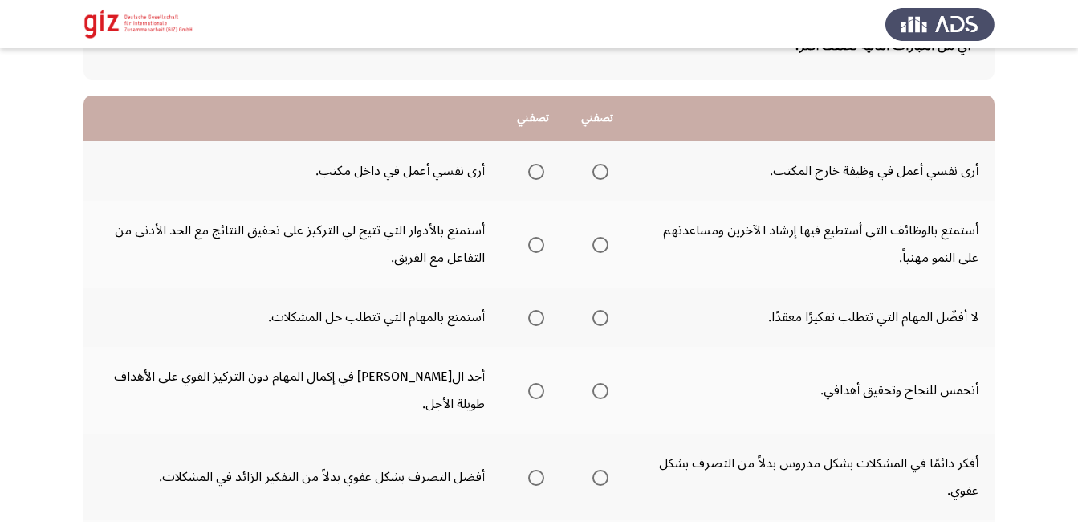
scroll to position [126, 0]
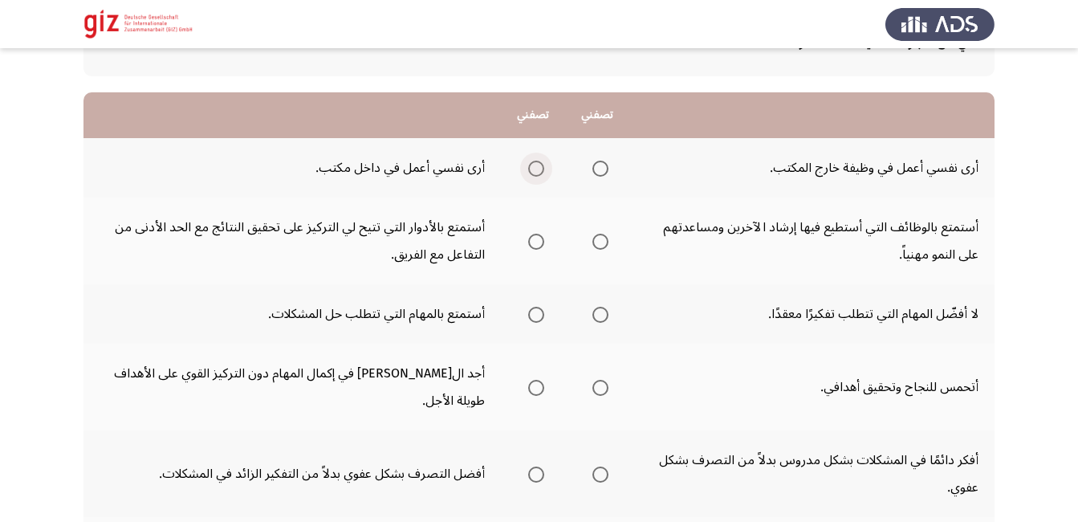
click at [536, 169] on span "Select an option" at bounding box center [536, 169] width 0 height 0
click at [535, 168] on input "Select an option" at bounding box center [536, 169] width 16 height 16
click at [595, 243] on span "Select an option" at bounding box center [600, 242] width 16 height 16
click at [595, 243] on input "Select an option" at bounding box center [600, 242] width 16 height 16
click at [537, 315] on span "Select an option" at bounding box center [536, 315] width 16 height 16
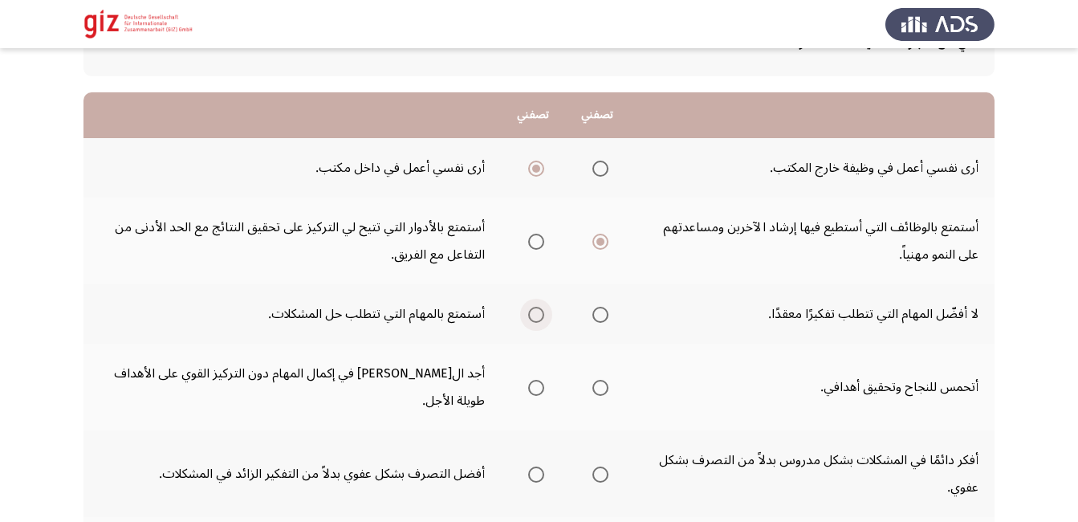
click at [537, 315] on input "Select an option" at bounding box center [536, 315] width 16 height 16
click at [593, 380] on span "Select an option" at bounding box center [600, 388] width 16 height 16
click at [593, 380] on input "Select an option" at bounding box center [600, 388] width 16 height 16
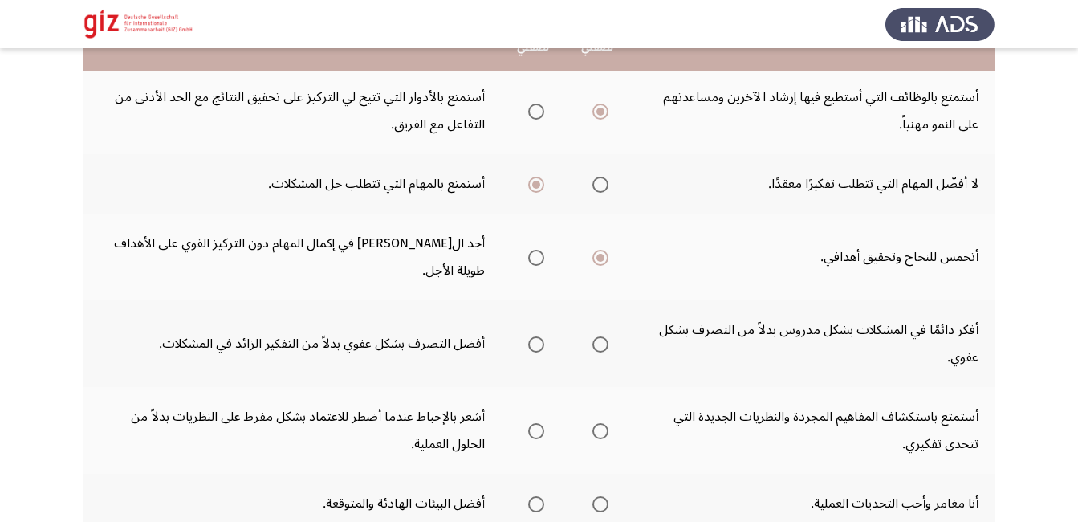
scroll to position [233, 0]
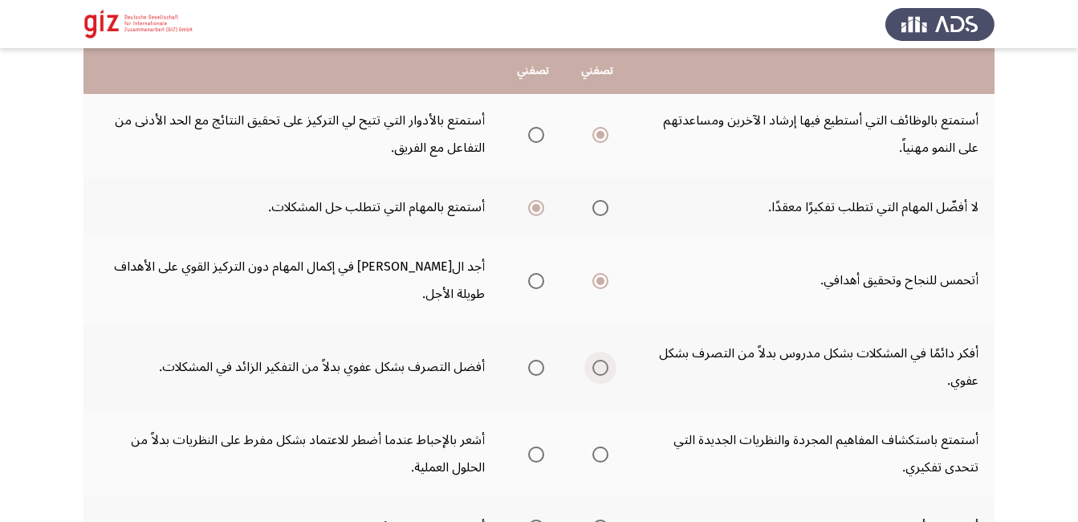
click at [598, 360] on span "Select an option" at bounding box center [600, 368] width 16 height 16
click at [598, 360] on input "Select an option" at bounding box center [600, 368] width 16 height 16
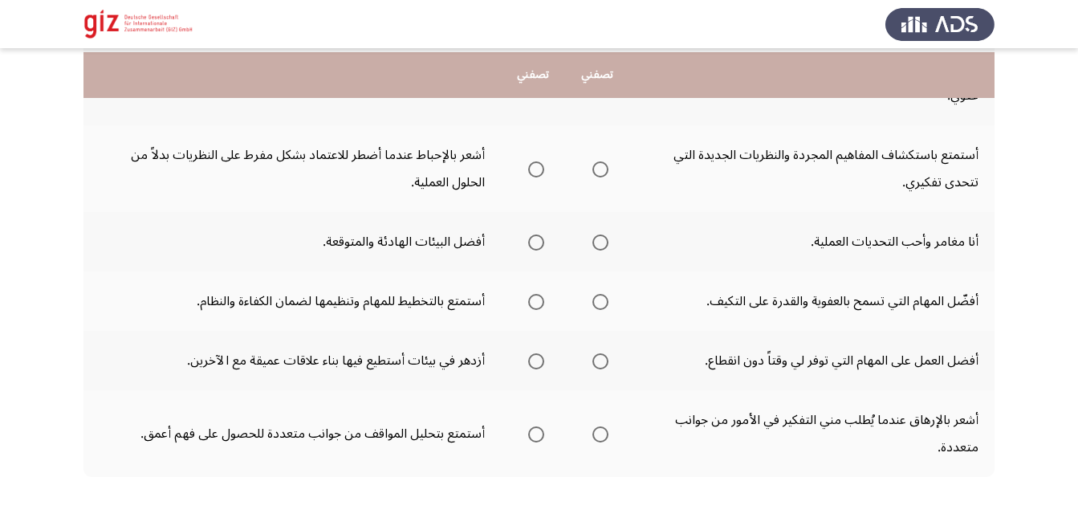
scroll to position [522, 0]
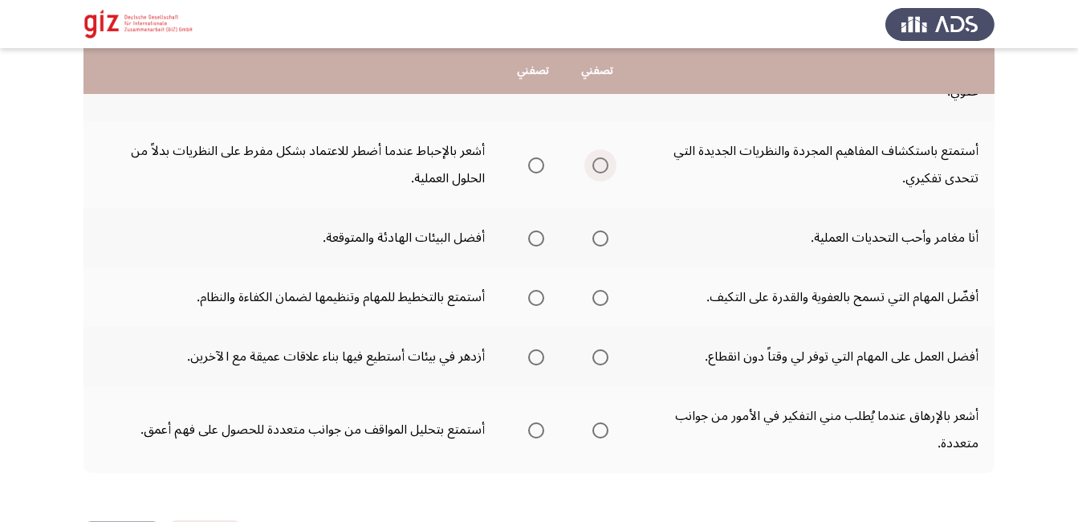
click at [598, 157] on span "Select an option" at bounding box center [600, 165] width 16 height 16
click at [598, 157] on input "Select an option" at bounding box center [600, 165] width 16 height 16
click at [596, 224] on th at bounding box center [597, 237] width 64 height 59
click at [601, 224] on mat-radio-group "Select an option" at bounding box center [597, 237] width 22 height 27
click at [597, 230] on span "Select an option" at bounding box center [600, 238] width 16 height 16
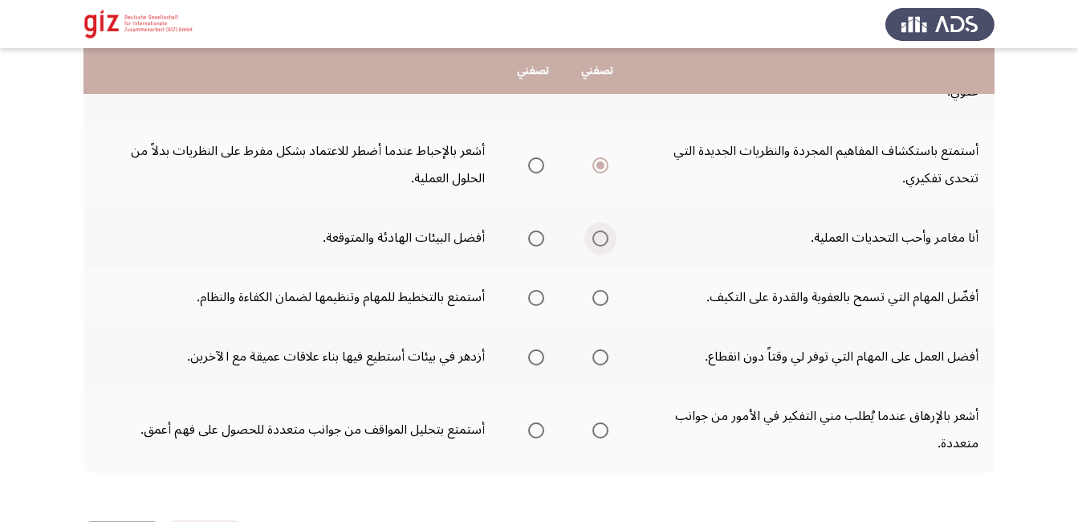
click at [597, 230] on input "Select an option" at bounding box center [600, 238] width 16 height 16
click at [534, 290] on span "Select an option" at bounding box center [536, 298] width 16 height 16
click at [534, 290] on input "Select an option" at bounding box center [536, 298] width 16 height 16
click at [525, 349] on label "Select an option" at bounding box center [533, 357] width 22 height 16
click at [528, 349] on input "Select an option" at bounding box center [536, 357] width 16 height 16
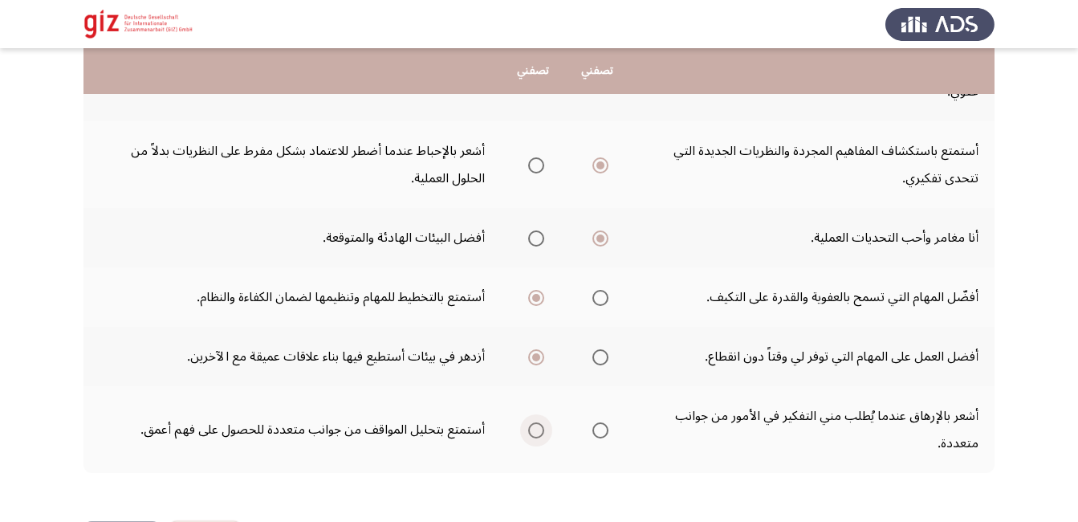
click at [528, 422] on span "Select an option" at bounding box center [536, 430] width 16 height 16
click at [528, 422] on input "Select an option" at bounding box center [536, 430] width 16 height 16
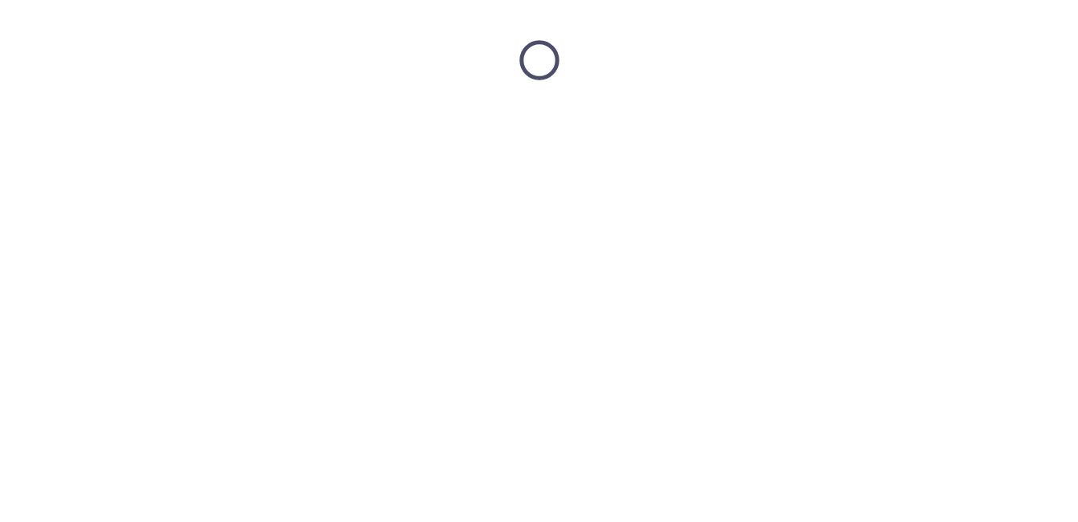
scroll to position [0, 0]
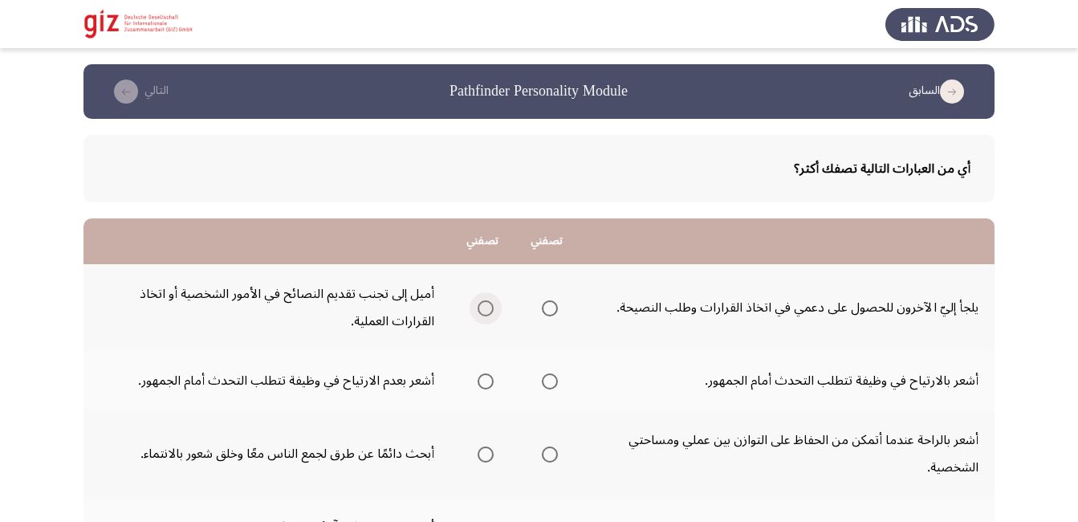
click at [489, 314] on span "Select an option" at bounding box center [486, 308] width 16 height 16
click at [489, 314] on input "Select an option" at bounding box center [486, 308] width 16 height 16
click at [558, 381] on span "Select an option" at bounding box center [550, 381] width 16 height 16
click at [558, 381] on input "Select an option" at bounding box center [550, 381] width 16 height 16
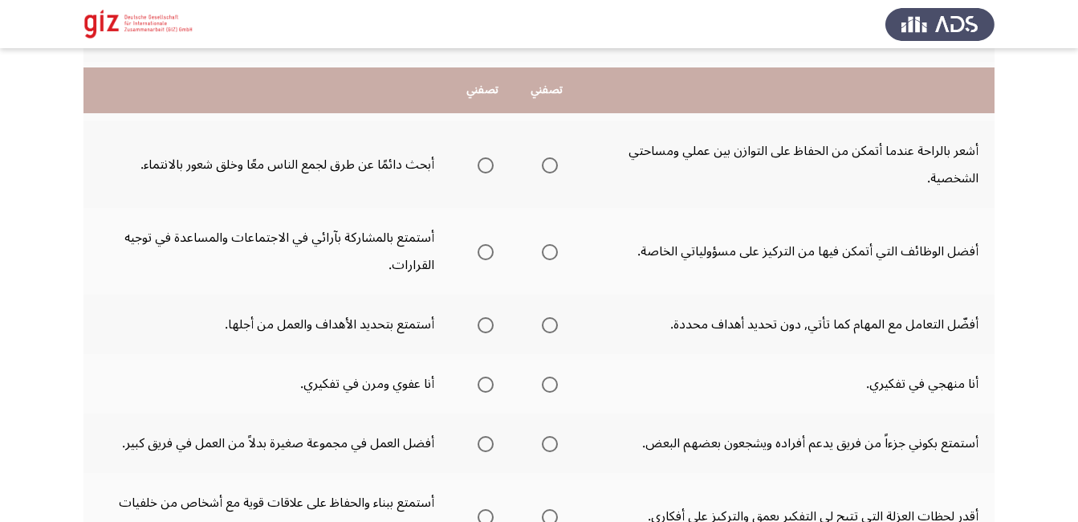
scroll to position [321, 0]
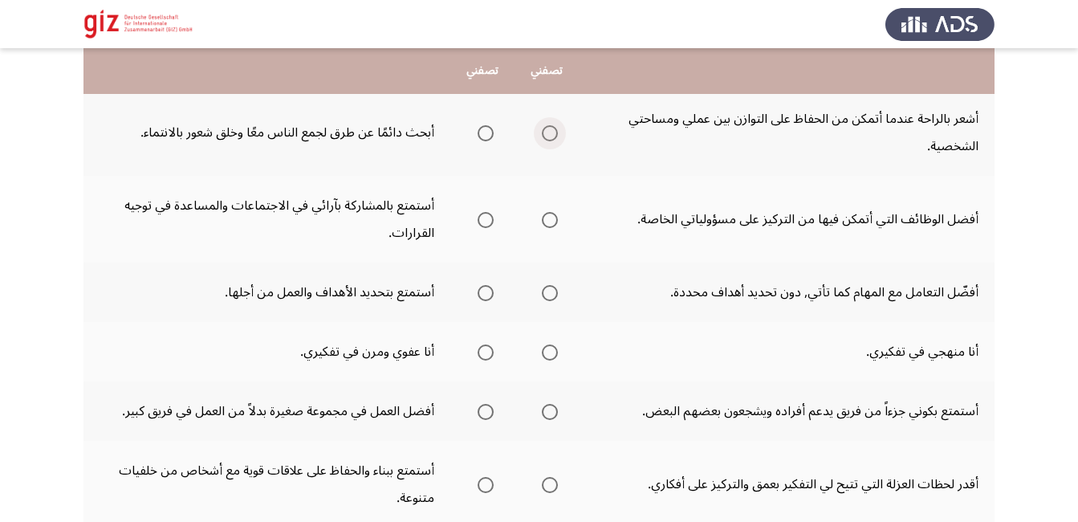
click at [556, 140] on span "Select an option" at bounding box center [550, 133] width 16 height 16
click at [556, 140] on input "Select an option" at bounding box center [550, 133] width 16 height 16
click at [494, 222] on span "Select an option" at bounding box center [486, 220] width 16 height 16
click at [494, 222] on input "Select an option" at bounding box center [486, 220] width 16 height 16
click at [494, 296] on span "Select an option" at bounding box center [486, 293] width 16 height 16
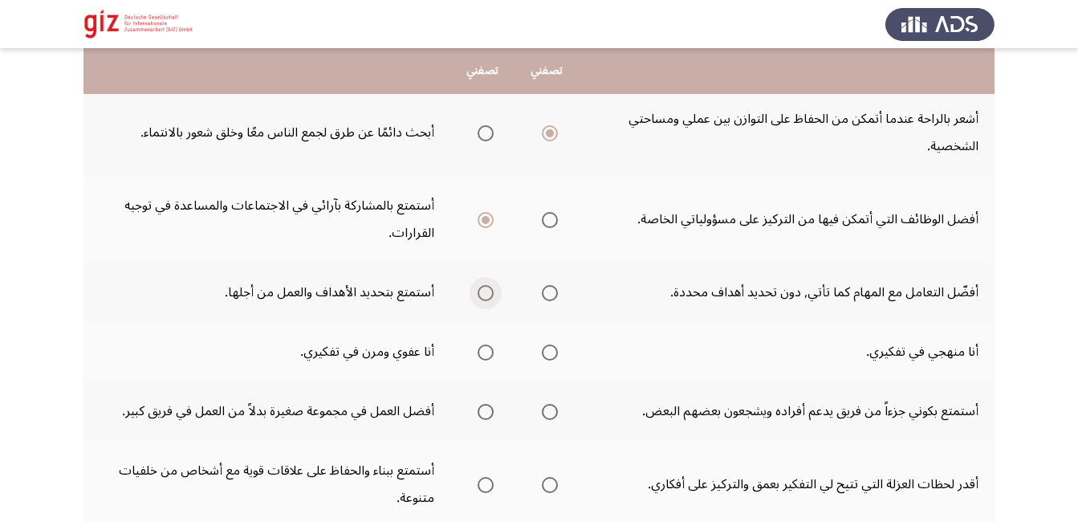
click at [494, 296] on input "Select an option" at bounding box center [486, 293] width 16 height 16
click at [547, 348] on label "Select an option" at bounding box center [546, 352] width 22 height 16
click at [547, 348] on input "Select an option" at bounding box center [550, 352] width 16 height 16
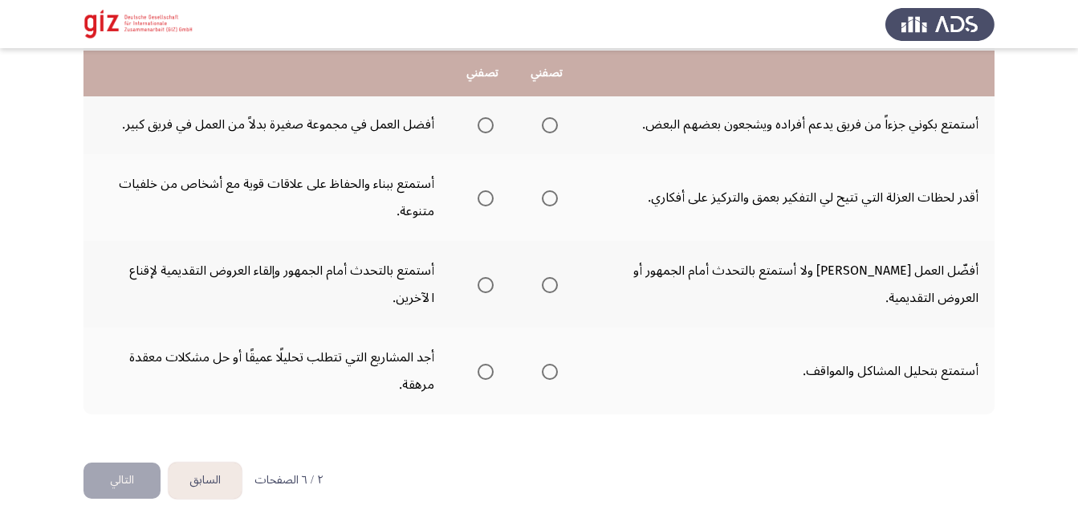
scroll to position [610, 0]
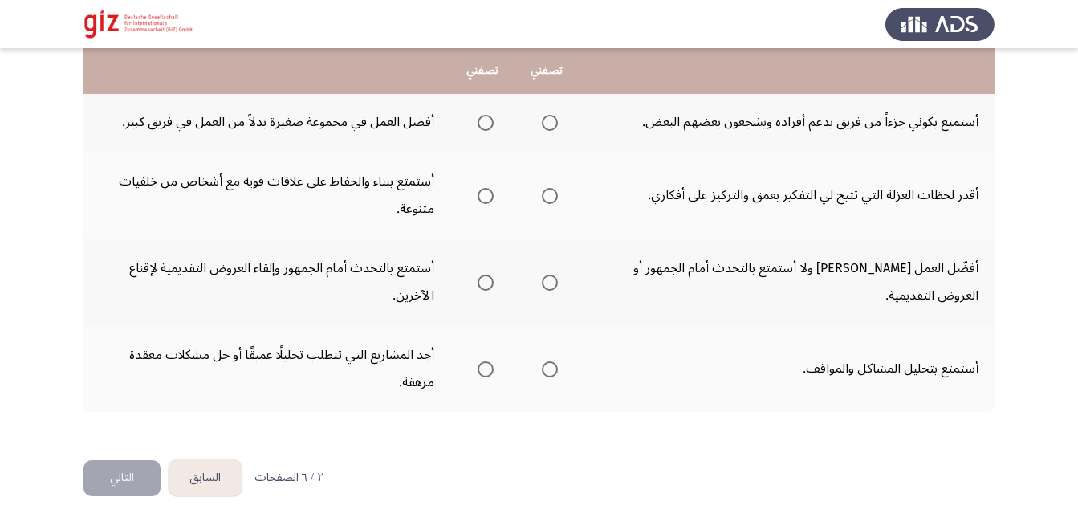
click at [558, 193] on span "Select an option" at bounding box center [550, 196] width 16 height 16
click at [558, 193] on input "Select an option" at bounding box center [550, 196] width 16 height 16
click at [489, 284] on span "Select an option" at bounding box center [486, 283] width 16 height 16
click at [489, 284] on input "Select an option" at bounding box center [486, 283] width 16 height 16
click at [554, 362] on span "Select an option" at bounding box center [550, 369] width 16 height 16
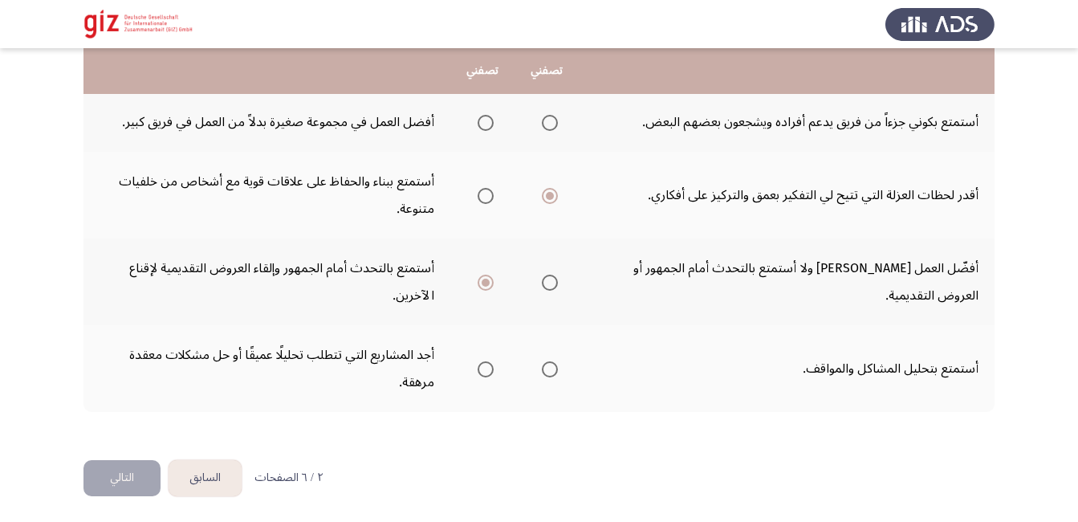
click at [554, 362] on input "Select an option" at bounding box center [550, 369] width 16 height 16
click at [139, 481] on button "التالي" at bounding box center [121, 478] width 77 height 36
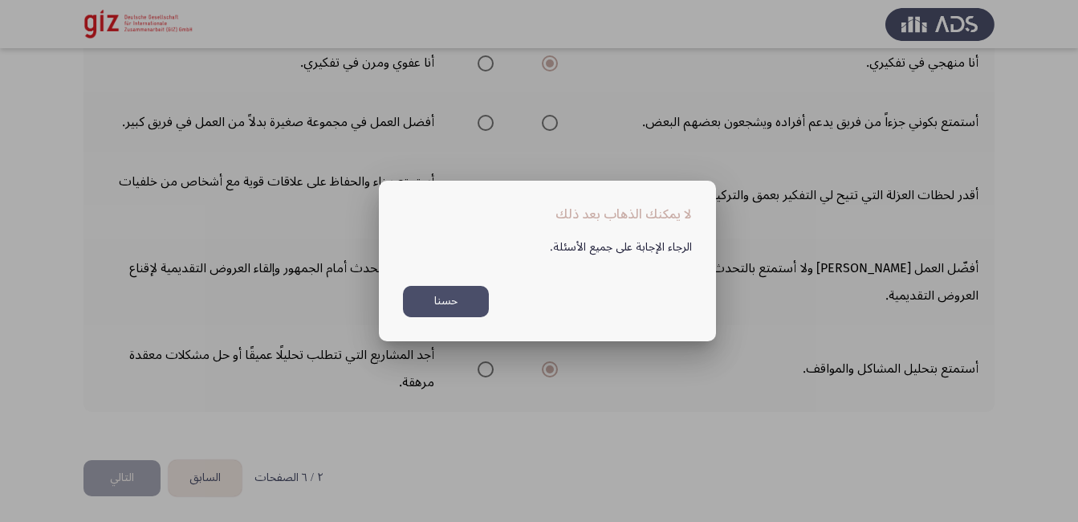
click at [487, 412] on div at bounding box center [539, 261] width 1078 height 522
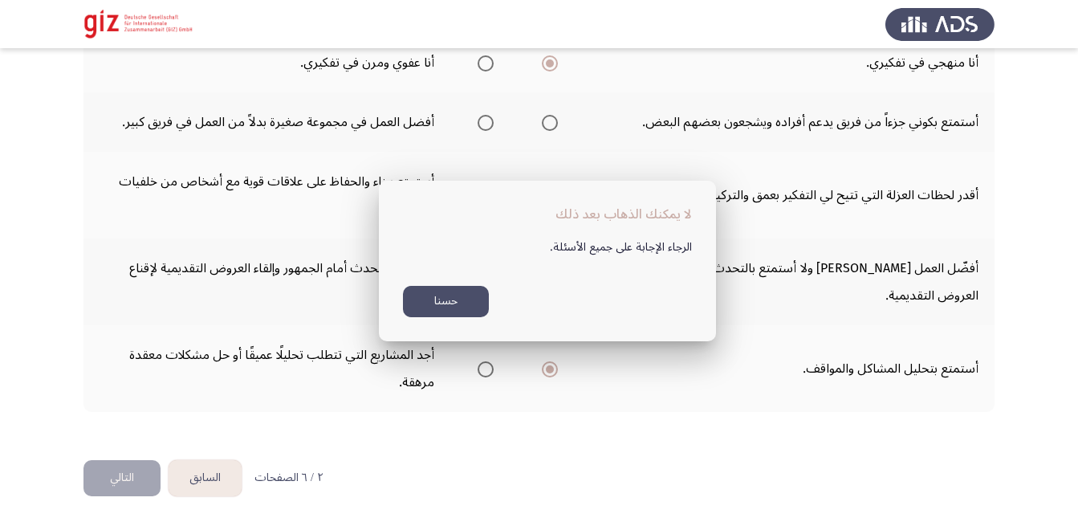
scroll to position [610, 0]
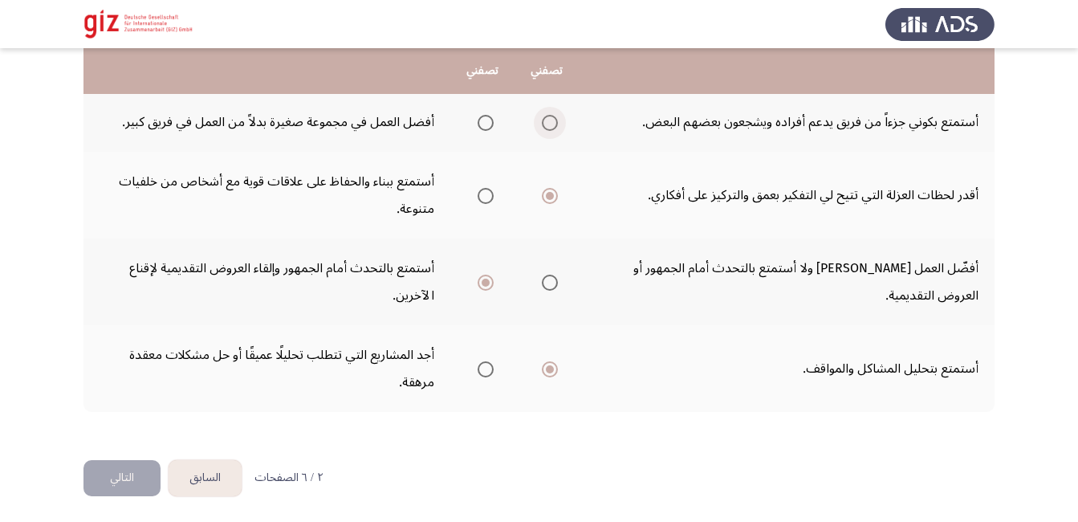
click at [556, 125] on span "Select an option" at bounding box center [550, 123] width 16 height 16
click at [556, 125] on input "Select an option" at bounding box center [550, 123] width 16 height 16
click at [125, 472] on button "التالي" at bounding box center [121, 478] width 77 height 36
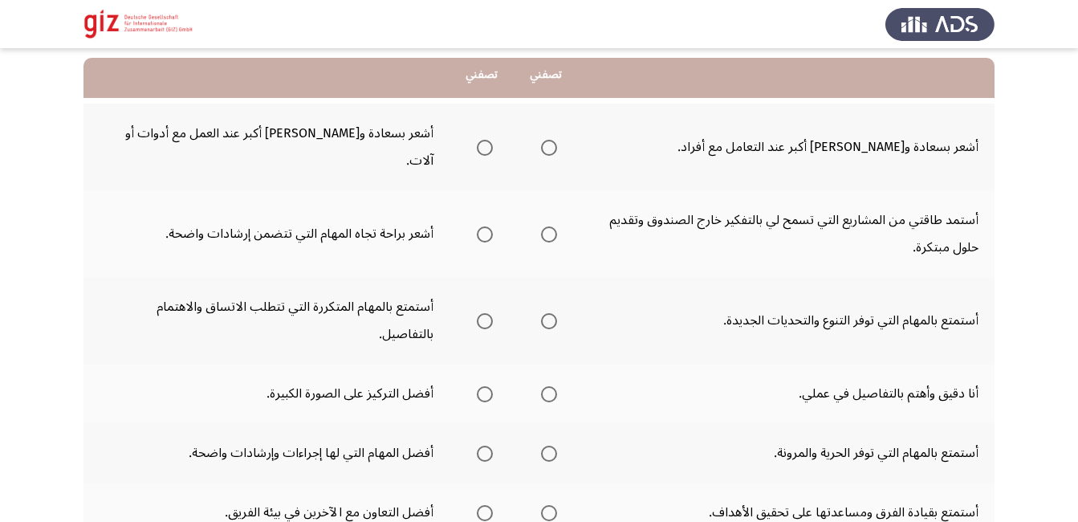
scroll to position [193, 0]
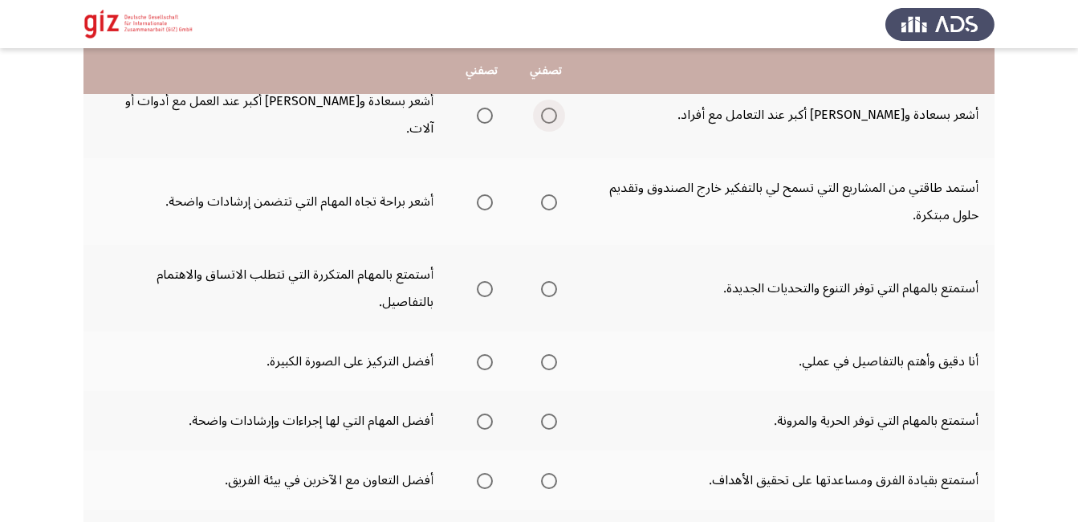
click at [543, 108] on span "Select an option" at bounding box center [549, 116] width 16 height 16
click at [543, 108] on input "Select an option" at bounding box center [549, 116] width 16 height 16
click at [551, 194] on span "Select an option" at bounding box center [549, 202] width 16 height 16
click at [551, 194] on input "Select an option" at bounding box center [549, 202] width 16 height 16
click at [569, 246] on th at bounding box center [546, 288] width 64 height 87
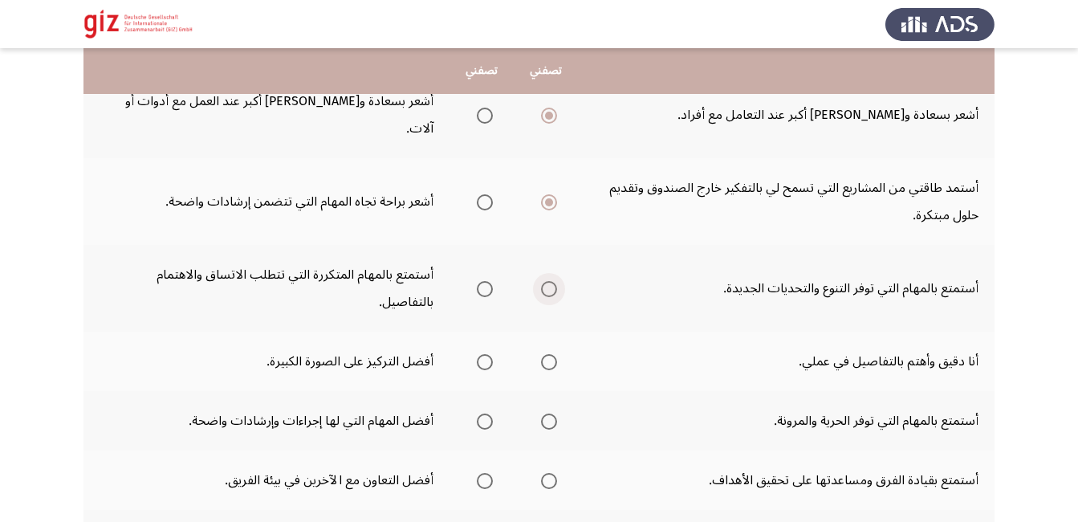
click at [549, 289] on span "Select an option" at bounding box center [549, 289] width 0 height 0
click at [549, 281] on input "Select an option" at bounding box center [549, 289] width 16 height 16
click at [551, 348] on mat-radio-group "Select an option" at bounding box center [546, 361] width 22 height 27
click at [549, 354] on span "Select an option" at bounding box center [549, 362] width 16 height 16
click at [549, 354] on input "Select an option" at bounding box center [549, 362] width 16 height 16
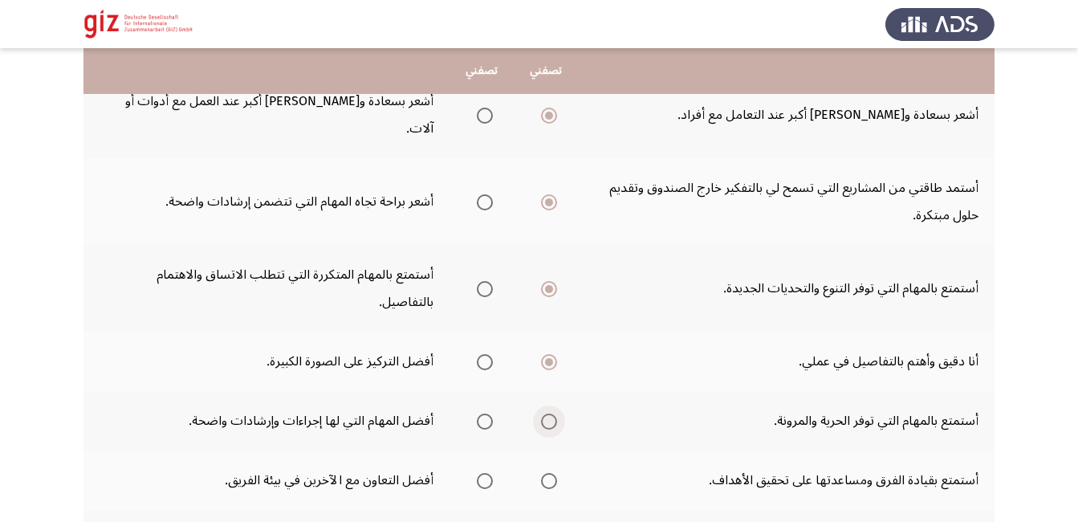
click at [547, 413] on span "Select an option" at bounding box center [549, 421] width 16 height 16
click at [547, 413] on input "Select an option" at bounding box center [549, 421] width 16 height 16
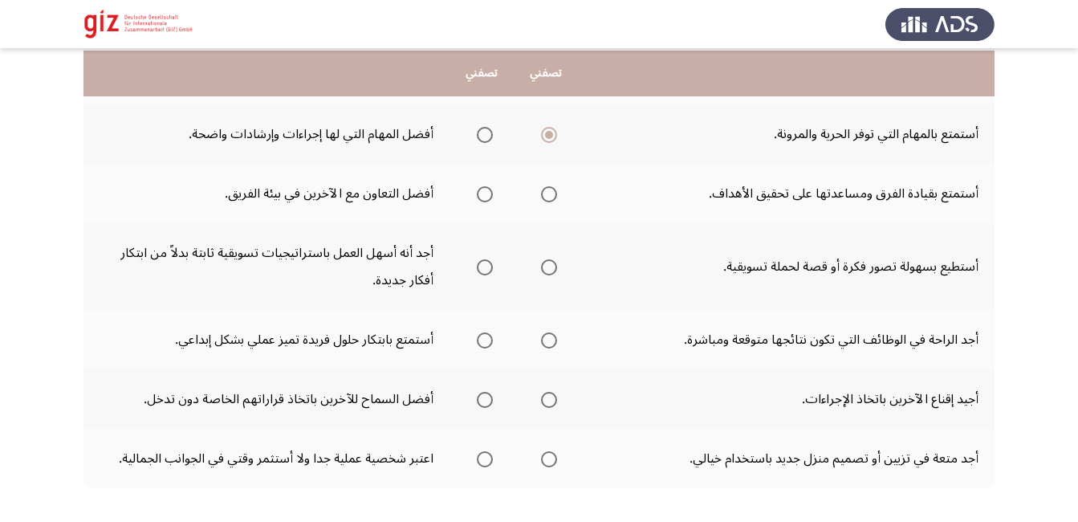
scroll to position [482, 0]
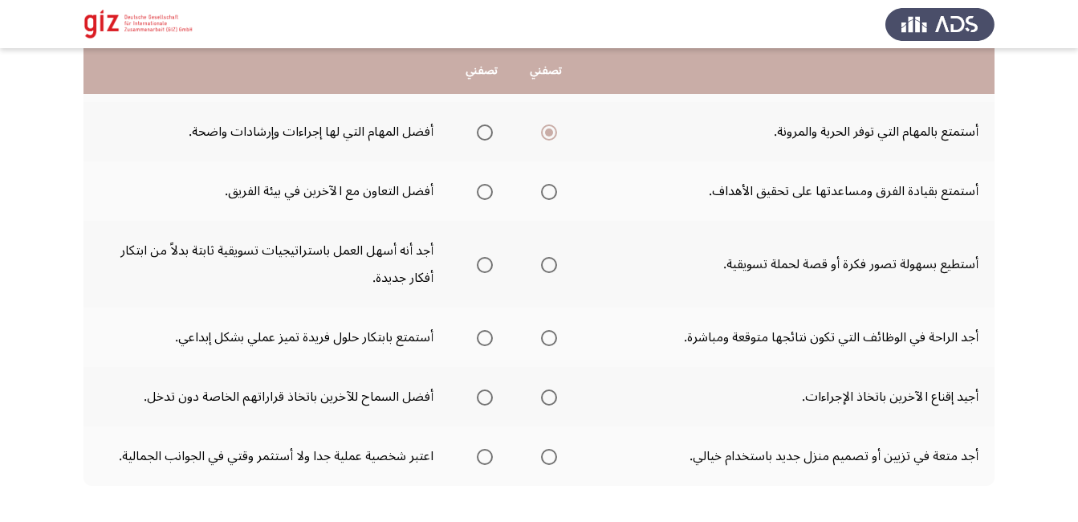
click at [566, 161] on th at bounding box center [546, 190] width 64 height 59
click at [551, 184] on span "Select an option" at bounding box center [549, 192] width 16 height 16
click at [551, 184] on input "Select an option" at bounding box center [549, 192] width 16 height 16
click at [552, 257] on span "Select an option" at bounding box center [549, 265] width 16 height 16
click at [552, 257] on input "Select an option" at bounding box center [549, 265] width 16 height 16
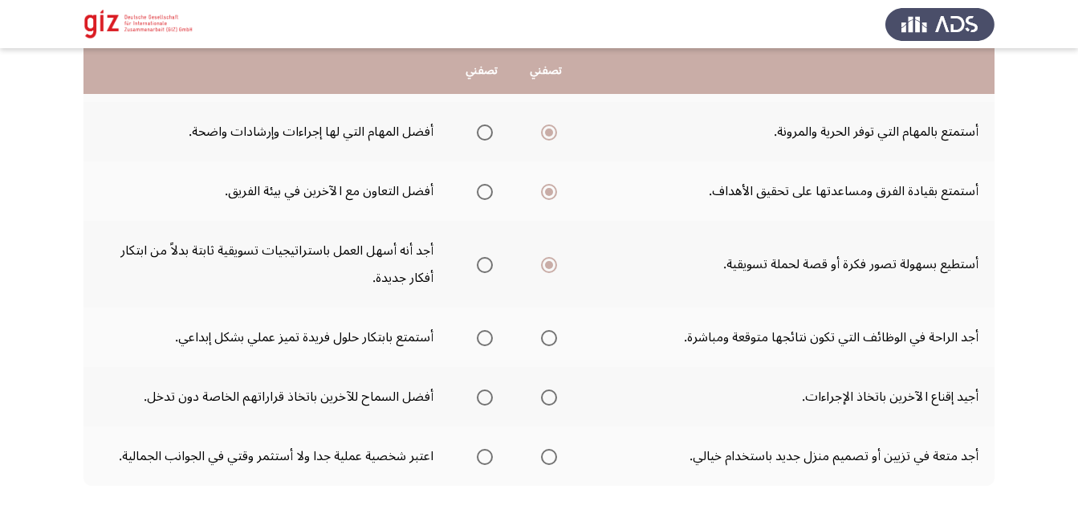
click at [555, 330] on span "Select an option" at bounding box center [549, 338] width 16 height 16
click at [555, 330] on input "Select an option" at bounding box center [549, 338] width 16 height 16
click at [489, 389] on span "Select an option" at bounding box center [485, 397] width 16 height 16
click at [489, 389] on input "Select an option" at bounding box center [485, 397] width 16 height 16
click at [555, 449] on span "Select an option" at bounding box center [549, 457] width 16 height 16
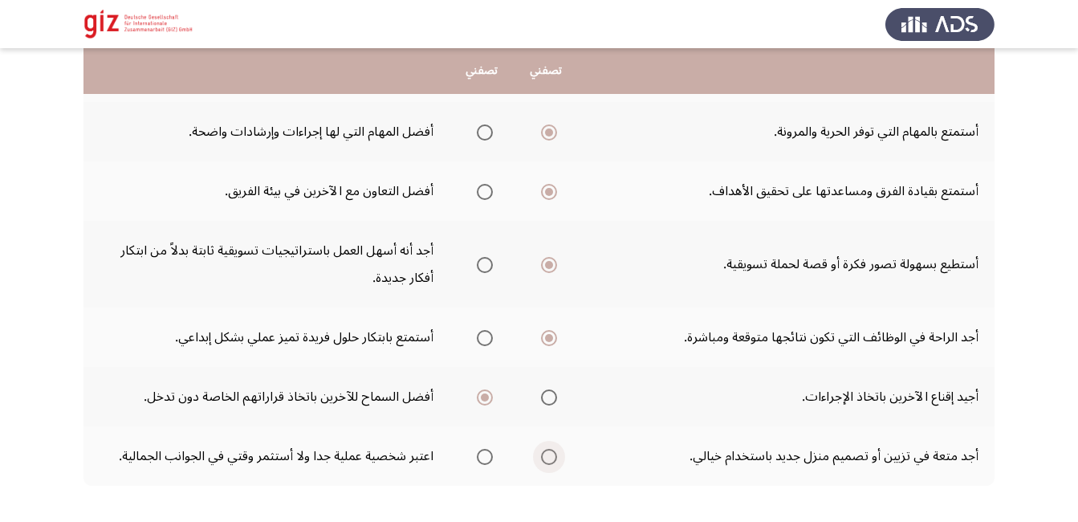
click at [555, 449] on input "Select an option" at bounding box center [549, 457] width 16 height 16
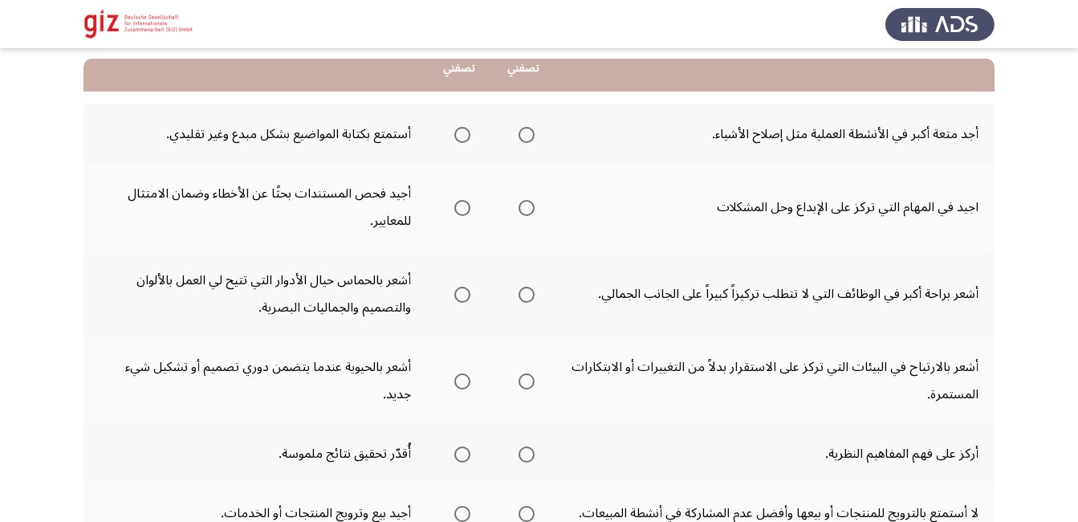
scroll to position [193, 0]
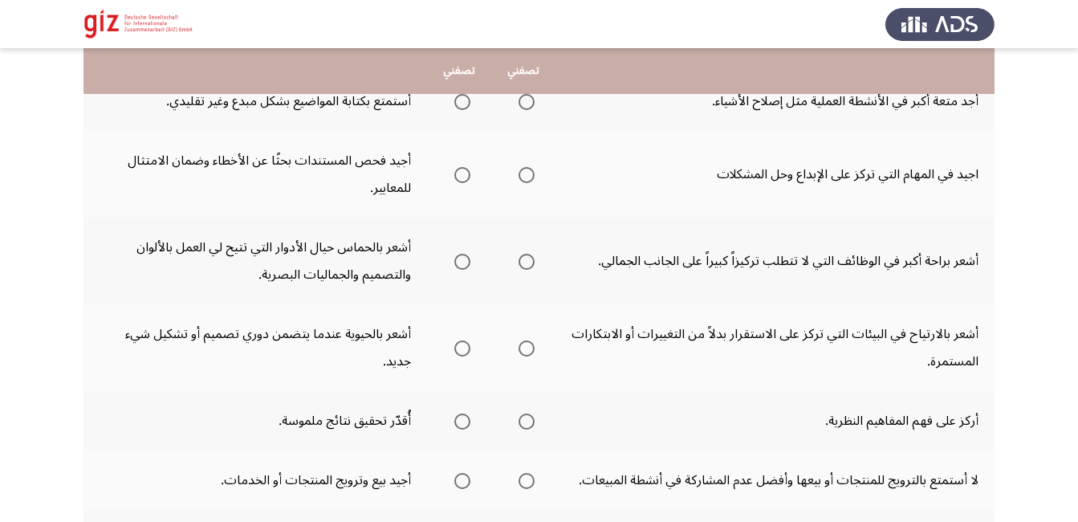
click at [533, 107] on span "Select an option" at bounding box center [527, 102] width 16 height 16
click at [533, 107] on input "Select an option" at bounding box center [527, 102] width 16 height 16
click at [523, 175] on span "Select an option" at bounding box center [527, 175] width 16 height 16
click at [523, 175] on input "Select an option" at bounding box center [527, 175] width 16 height 16
click at [457, 262] on span "Select an option" at bounding box center [462, 262] width 16 height 16
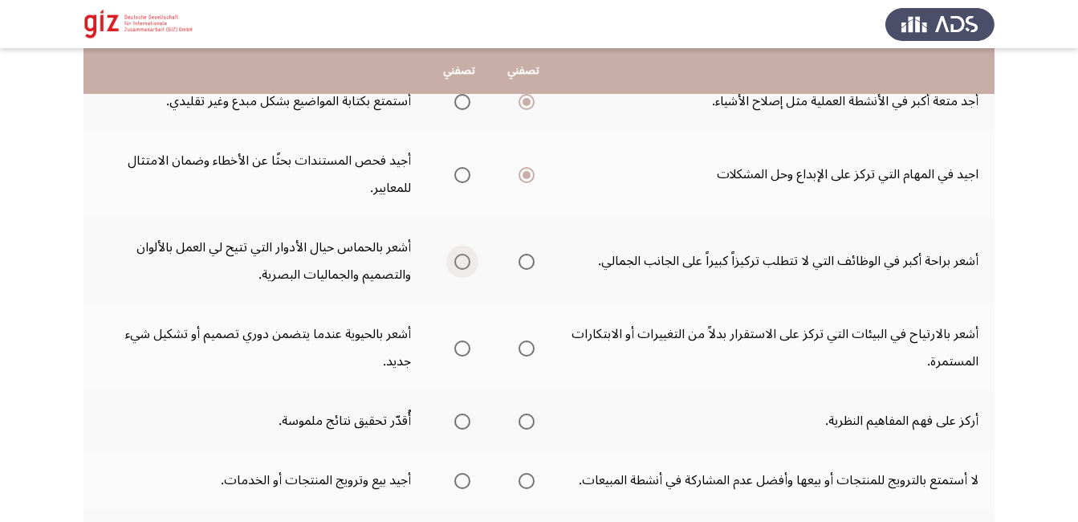
click at [457, 262] on input "Select an option" at bounding box center [462, 262] width 16 height 16
click at [460, 356] on span "Select an option" at bounding box center [462, 348] width 16 height 16
click at [460, 356] on input "Select an option" at bounding box center [462, 348] width 16 height 16
click at [464, 417] on span "Select an option" at bounding box center [462, 421] width 16 height 16
click at [464, 417] on input "Select an option" at bounding box center [462, 421] width 16 height 16
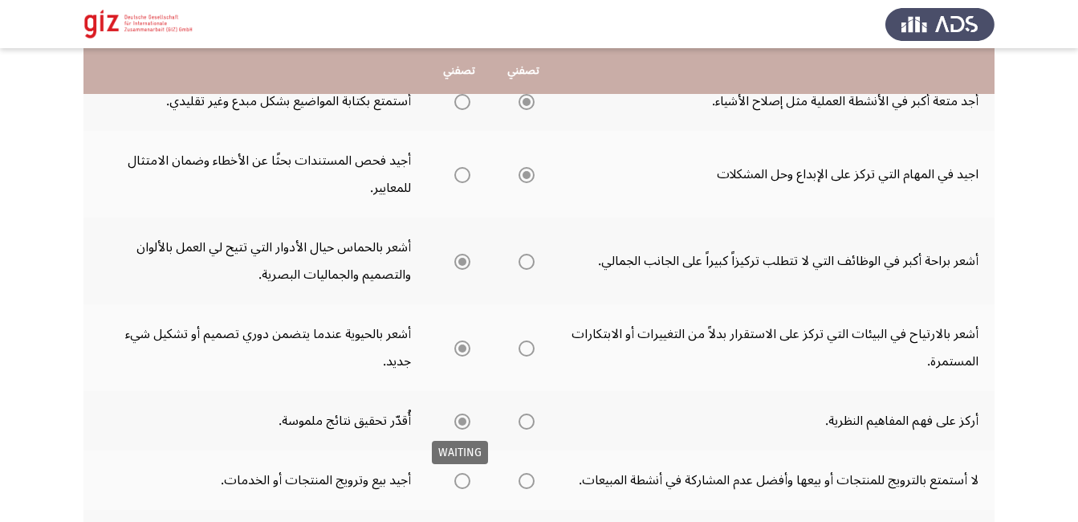
click at [464, 417] on span "Select an option" at bounding box center [462, 421] width 16 height 16
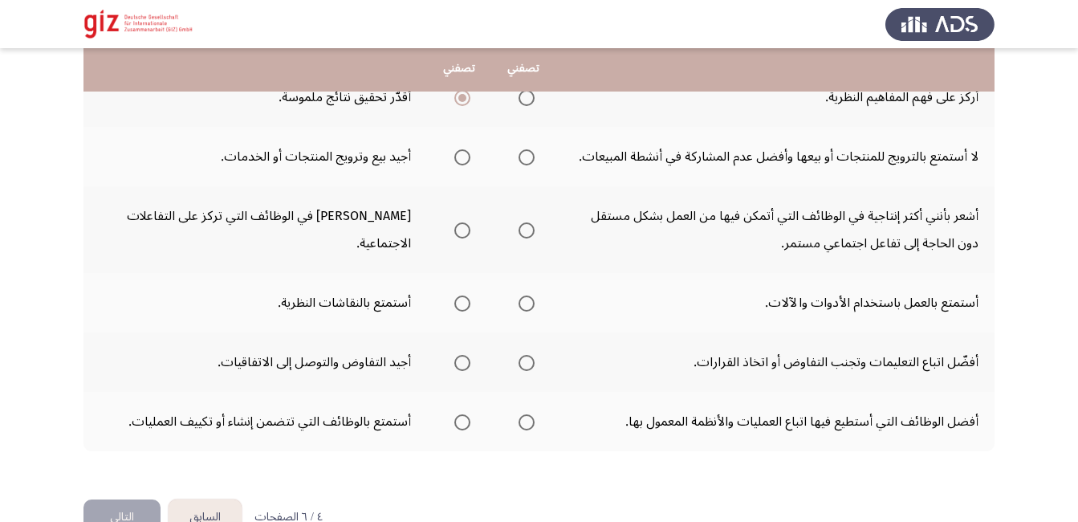
scroll to position [514, 0]
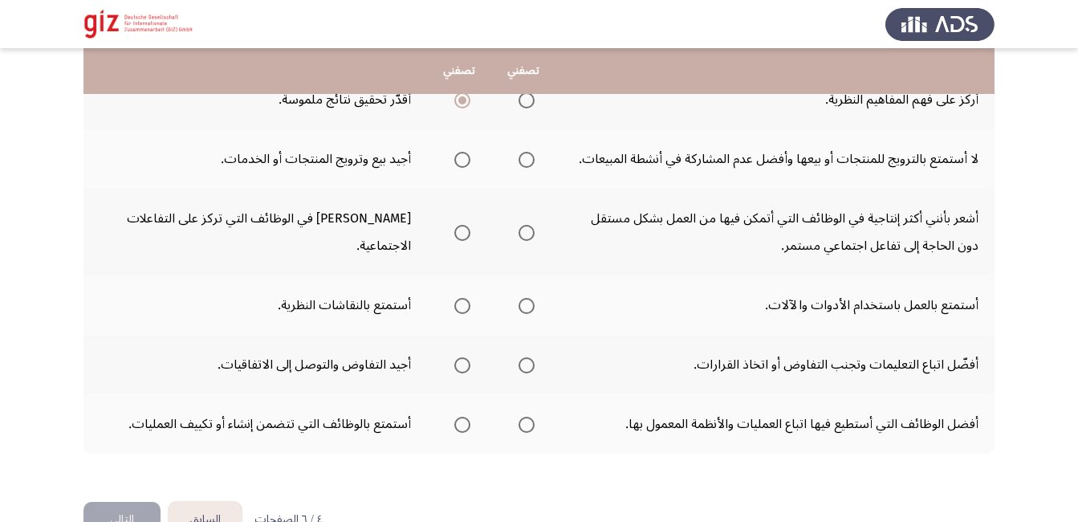
click at [511, 160] on th at bounding box center [523, 158] width 64 height 59
click at [529, 159] on span "Select an option" at bounding box center [527, 160] width 16 height 16
click at [529, 159] on input "Select an option" at bounding box center [527, 160] width 16 height 16
click at [462, 240] on span "Select an option" at bounding box center [462, 233] width 16 height 16
click at [462, 240] on input "Select an option" at bounding box center [462, 233] width 16 height 16
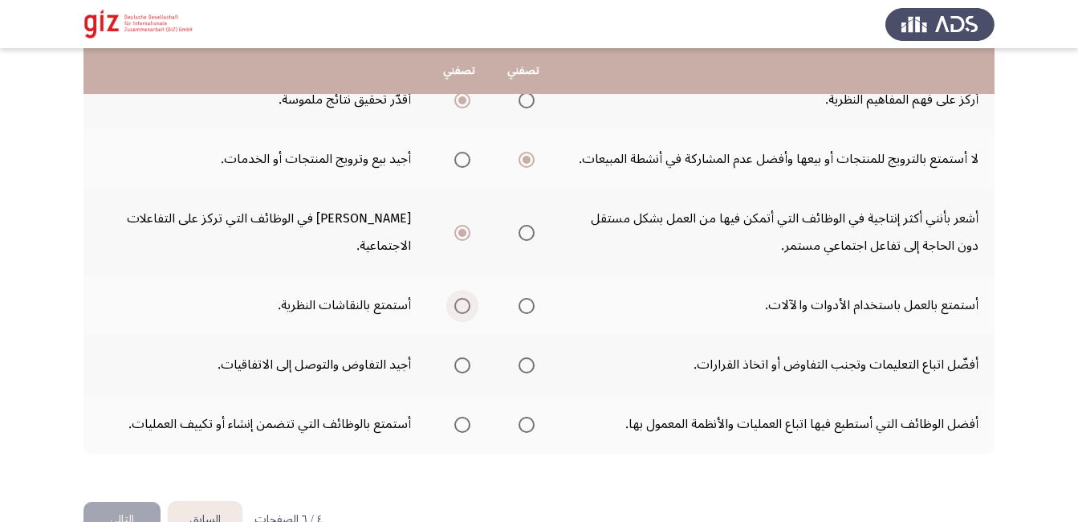
click at [464, 299] on span "Select an option" at bounding box center [462, 306] width 16 height 16
click at [464, 299] on input "Select an option" at bounding box center [462, 306] width 16 height 16
click at [466, 366] on span "Select an option" at bounding box center [462, 365] width 16 height 16
click at [466, 366] on input "Select an option" at bounding box center [462, 365] width 16 height 16
click at [461, 427] on span "Select an option" at bounding box center [462, 425] width 16 height 16
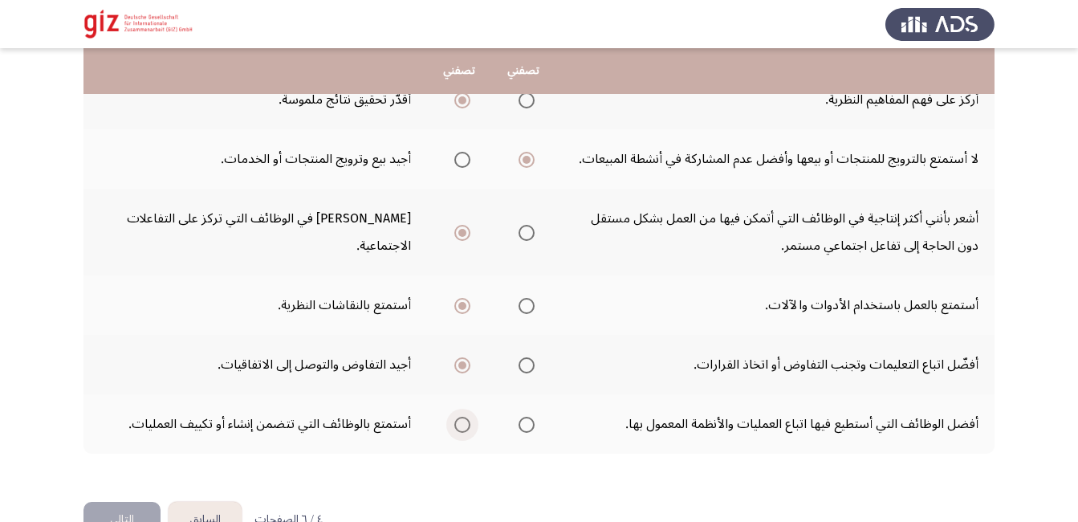
click at [461, 427] on input "Select an option" at bounding box center [462, 425] width 16 height 16
click at [127, 513] on button "التالي" at bounding box center [121, 520] width 77 height 36
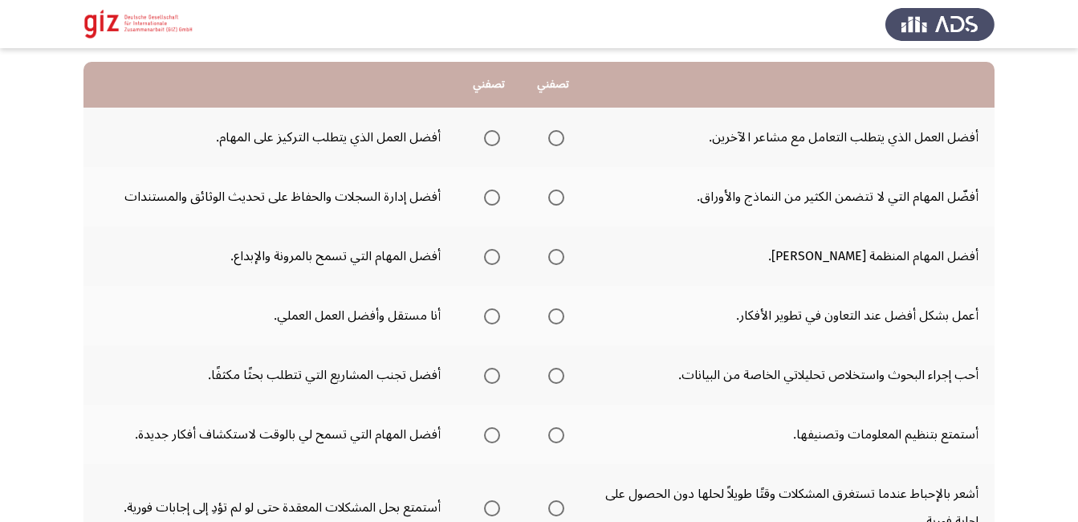
scroll to position [161, 0]
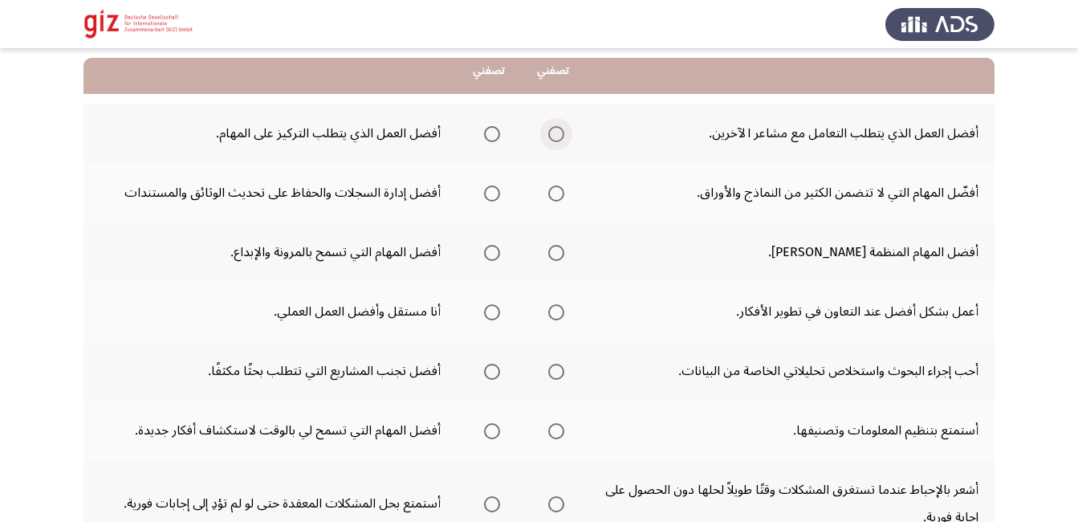
click at [548, 128] on span "Select an option" at bounding box center [556, 134] width 16 height 16
click at [548, 128] on input "Select an option" at bounding box center [556, 134] width 16 height 16
click at [556, 193] on span "Select an option" at bounding box center [556, 193] width 16 height 16
click at [556, 193] on input "Select an option" at bounding box center [556, 193] width 16 height 16
click at [487, 249] on span "Select an option" at bounding box center [492, 253] width 16 height 16
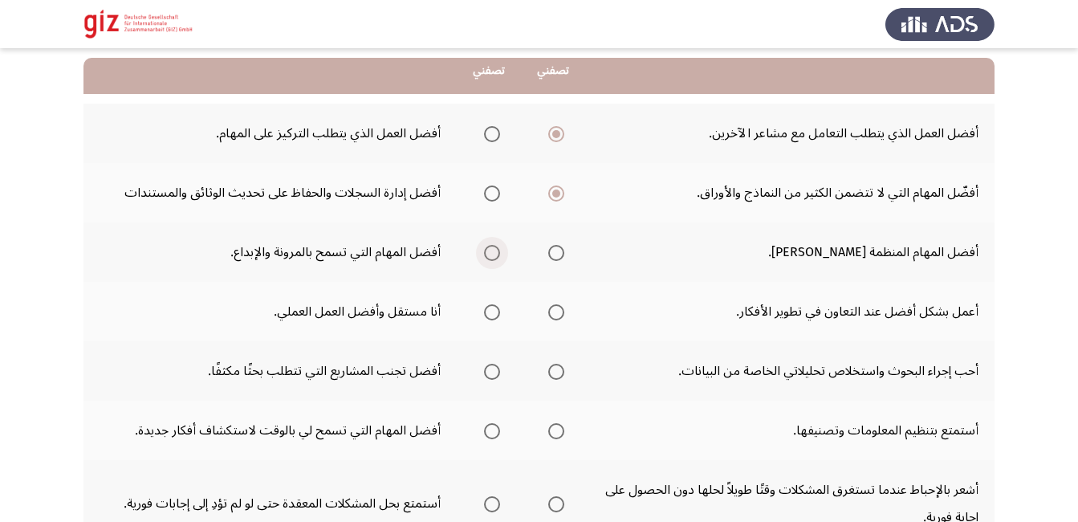
click at [487, 249] on input "Select an option" at bounding box center [492, 253] width 16 height 16
click at [496, 313] on th at bounding box center [489, 311] width 64 height 59
drag, startPoint x: 561, startPoint y: 319, endPoint x: 548, endPoint y: 303, distance: 20.6
click at [548, 303] on th at bounding box center [553, 311] width 64 height 59
click at [548, 304] on span "Select an option" at bounding box center [556, 312] width 16 height 16
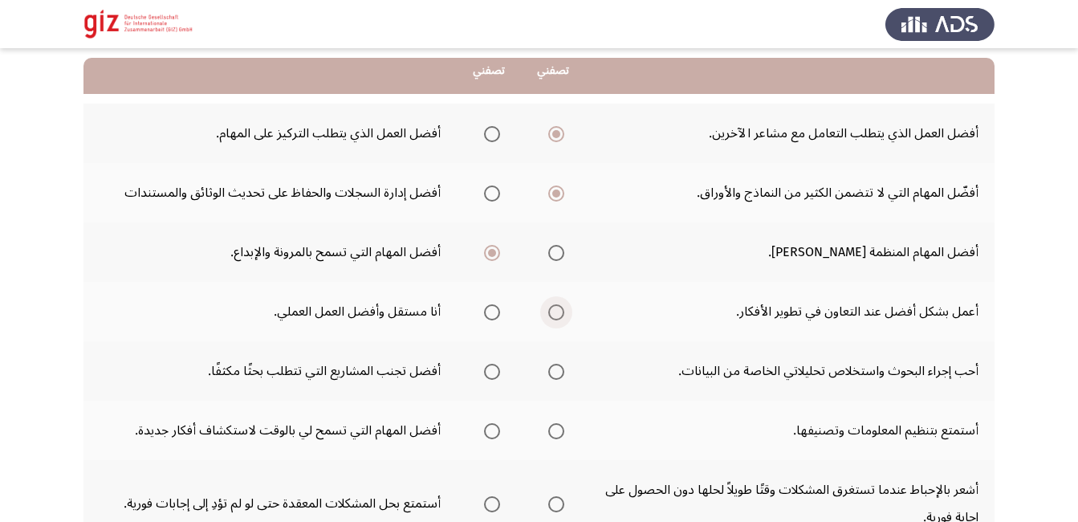
click at [548, 304] on input "Select an option" at bounding box center [556, 312] width 16 height 16
click at [549, 374] on span "Select an option" at bounding box center [556, 372] width 16 height 16
click at [549, 374] on input "Select an option" at bounding box center [556, 372] width 16 height 16
click at [492, 431] on span "Select an option" at bounding box center [492, 431] width 16 height 16
click at [492, 431] on input "Select an option" at bounding box center [492, 431] width 16 height 16
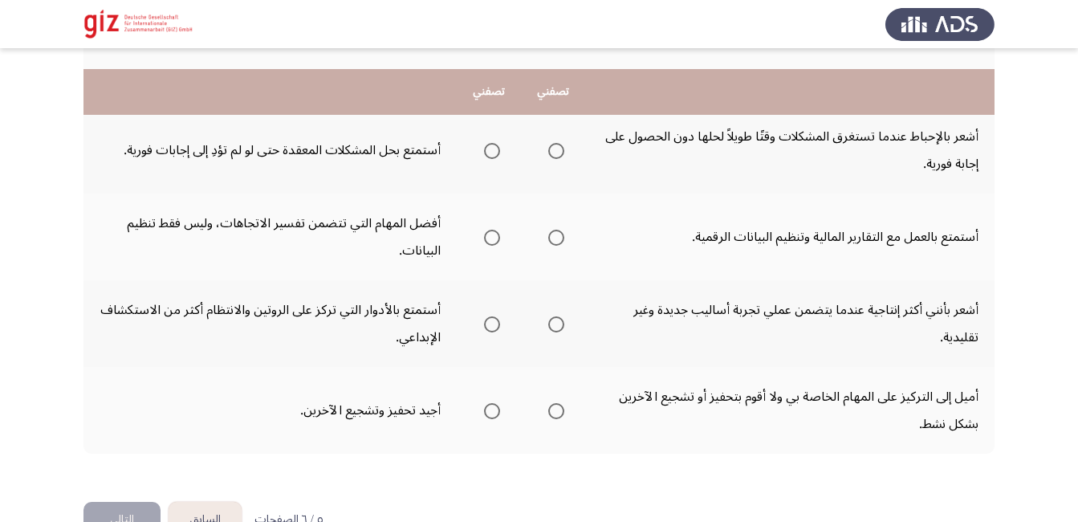
scroll to position [546, 0]
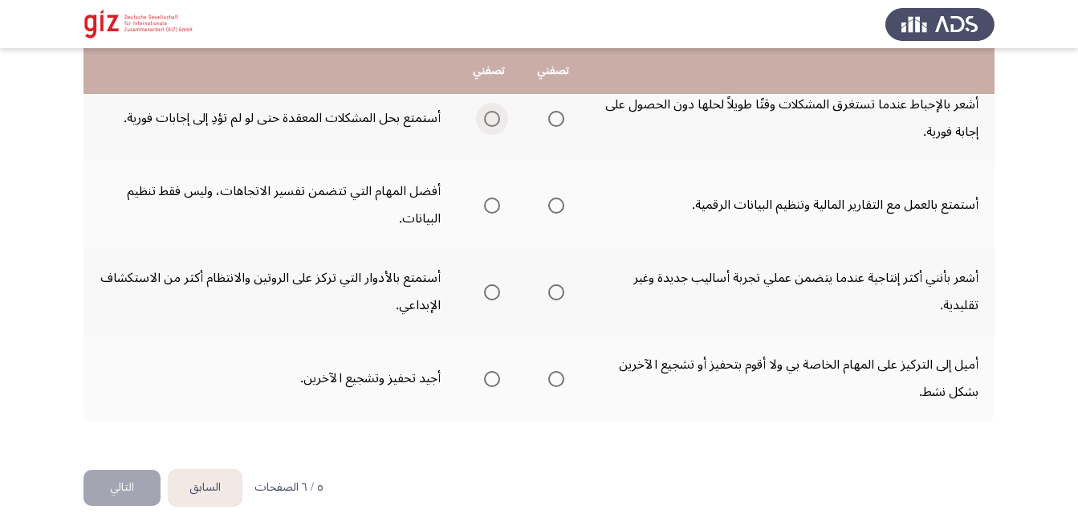
click at [494, 124] on span "Select an option" at bounding box center [492, 119] width 16 height 16
click at [494, 124] on input "Select an option" at bounding box center [492, 119] width 16 height 16
click at [484, 205] on span "Select an option" at bounding box center [492, 205] width 16 height 16
click at [484, 205] on input "Select an option" at bounding box center [492, 205] width 16 height 16
click at [484, 291] on span "Select an option" at bounding box center [492, 292] width 16 height 16
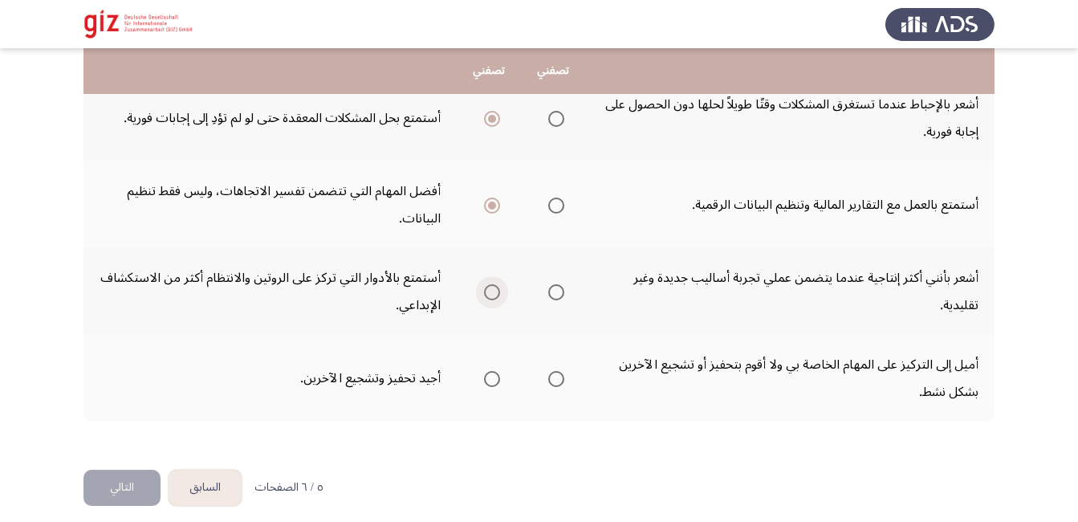
click at [484, 291] on input "Select an option" at bounding box center [492, 292] width 16 height 16
click at [495, 373] on span "Select an option" at bounding box center [492, 379] width 16 height 16
click at [495, 373] on input "Select an option" at bounding box center [492, 379] width 16 height 16
click at [122, 495] on button "التالي" at bounding box center [121, 488] width 77 height 36
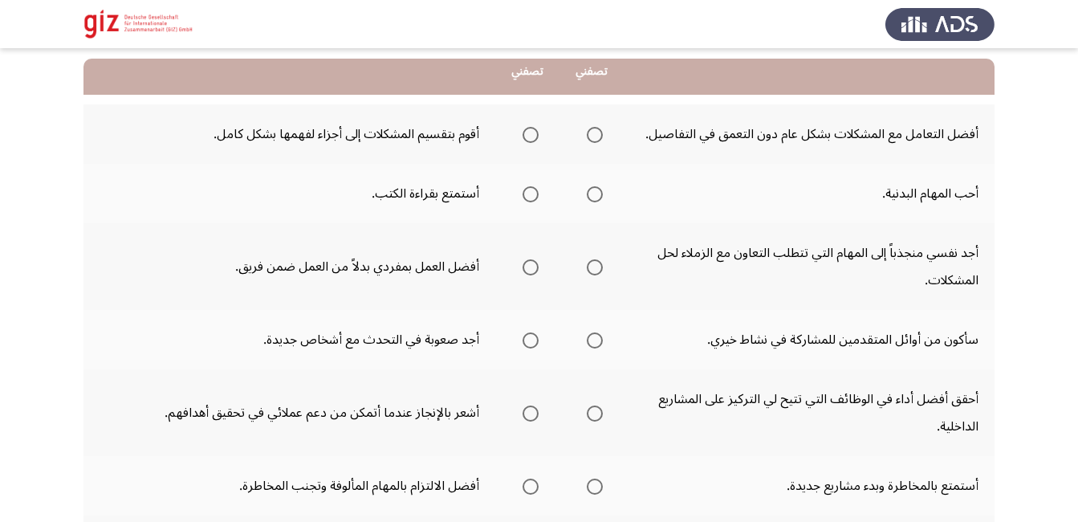
scroll to position [161, 0]
click at [532, 131] on span "Select an option" at bounding box center [531, 134] width 16 height 16
click at [532, 131] on input "Select an option" at bounding box center [531, 134] width 16 height 16
click at [600, 192] on span "Select an option" at bounding box center [595, 193] width 16 height 16
click at [600, 192] on input "Select an option" at bounding box center [595, 193] width 16 height 16
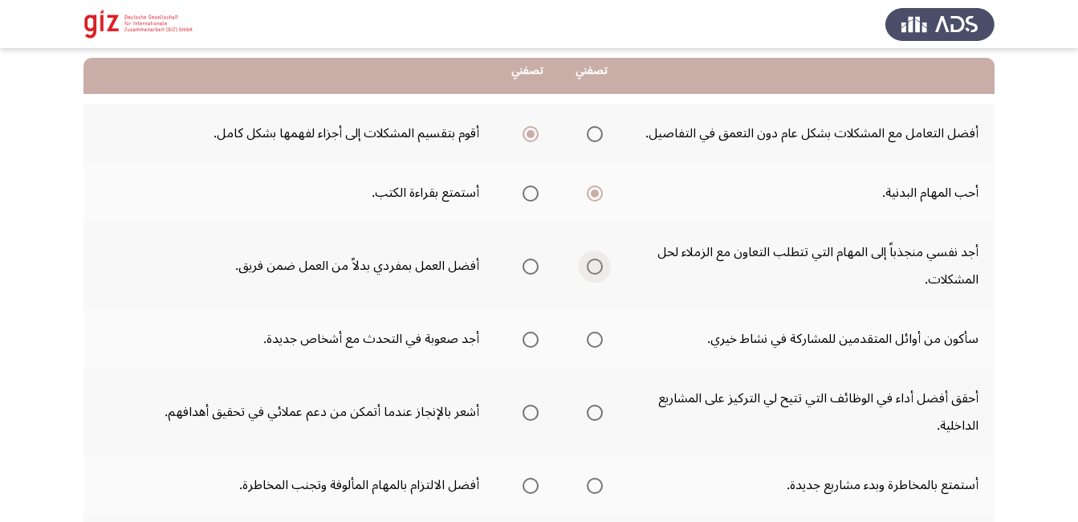
click at [592, 266] on span "Select an option" at bounding box center [595, 266] width 16 height 16
click at [592, 266] on input "Select an option" at bounding box center [595, 266] width 16 height 16
click at [596, 339] on span "Select an option" at bounding box center [595, 340] width 16 height 16
click at [596, 339] on input "Select an option" at bounding box center [595, 340] width 16 height 16
click at [527, 418] on span "Select an option" at bounding box center [531, 413] width 16 height 16
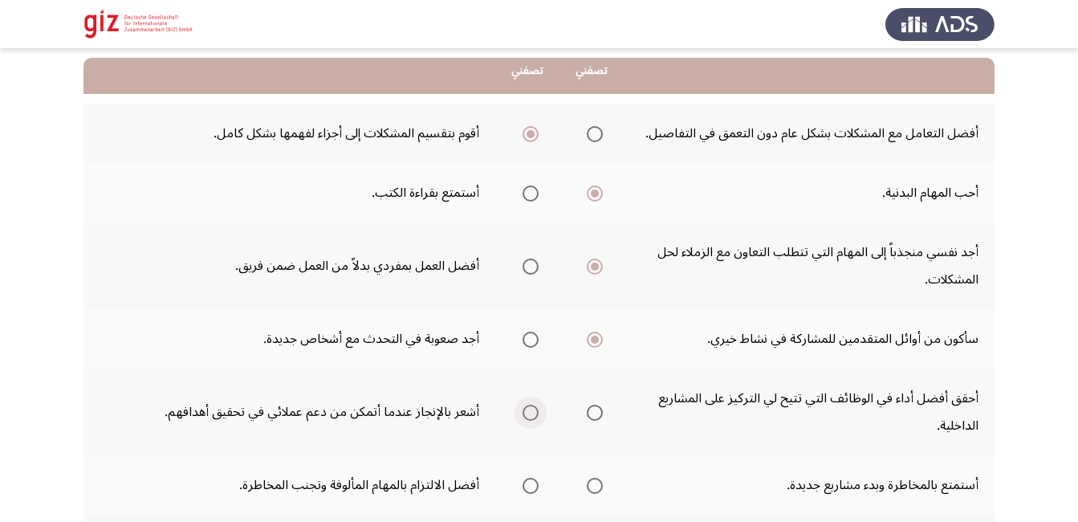
click at [527, 418] on input "Select an option" at bounding box center [531, 413] width 16 height 16
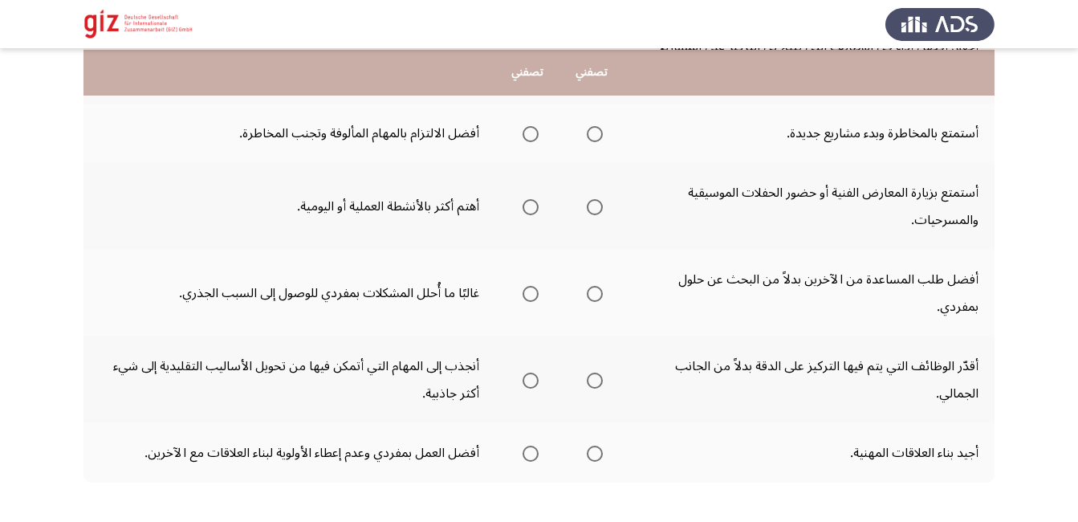
scroll to position [514, 0]
click at [593, 130] on span "Select an option" at bounding box center [595, 132] width 16 height 16
click at [593, 130] on input "Select an option" at bounding box center [595, 132] width 16 height 16
click at [518, 209] on label "Select an option" at bounding box center [527, 205] width 22 height 16
click at [523, 209] on input "Select an option" at bounding box center [531, 205] width 16 height 16
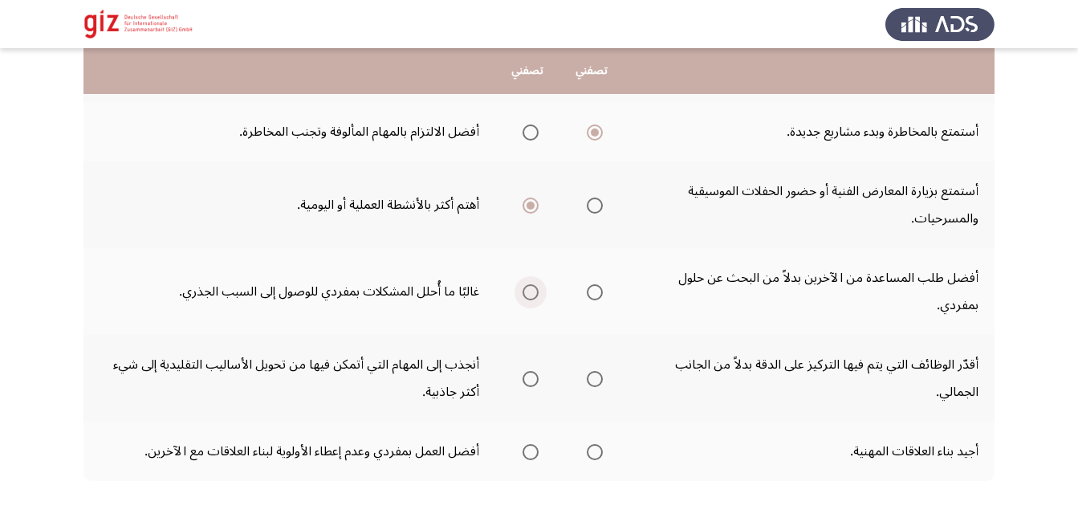
click at [529, 293] on span "Select an option" at bounding box center [531, 292] width 16 height 16
click at [529, 293] on input "Select an option" at bounding box center [531, 292] width 16 height 16
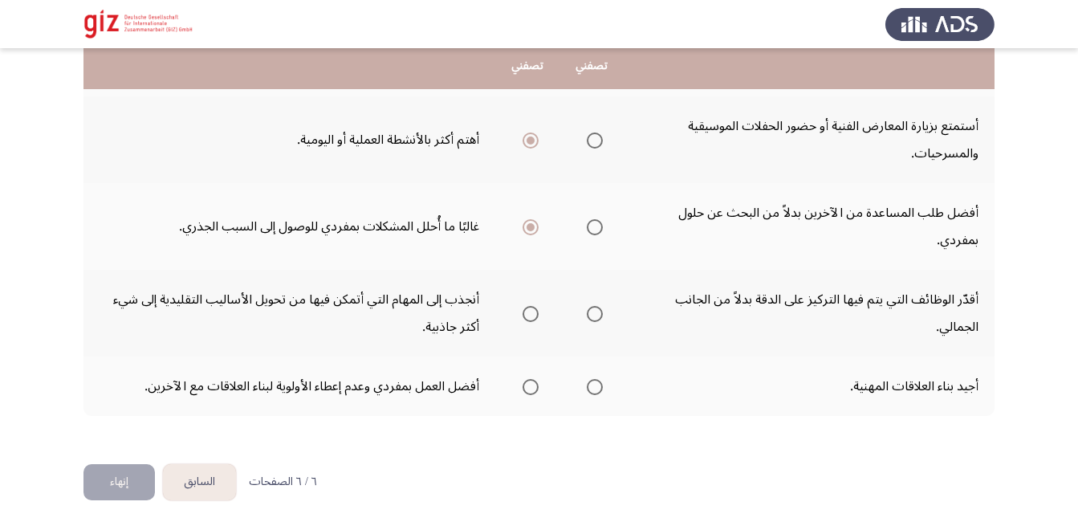
scroll to position [585, 0]
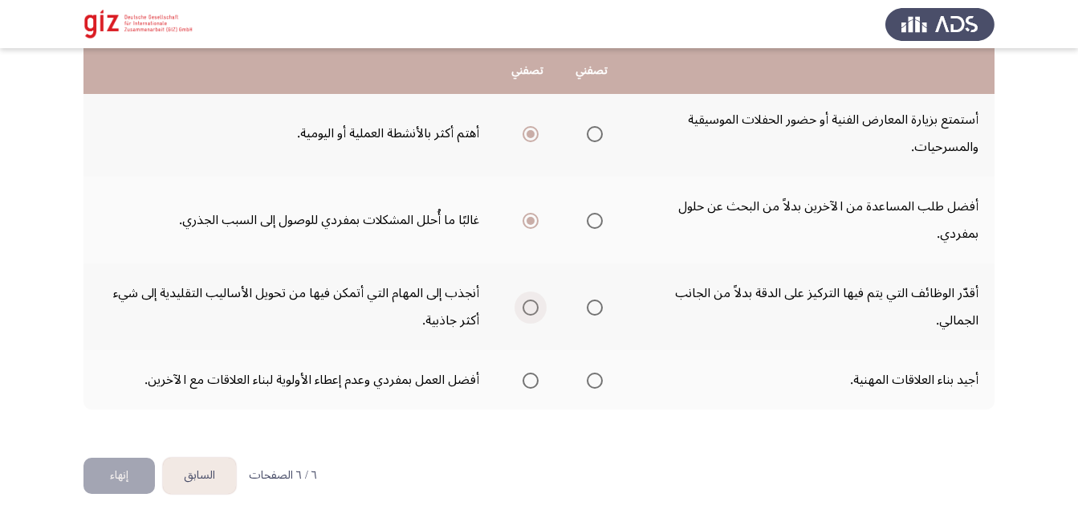
click at [532, 310] on span "Select an option" at bounding box center [531, 307] width 16 height 16
click at [532, 310] on input "Select an option" at bounding box center [531, 307] width 16 height 16
click at [588, 307] on span "Select an option" at bounding box center [595, 307] width 16 height 16
click at [588, 307] on input "Select an option" at bounding box center [595, 307] width 16 height 16
click at [597, 381] on span "Select an option" at bounding box center [595, 380] width 16 height 16
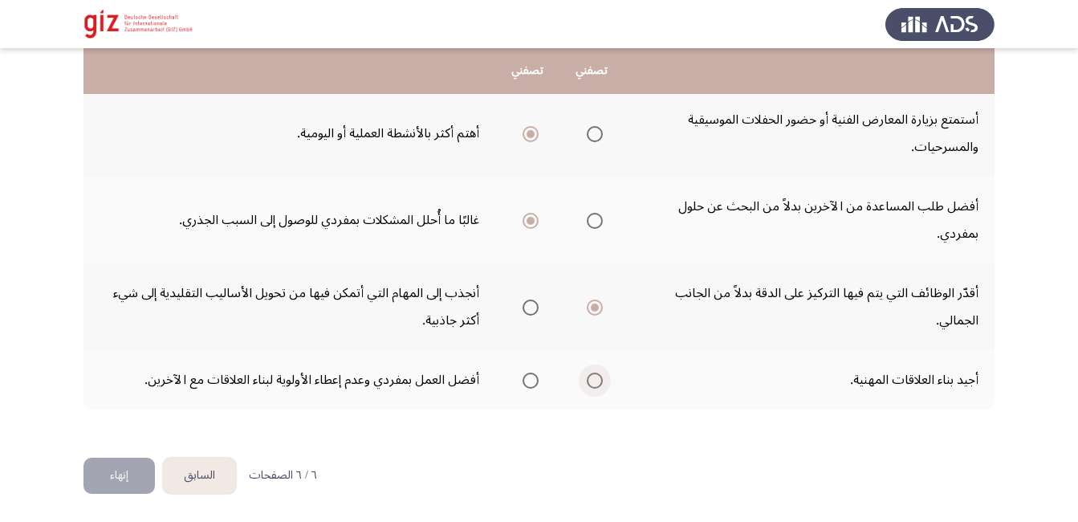
click at [597, 381] on input "Select an option" at bounding box center [595, 380] width 16 height 16
click at [132, 482] on button "إنهاء" at bounding box center [118, 476] width 71 height 36
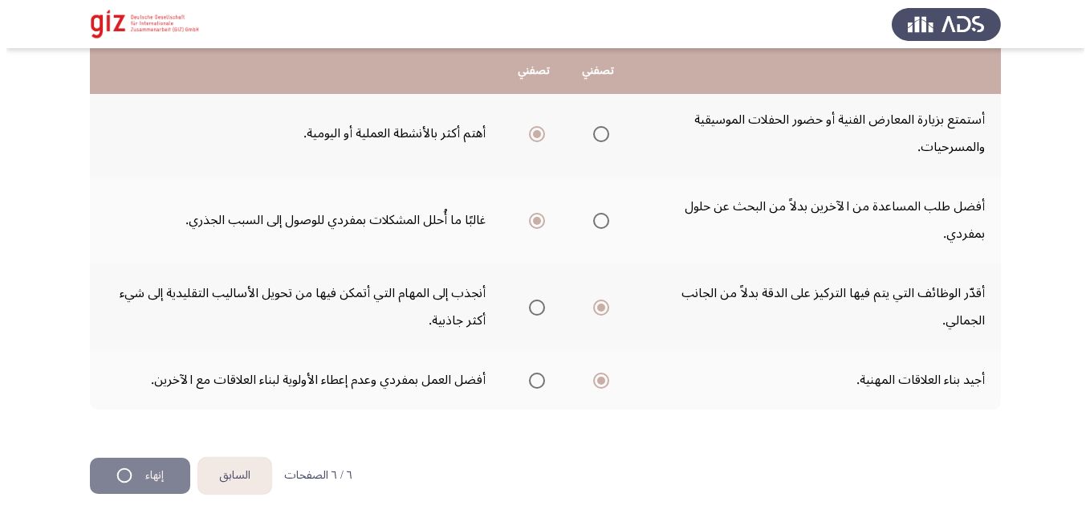
scroll to position [0, 0]
